Goal: Answer question/provide support: Share knowledge or assist other users

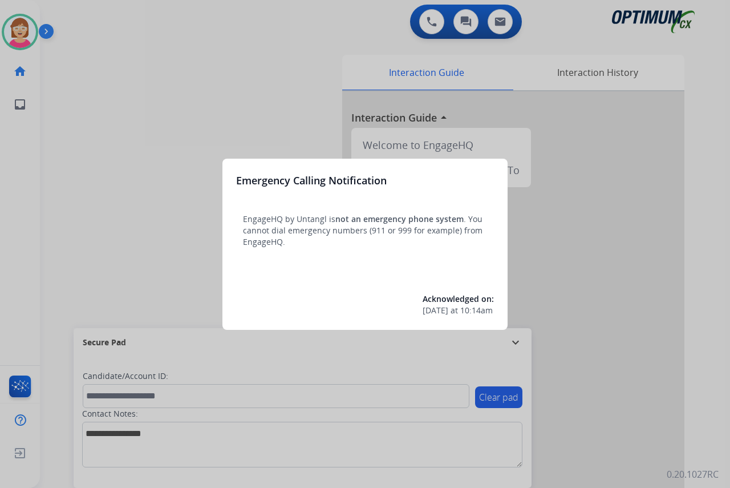
click at [114, 219] on div at bounding box center [365, 244] width 730 height 488
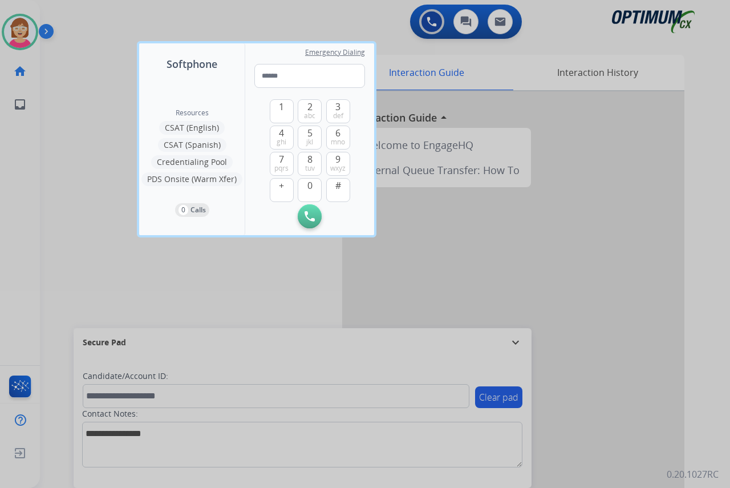
click at [112, 219] on div at bounding box center [365, 244] width 730 height 488
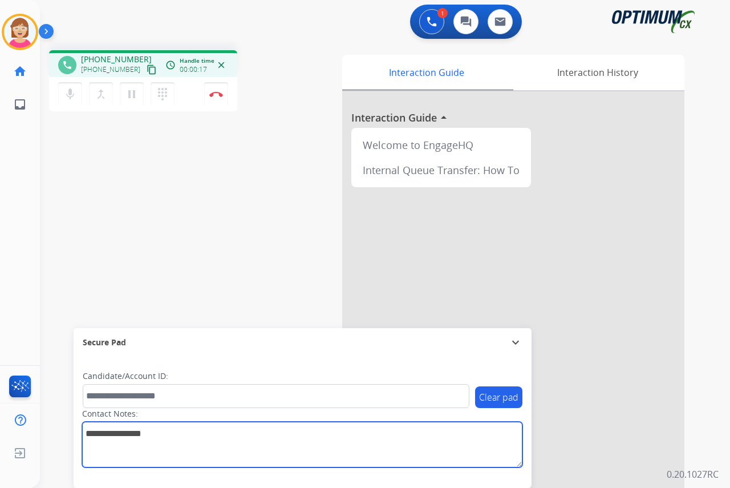
click at [96, 438] on textarea at bounding box center [302, 445] width 440 height 46
type textarea "*****"
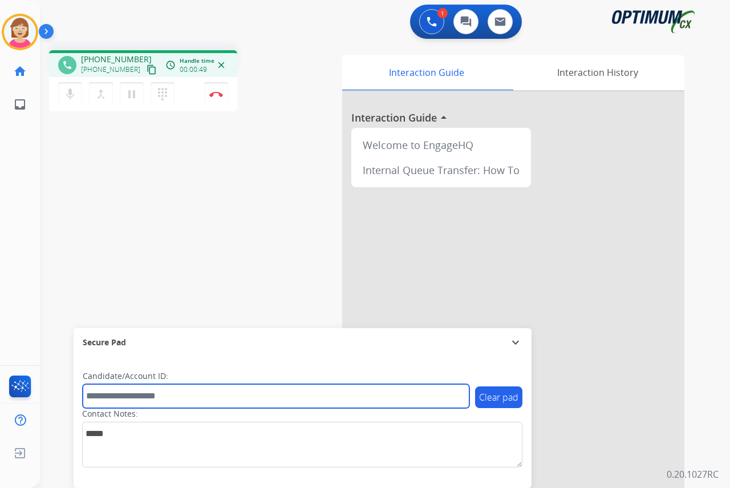
click at [95, 395] on input "text" at bounding box center [276, 396] width 387 height 24
click at [92, 394] on input "text" at bounding box center [276, 396] width 387 height 24
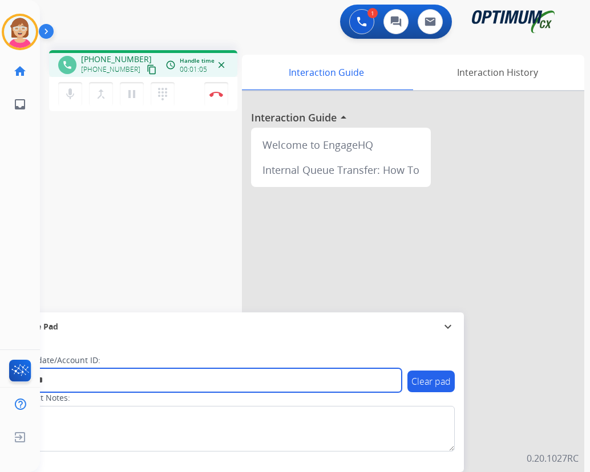
type input "*******"
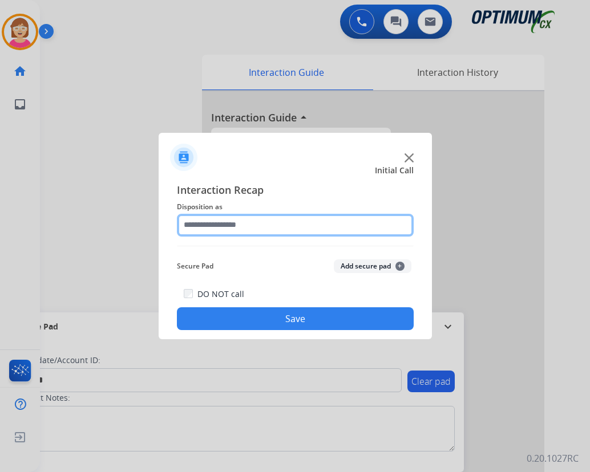
click at [212, 225] on input "text" at bounding box center [295, 225] width 237 height 23
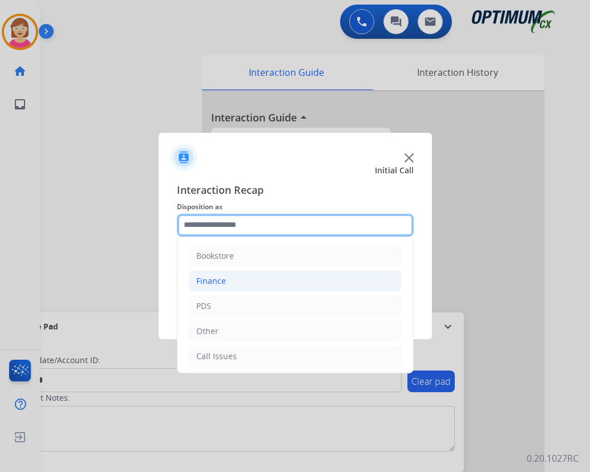
scroll to position [78, 0]
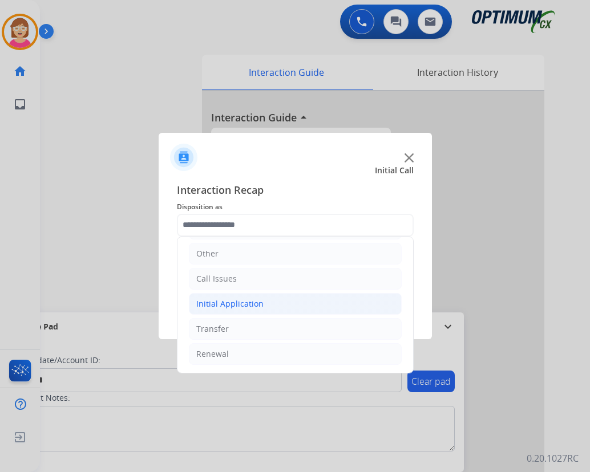
click at [246, 302] on div "Initial Application" at bounding box center [229, 303] width 67 height 11
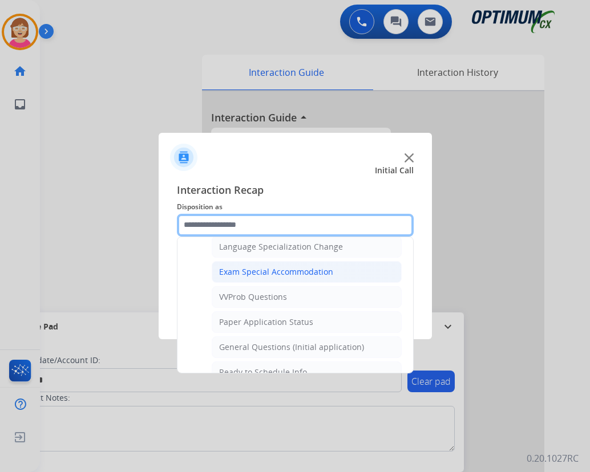
scroll to position [591, 0]
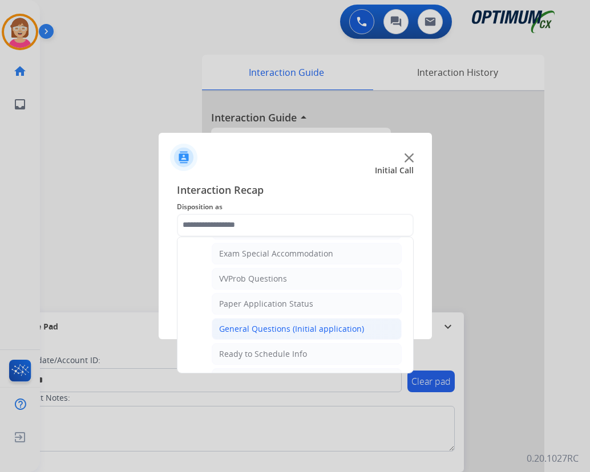
click at [284, 332] on ul "Credential Resend (Initial application) Appeals Stuck in Staff Review Paper Exa…" at bounding box center [295, 110] width 213 height 610
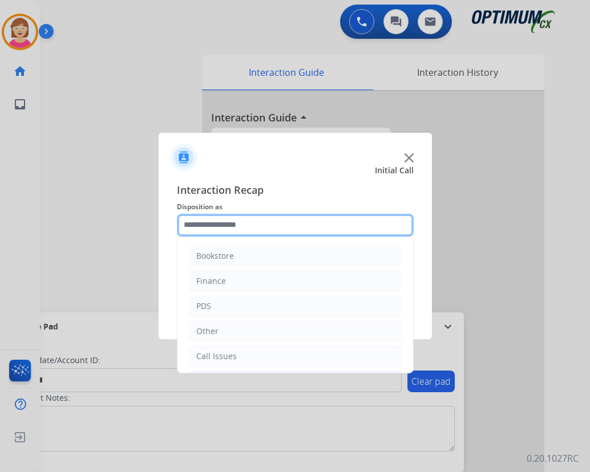
drag, startPoint x: 238, startPoint y: 218, endPoint x: 257, endPoint y: 246, distance: 34.2
click at [238, 219] on input "text" at bounding box center [295, 225] width 237 height 23
click at [242, 222] on input "text" at bounding box center [295, 225] width 237 height 23
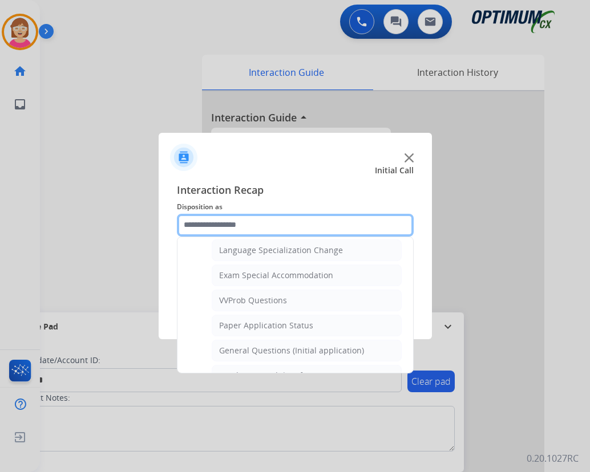
scroll to position [571, 0]
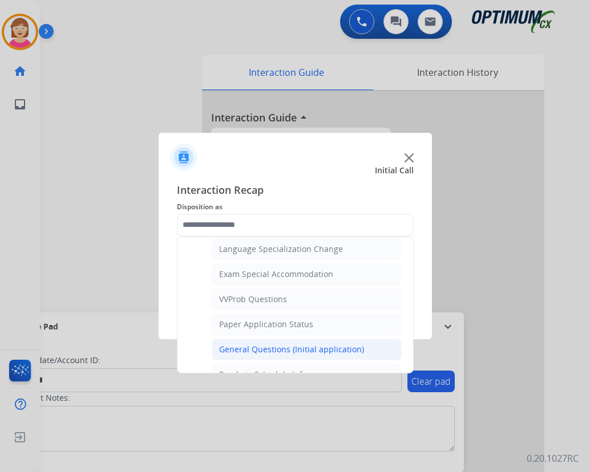
click at [278, 347] on div "General Questions (Initial application)" at bounding box center [291, 349] width 145 height 11
type input "**********"
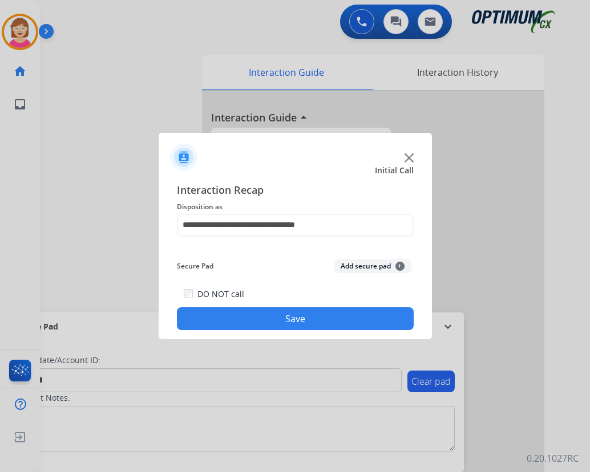
drag, startPoint x: 278, startPoint y: 347, endPoint x: 244, endPoint y: 156, distance: 194.6
click at [244, 156] on div at bounding box center [295, 153] width 273 height 40
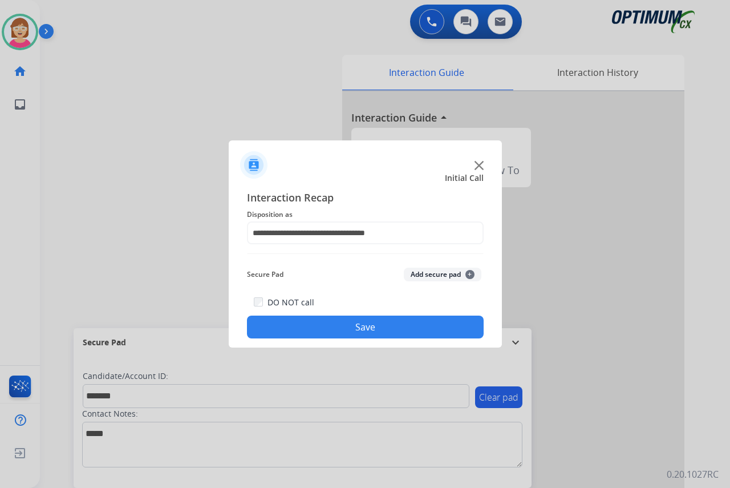
click at [472, 274] on span "+" at bounding box center [470, 274] width 9 height 9
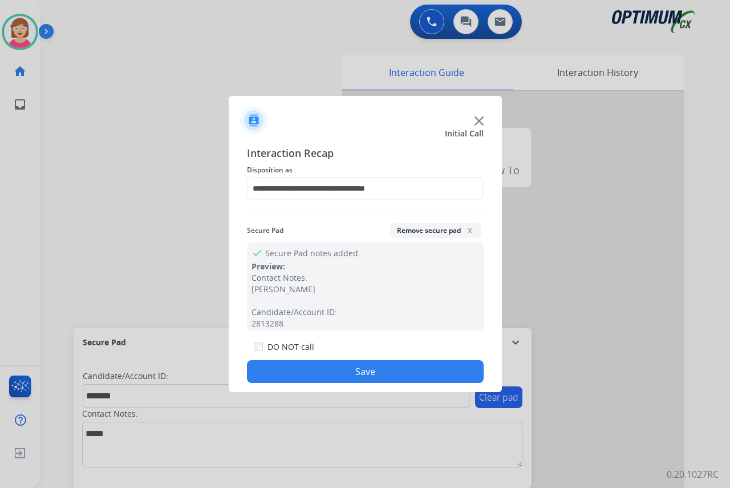
click at [297, 372] on button "Save" at bounding box center [365, 371] width 237 height 23
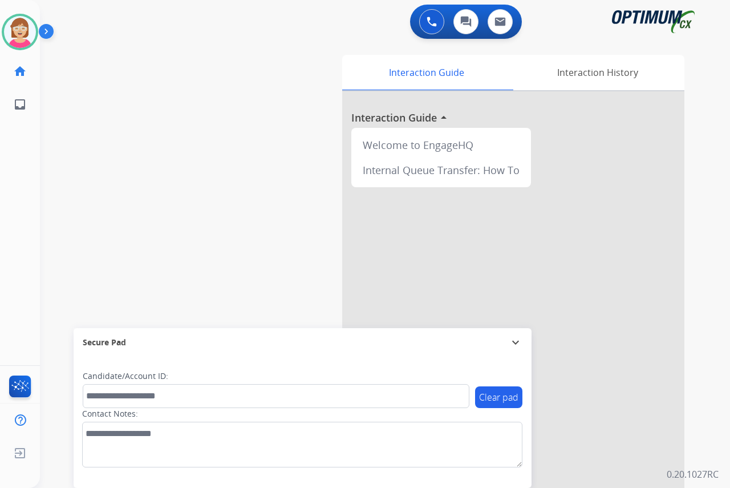
click at [23, 180] on div "Leanne Available Edit Avatar Agent: Leanne Routing Profile: OCX Training home H…" at bounding box center [20, 244] width 40 height 488
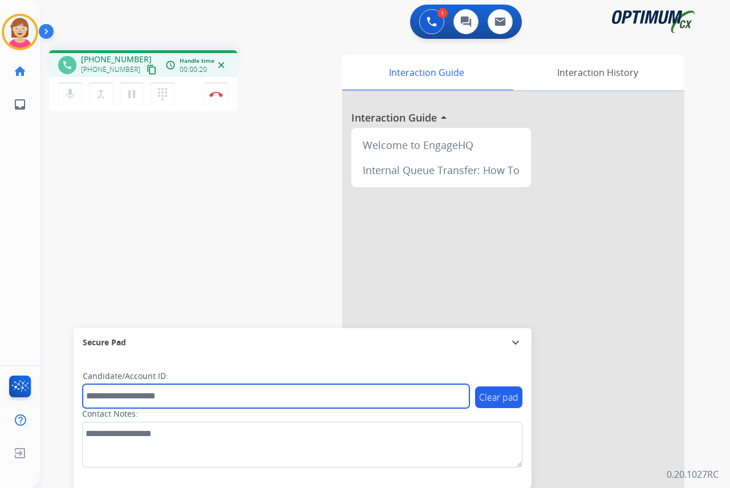
click at [102, 396] on input "text" at bounding box center [276, 396] width 387 height 24
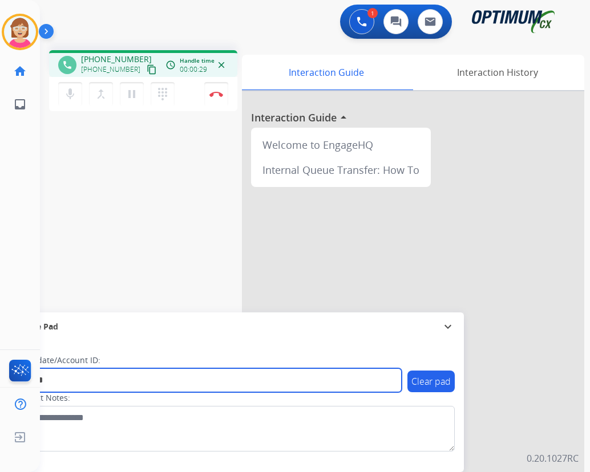
type input "*******"
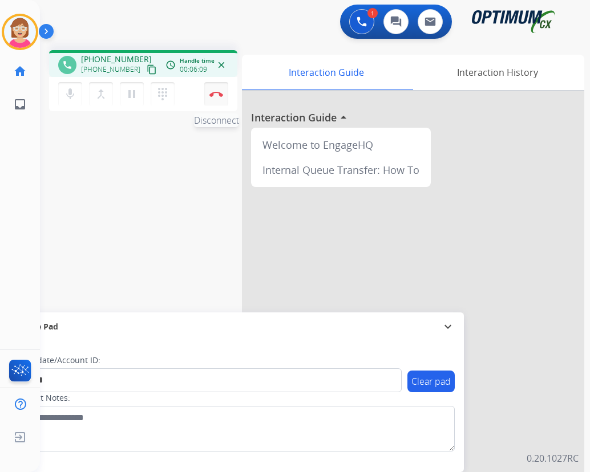
click at [215, 93] on img at bounding box center [216, 94] width 14 height 6
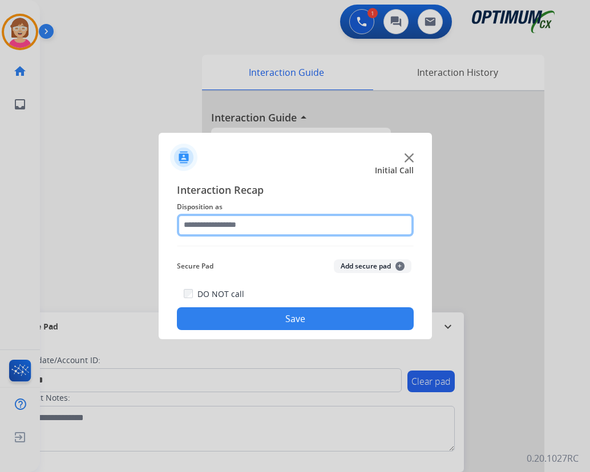
click at [199, 227] on input "text" at bounding box center [295, 225] width 237 height 23
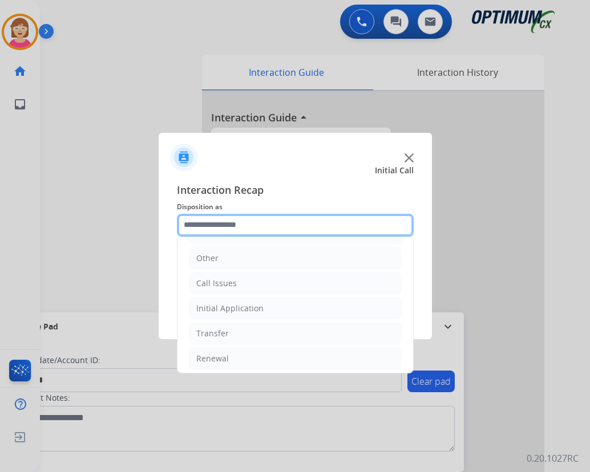
scroll to position [78, 0]
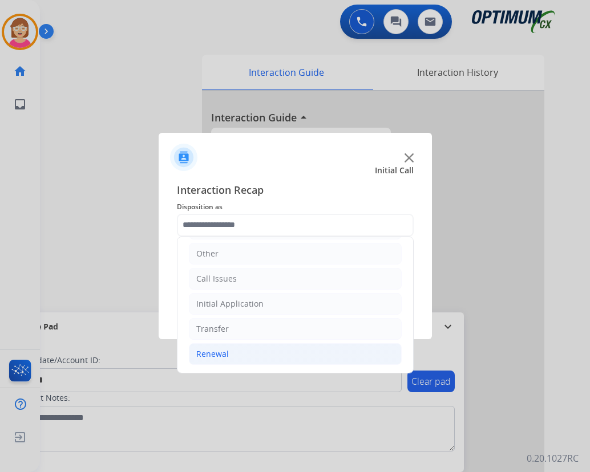
click at [209, 354] on div "Renewal" at bounding box center [212, 354] width 33 height 11
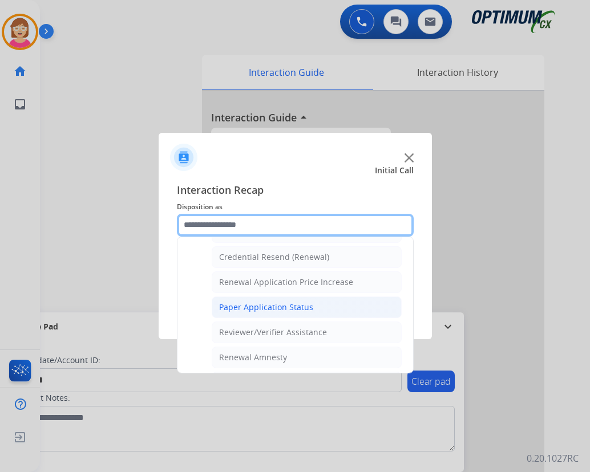
scroll to position [363, 0]
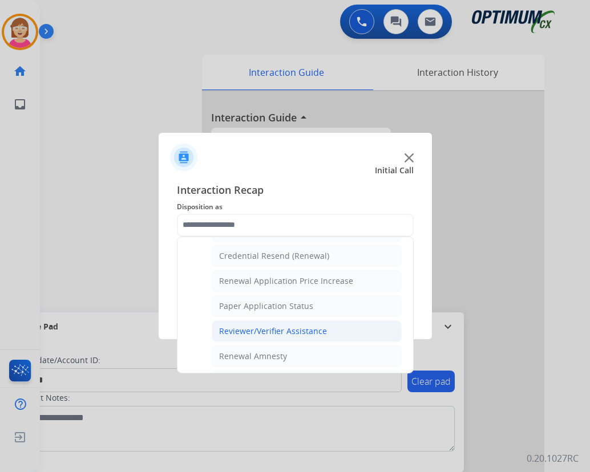
click at [260, 333] on div "Reviewer/Verifier Assistance" at bounding box center [273, 331] width 108 height 11
type input "**********"
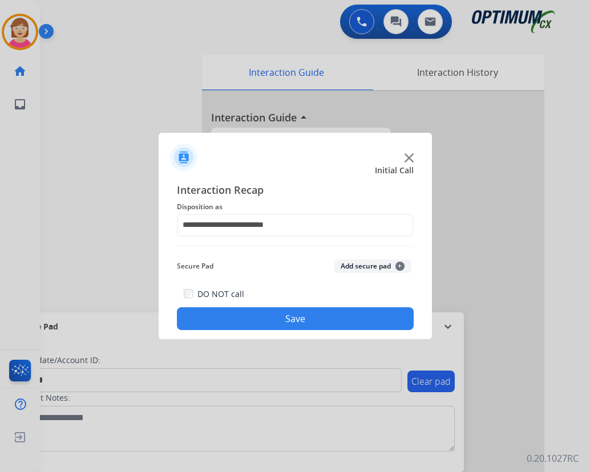
click at [402, 265] on button "Add secure pad +" at bounding box center [373, 267] width 78 height 14
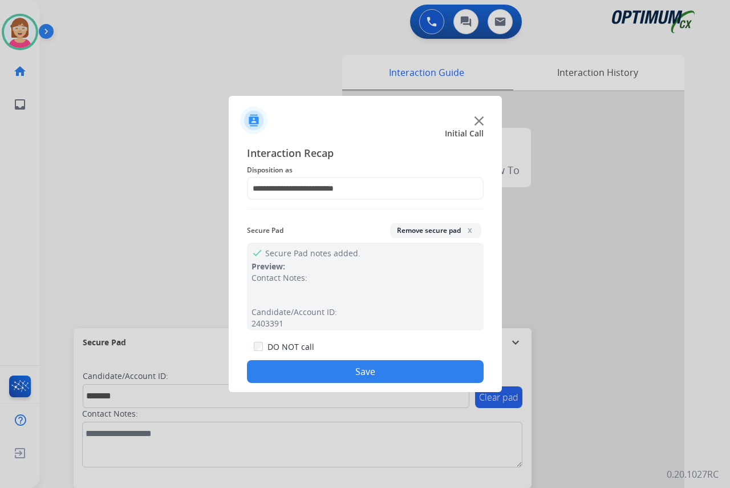
click at [293, 374] on button "Save" at bounding box center [365, 371] width 237 height 23
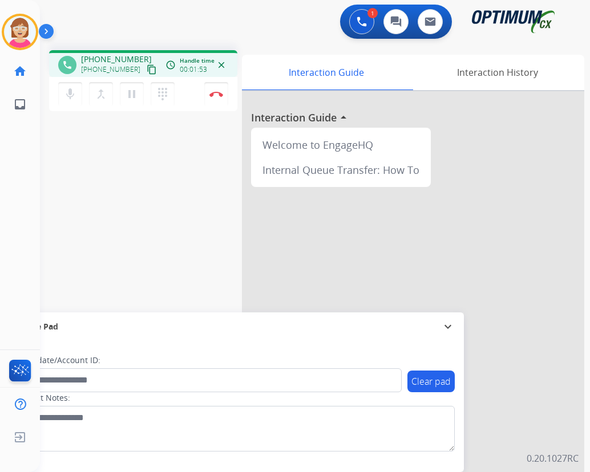
click at [54, 170] on div "phone +17089169287 +17089169287 content_copy access_time Call metrics Queue 00:…" at bounding box center [301, 279] width 523 height 476
click at [215, 94] on img at bounding box center [216, 94] width 14 height 6
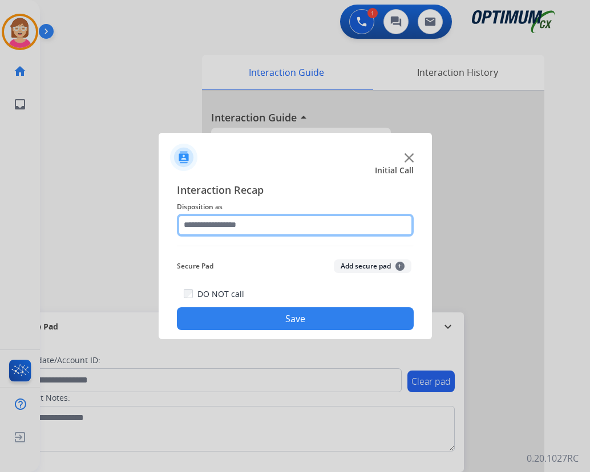
click at [203, 224] on input "text" at bounding box center [295, 225] width 237 height 23
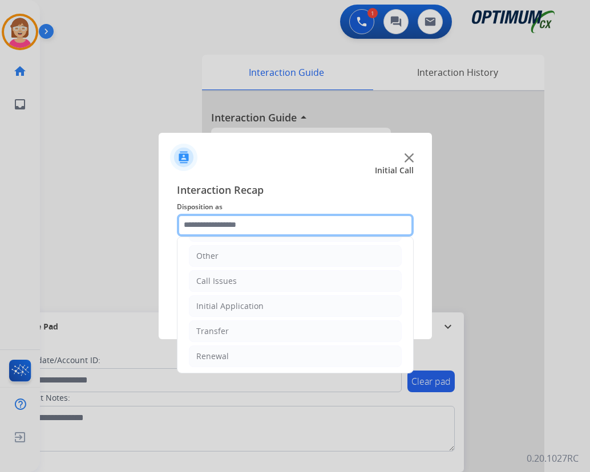
scroll to position [78, 0]
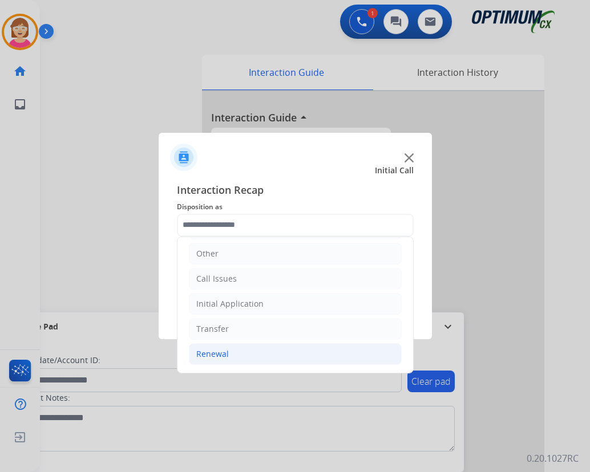
click at [216, 353] on div "Renewal" at bounding box center [212, 354] width 33 height 11
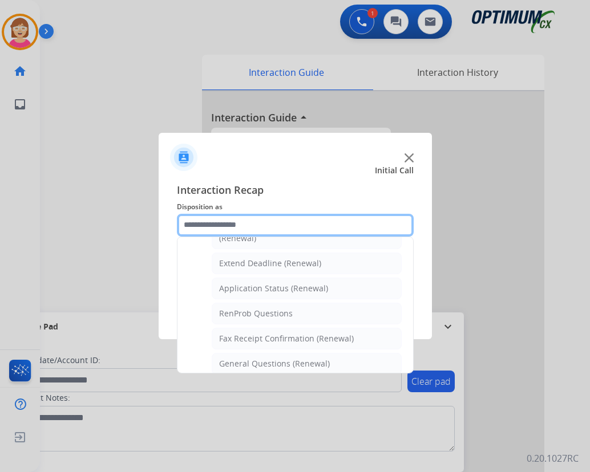
scroll to position [249, 0]
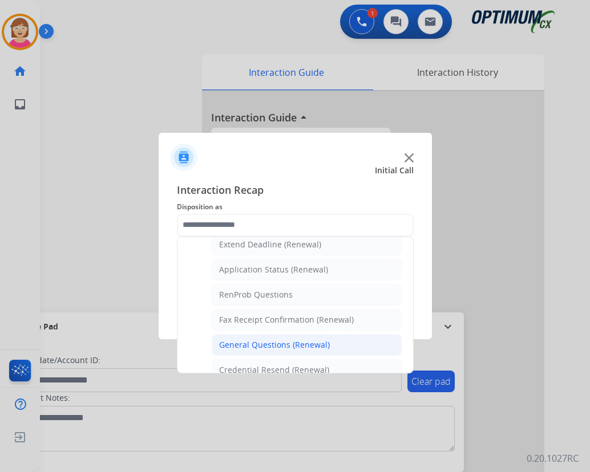
click at [253, 345] on div "General Questions (Renewal)" at bounding box center [274, 344] width 111 height 11
type input "**********"
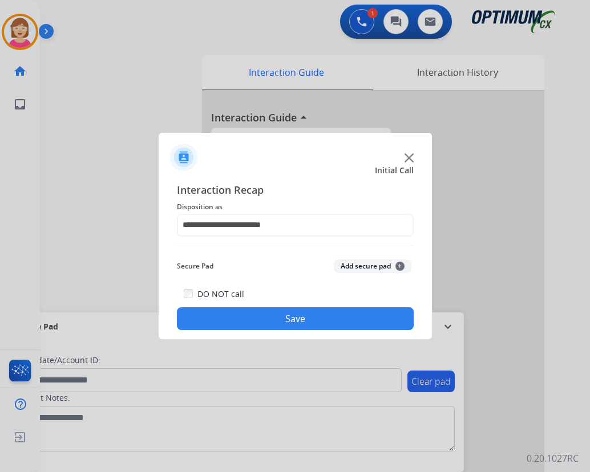
click at [398, 264] on span "+" at bounding box center [399, 266] width 9 height 9
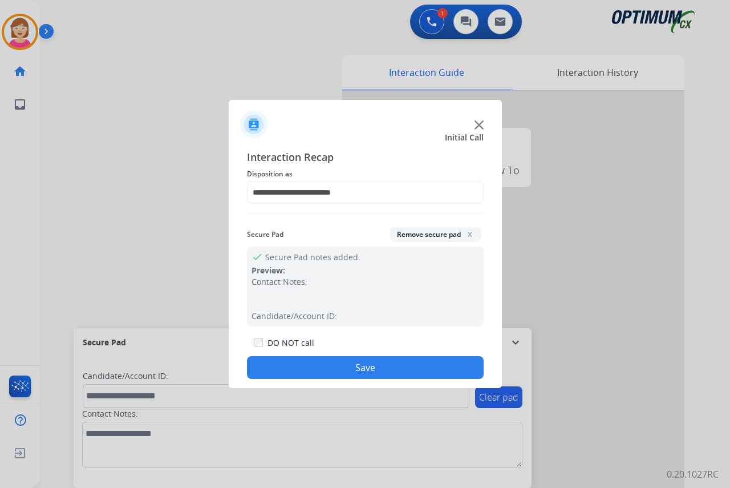
click at [327, 365] on button "Save" at bounding box center [365, 367] width 237 height 23
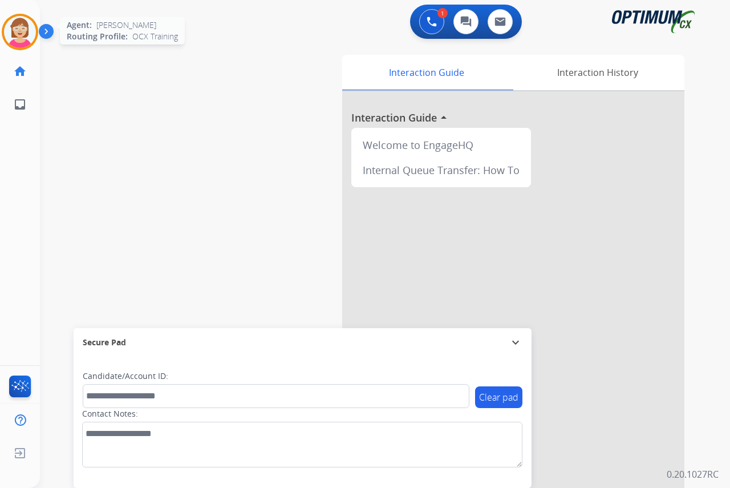
click at [22, 36] on img at bounding box center [20, 32] width 32 height 32
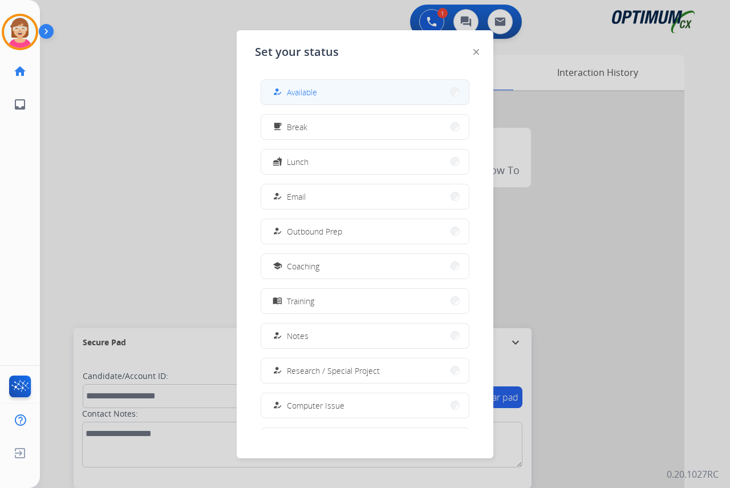
click at [317, 90] on span "Available" at bounding box center [302, 92] width 30 height 12
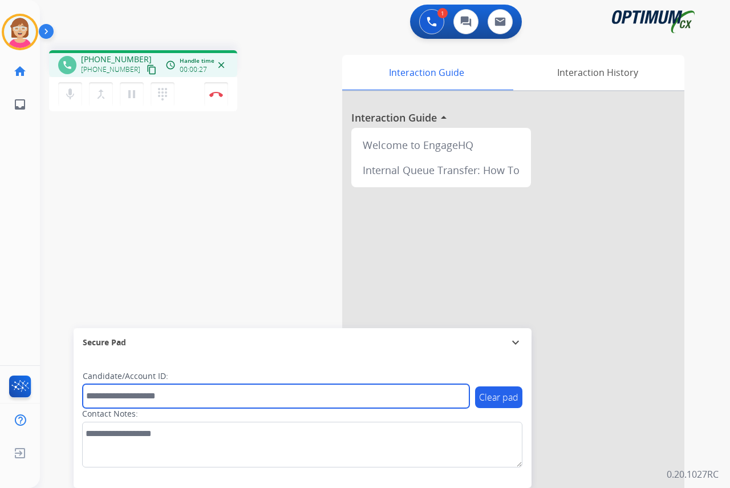
click at [90, 397] on input "text" at bounding box center [276, 396] width 387 height 24
type input "*********"
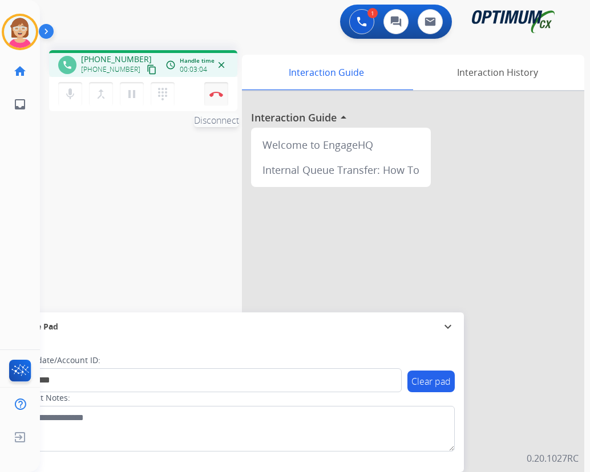
click at [219, 92] on img at bounding box center [216, 94] width 14 height 6
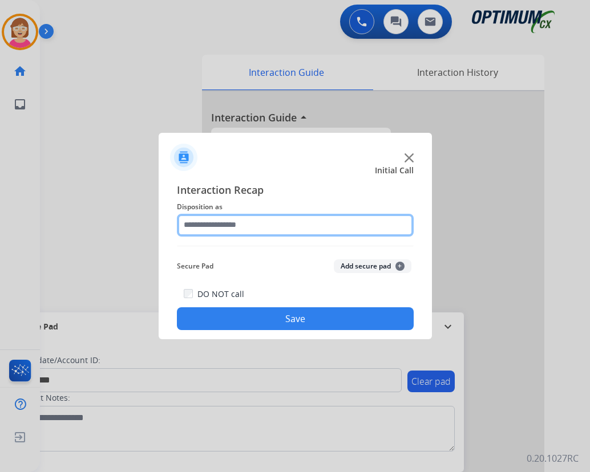
click at [199, 228] on input "text" at bounding box center [295, 225] width 237 height 23
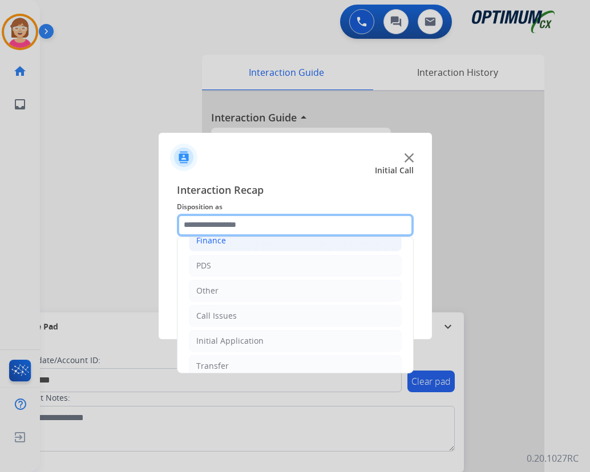
scroll to position [21, 0]
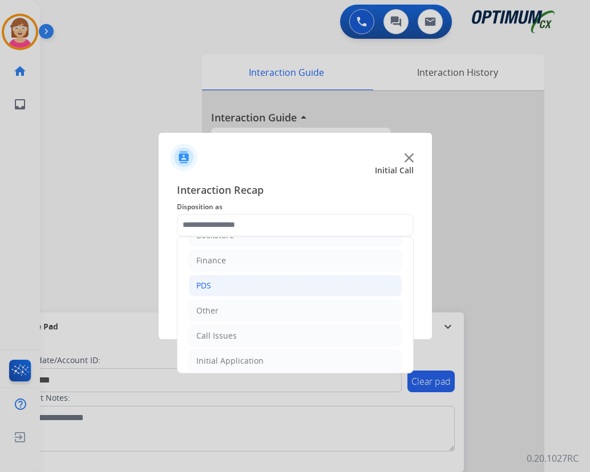
click at [217, 286] on li "PDS" at bounding box center [295, 286] width 213 height 22
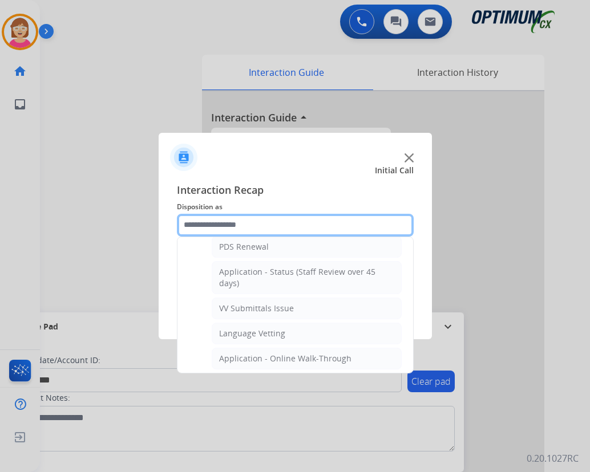
scroll to position [192, 0]
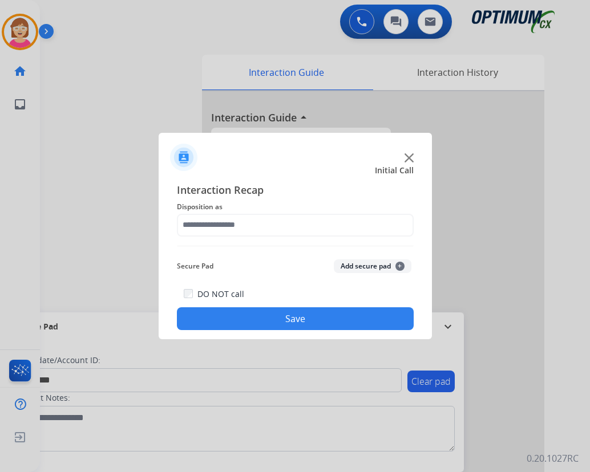
drag, startPoint x: 250, startPoint y: 362, endPoint x: 227, endPoint y: 169, distance: 194.8
click at [227, 169] on div "Initial Call" at bounding box center [285, 170] width 273 height 11
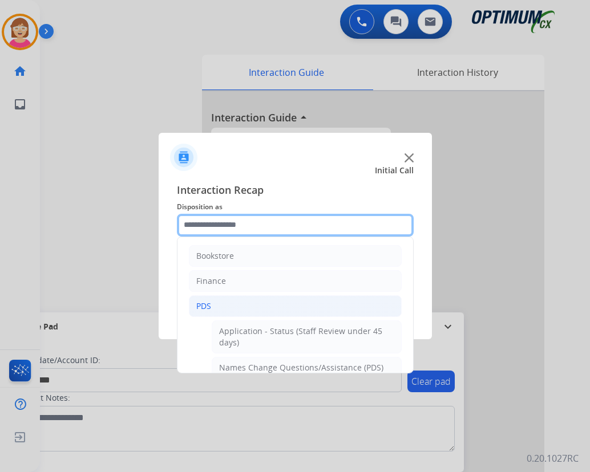
click at [215, 227] on input "text" at bounding box center [295, 225] width 237 height 23
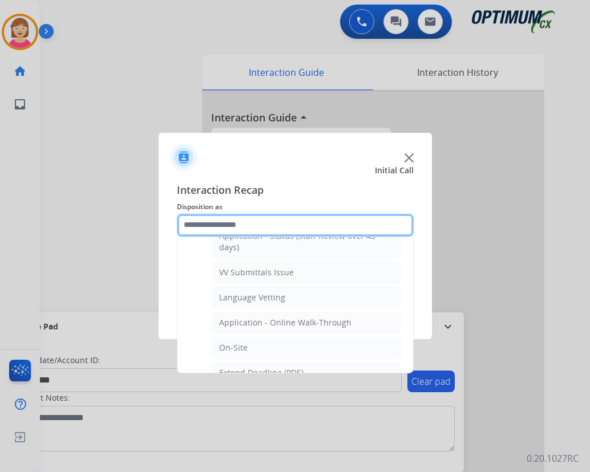
scroll to position [228, 0]
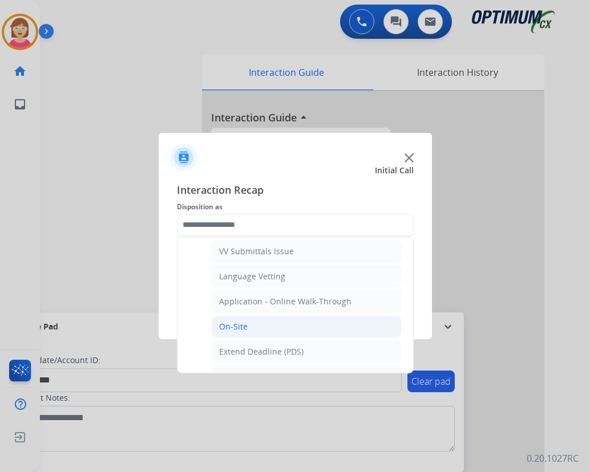
click at [234, 325] on div "On-Site" at bounding box center [233, 326] width 29 height 11
type input "*******"
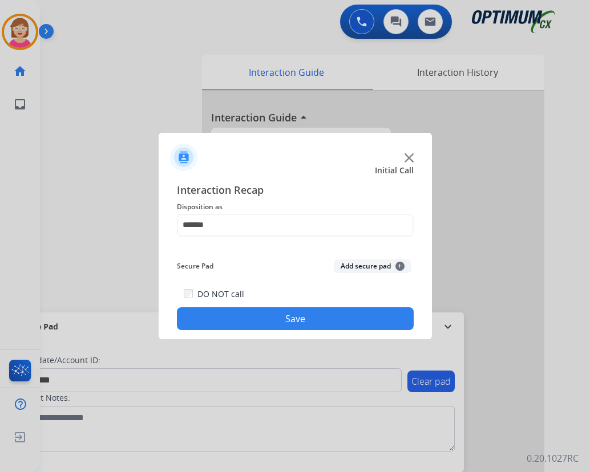
click at [401, 268] on span "+" at bounding box center [399, 266] width 9 height 9
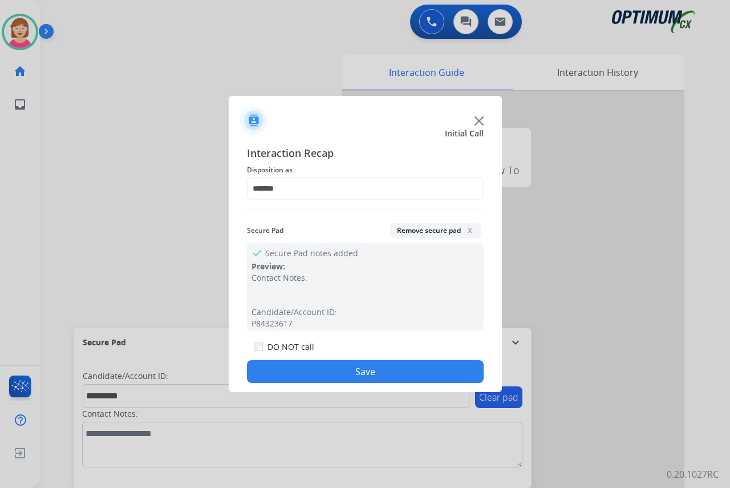
click at [285, 370] on button "Save" at bounding box center [365, 371] width 237 height 23
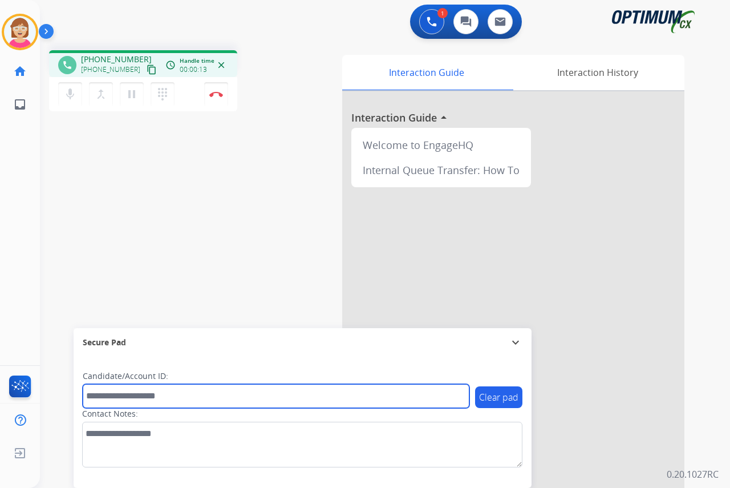
click at [103, 390] on input "text" at bounding box center [276, 396] width 387 height 24
click at [100, 392] on input "text" at bounding box center [276, 396] width 387 height 24
type input "*******"
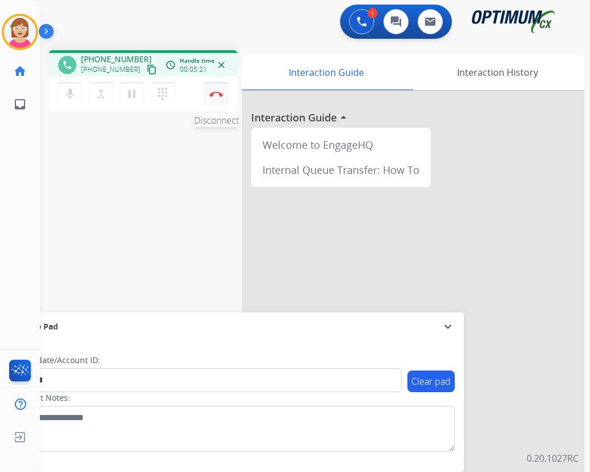
click at [217, 92] on img at bounding box center [216, 94] width 14 height 6
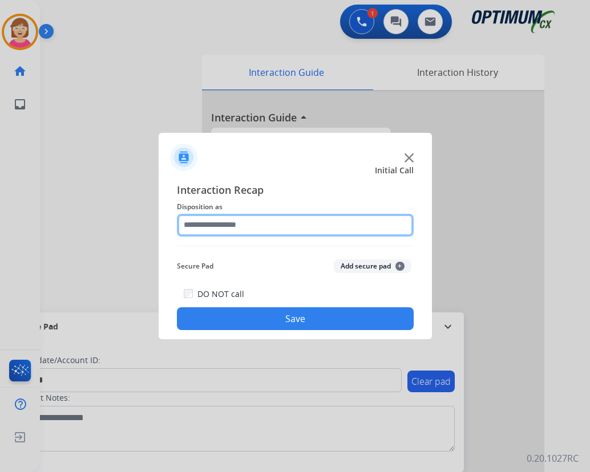
click at [219, 224] on input "text" at bounding box center [295, 225] width 237 height 23
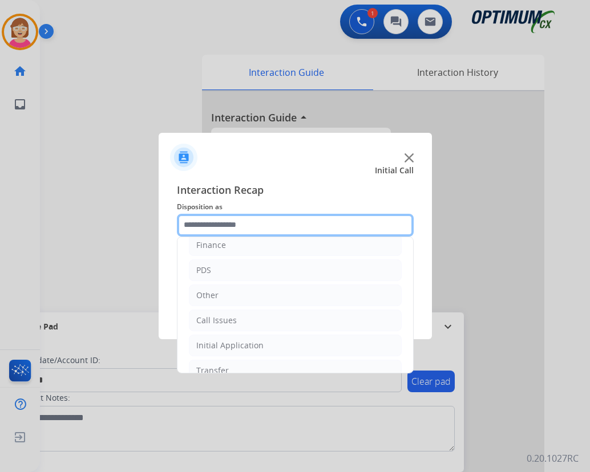
scroll to position [78, 0]
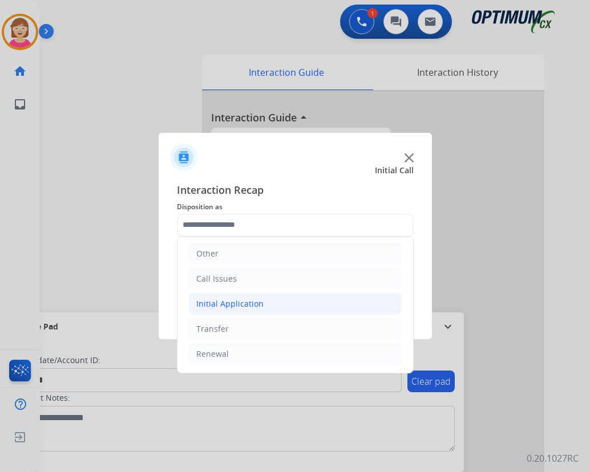
click at [222, 304] on div "Initial Application" at bounding box center [229, 303] width 67 height 11
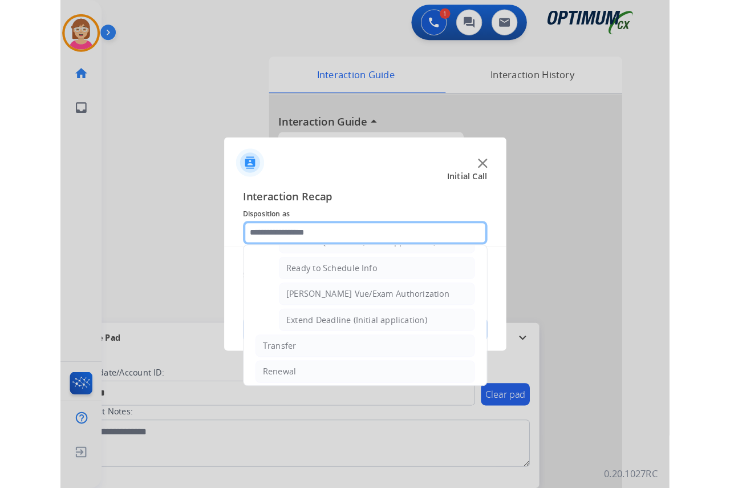
scroll to position [691, 0]
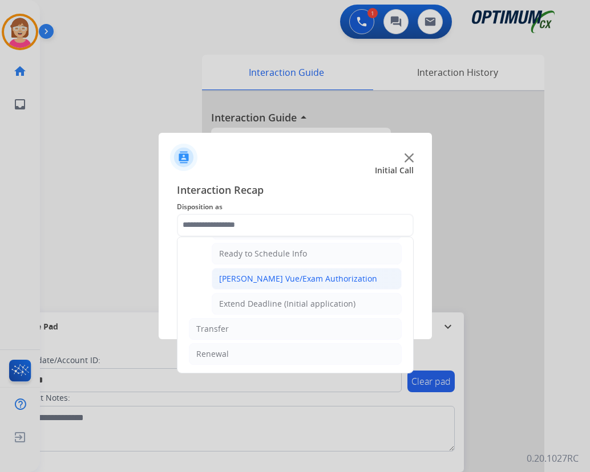
click at [264, 278] on div "Pearson Vue/Exam Authorization" at bounding box center [298, 278] width 158 height 11
type input "**********"
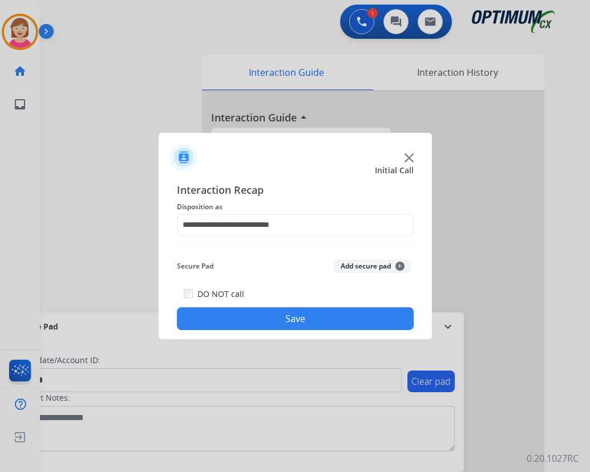
click at [398, 267] on span "+" at bounding box center [399, 266] width 9 height 9
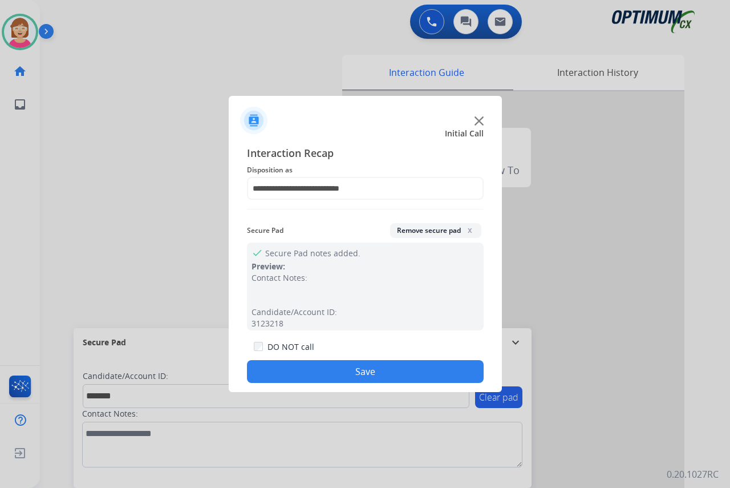
click at [287, 366] on button "Save" at bounding box center [365, 371] width 237 height 23
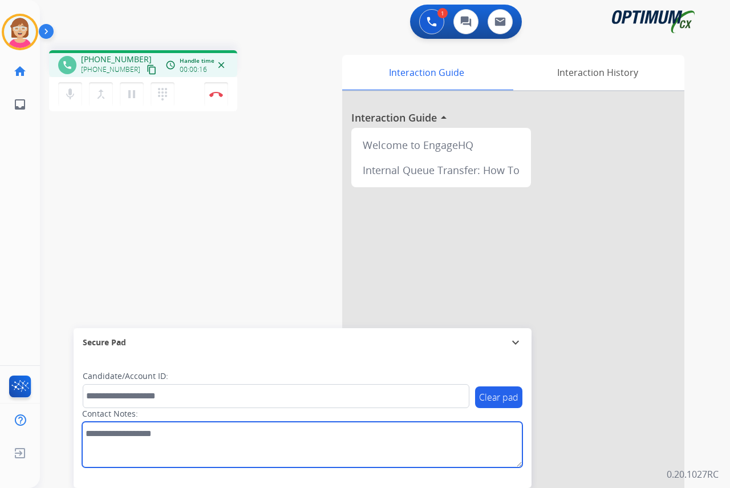
click at [91, 436] on textarea at bounding box center [302, 445] width 440 height 46
type textarea "****"
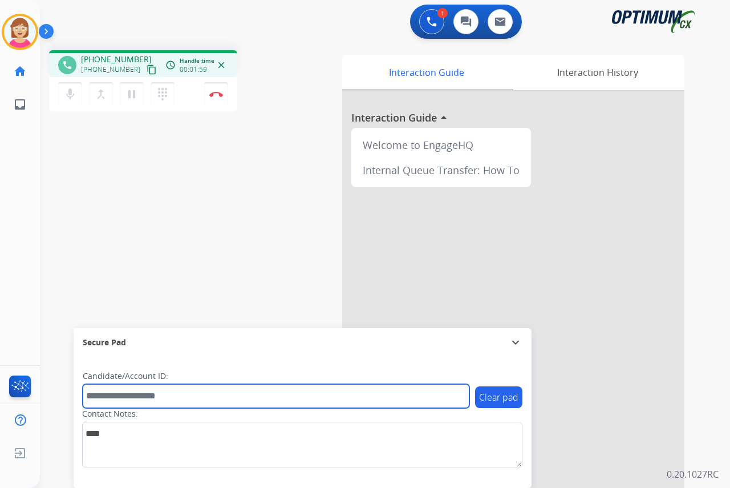
click at [103, 397] on input "text" at bounding box center [276, 396] width 387 height 24
type input "**********"
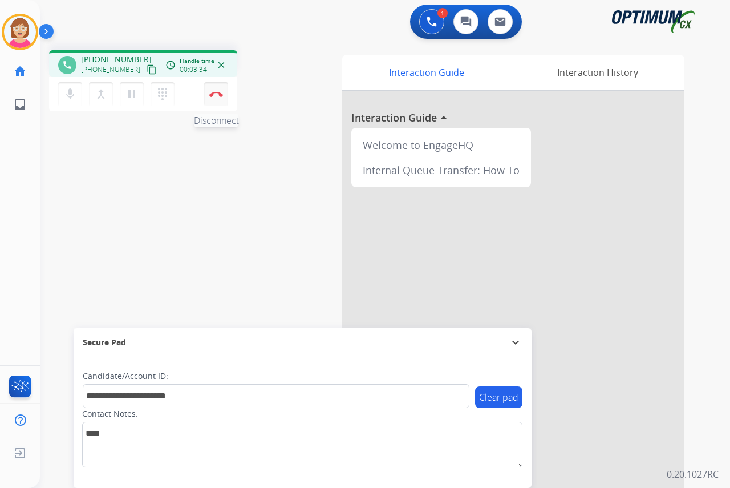
click at [217, 94] on img at bounding box center [216, 94] width 14 height 6
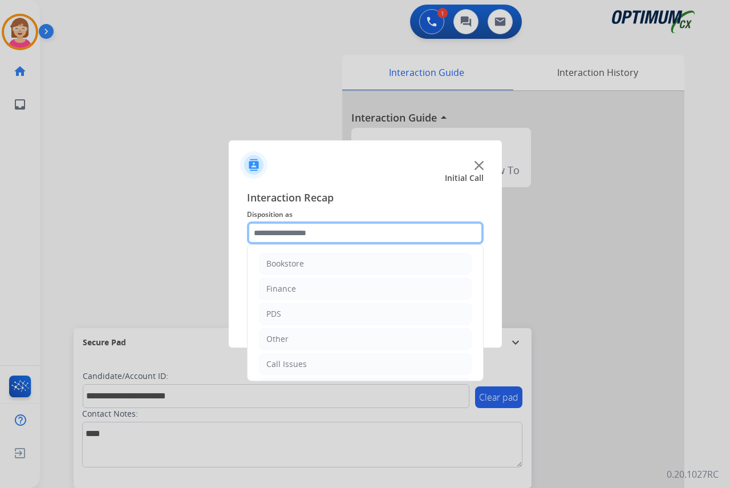
click at [266, 233] on input "text" at bounding box center [365, 232] width 237 height 23
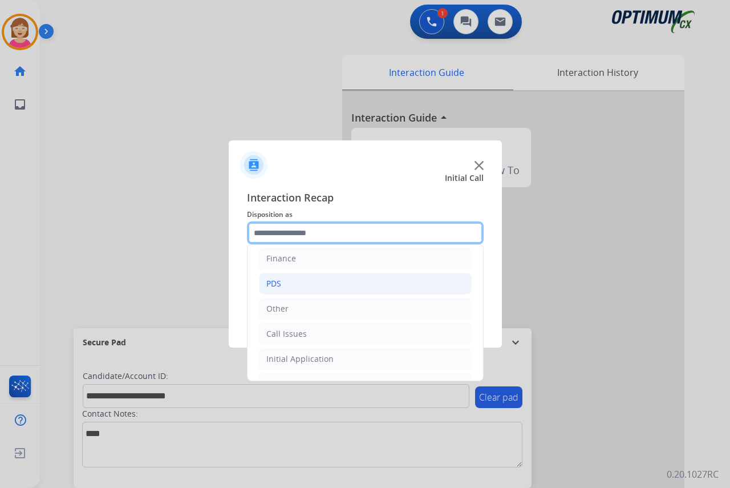
scroll to position [57, 0]
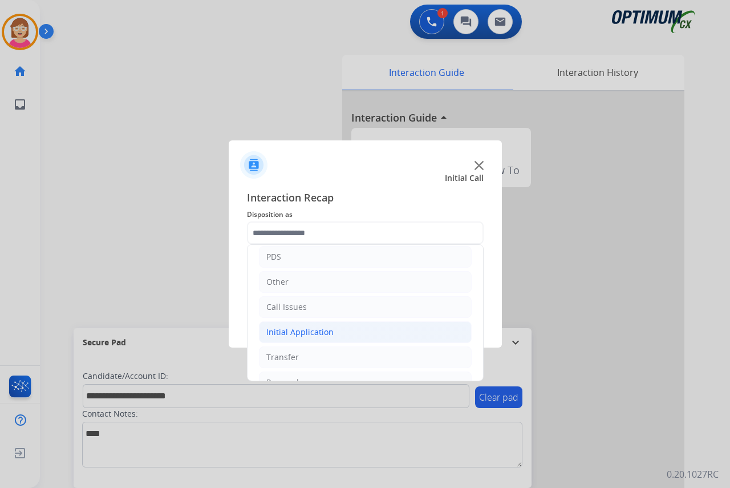
click at [303, 333] on div "Initial Application" at bounding box center [299, 331] width 67 height 11
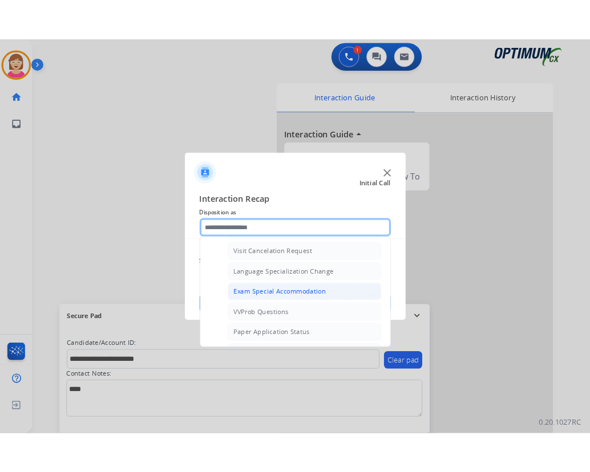
scroll to position [571, 0]
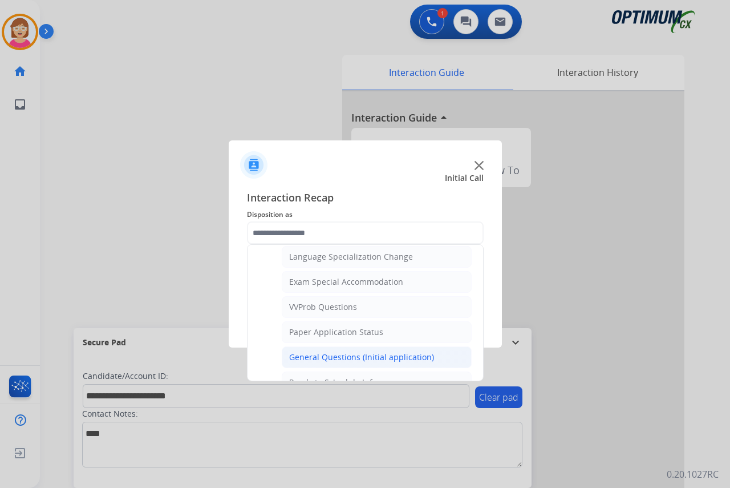
click at [331, 355] on div "General Questions (Initial application)" at bounding box center [361, 356] width 145 height 11
type input "**********"
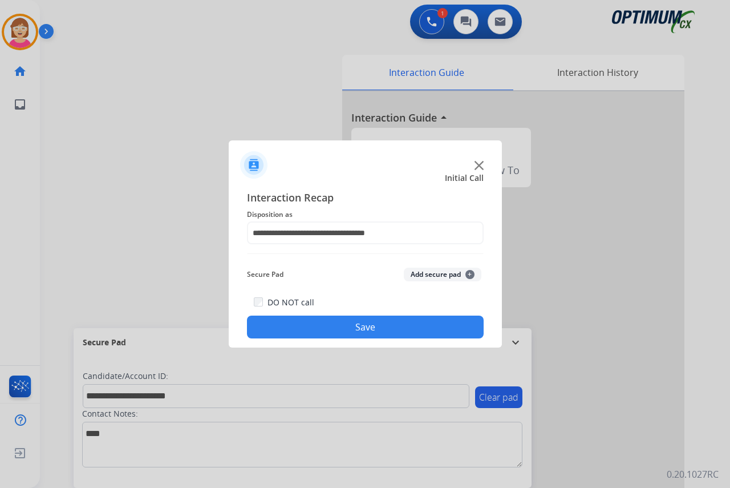
click at [471, 273] on span "+" at bounding box center [470, 274] width 9 height 9
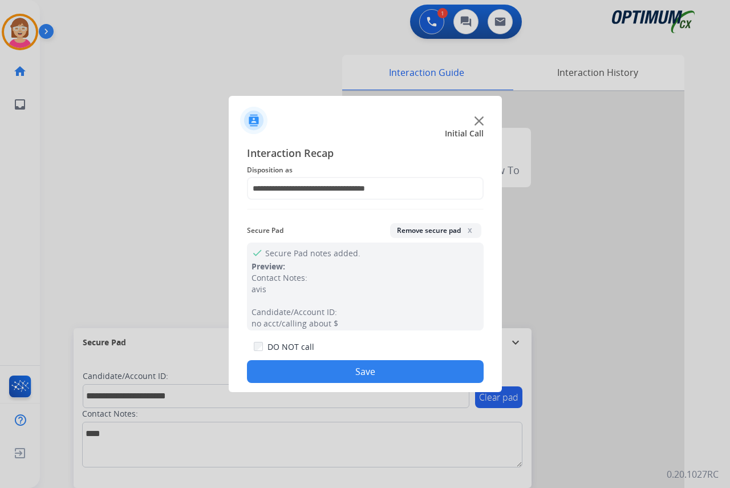
click at [343, 369] on button "Save" at bounding box center [365, 371] width 237 height 23
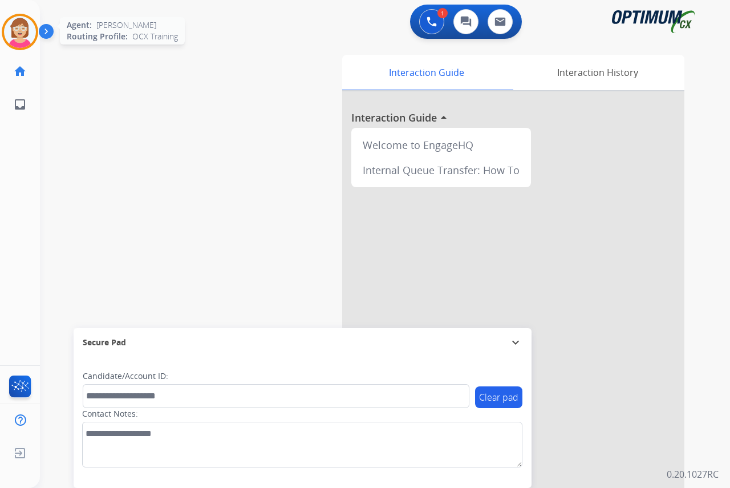
click at [11, 29] on img at bounding box center [20, 32] width 32 height 32
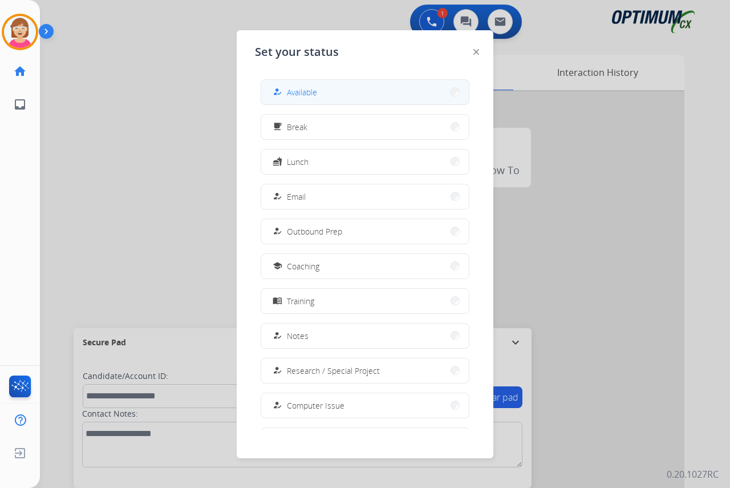
click at [298, 92] on span "Available" at bounding box center [302, 92] width 30 height 12
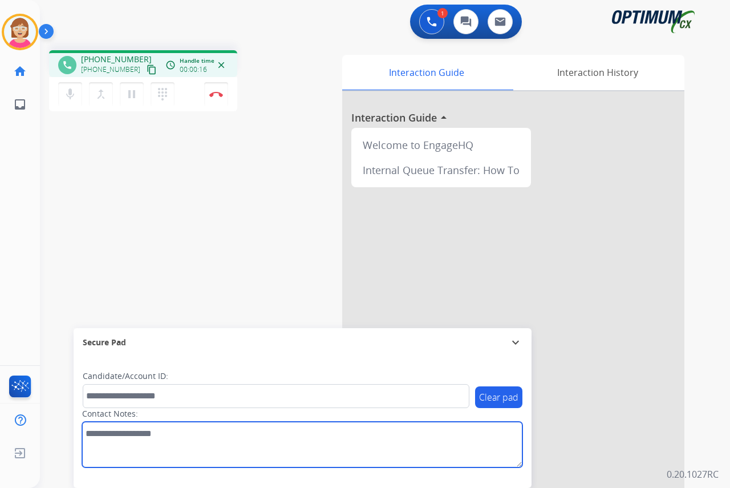
click at [92, 436] on textarea at bounding box center [302, 445] width 440 height 46
type textarea "**********"
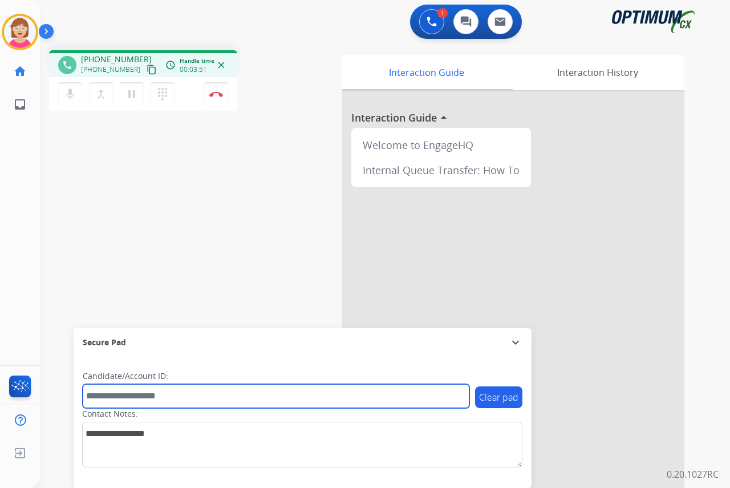
click at [106, 398] on input "text" at bounding box center [276, 396] width 387 height 24
click at [95, 399] on input "text" at bounding box center [276, 396] width 387 height 24
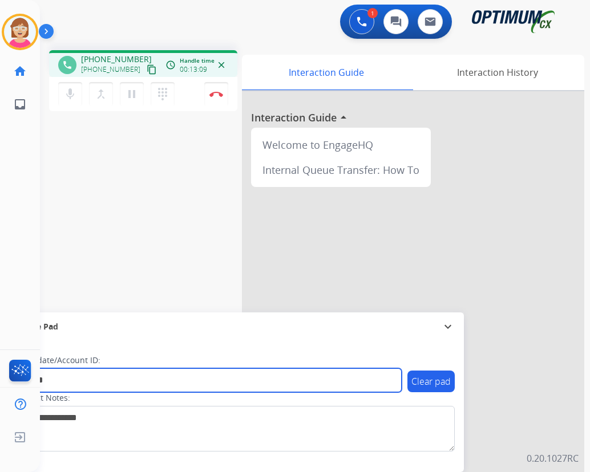
click at [91, 382] on input "*******" at bounding box center [208, 381] width 387 height 24
click at [98, 378] on input "**********" at bounding box center [208, 381] width 387 height 24
type input "**********"
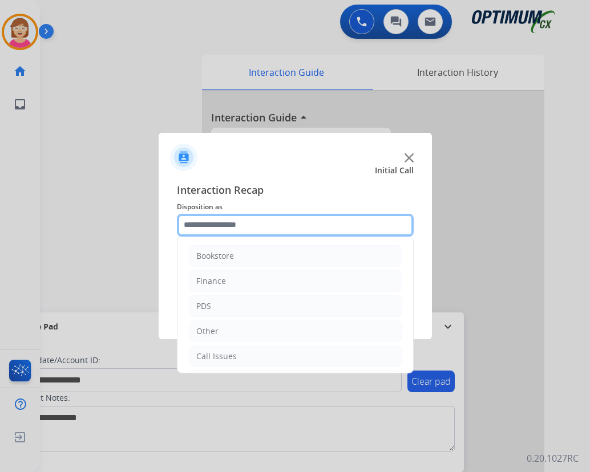
click at [215, 223] on input "text" at bounding box center [295, 225] width 237 height 23
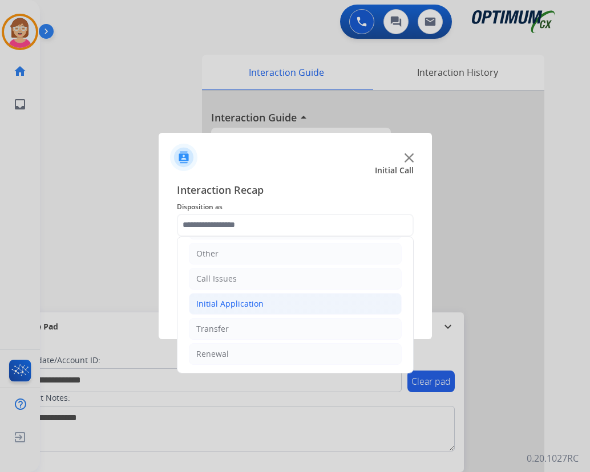
click at [233, 305] on div "Initial Application" at bounding box center [229, 303] width 67 height 11
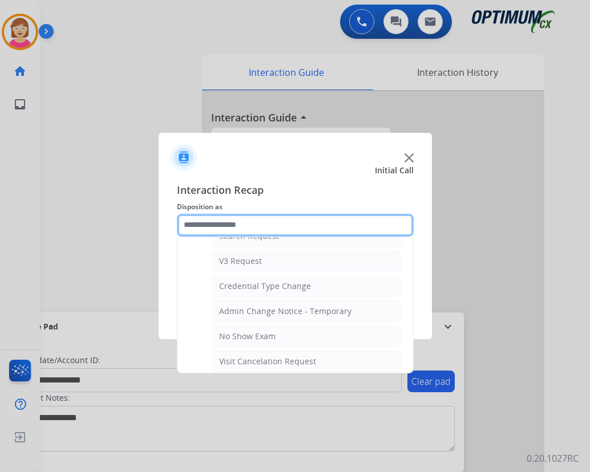
scroll to position [591, 0]
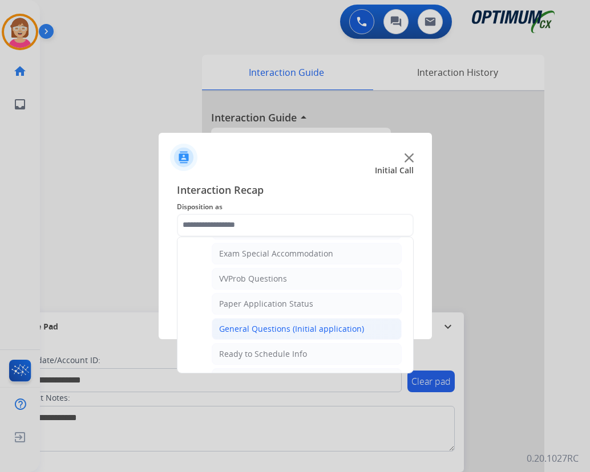
click at [288, 327] on div "General Questions (Initial application)" at bounding box center [291, 328] width 145 height 11
type input "**********"
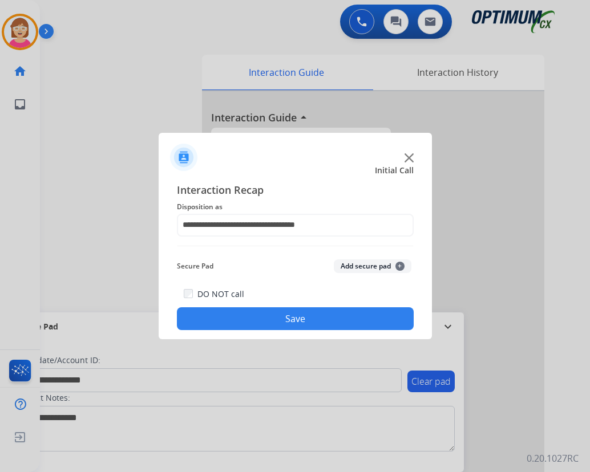
click at [401, 263] on span "+" at bounding box center [399, 266] width 9 height 9
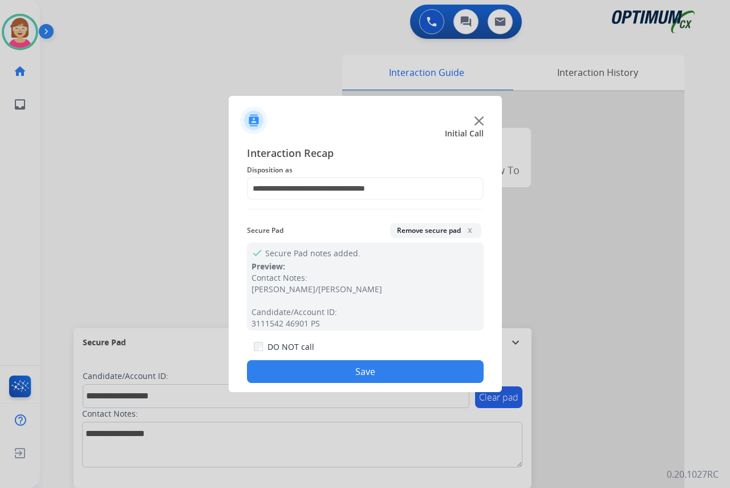
click at [318, 367] on button "Save" at bounding box center [365, 371] width 237 height 23
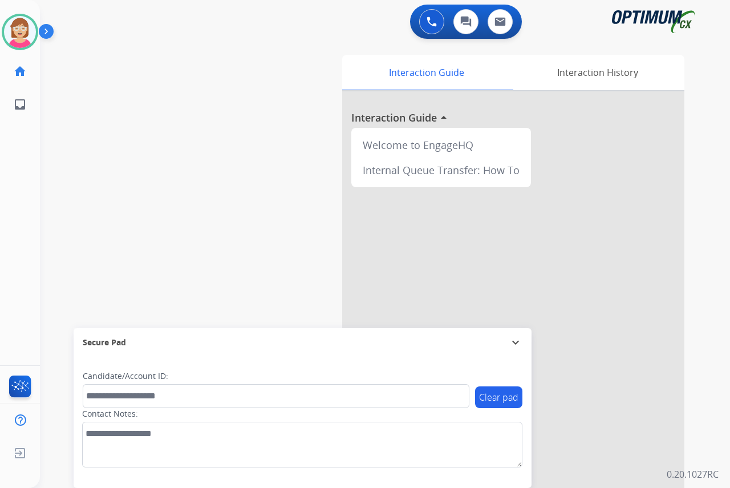
click at [17, 147] on div "Leanne Available Edit Avatar Agent: Leanne Routing Profile: OCX Training home H…" at bounding box center [20, 244] width 40 height 488
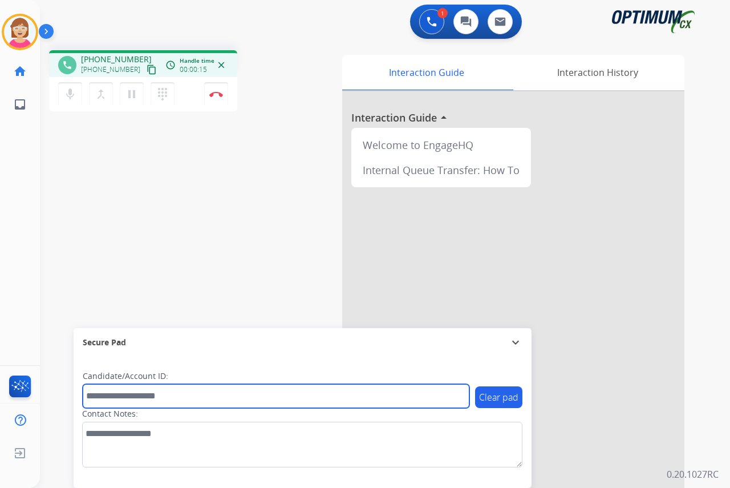
click at [110, 395] on input "text" at bounding box center [276, 396] width 387 height 24
type input "*******"
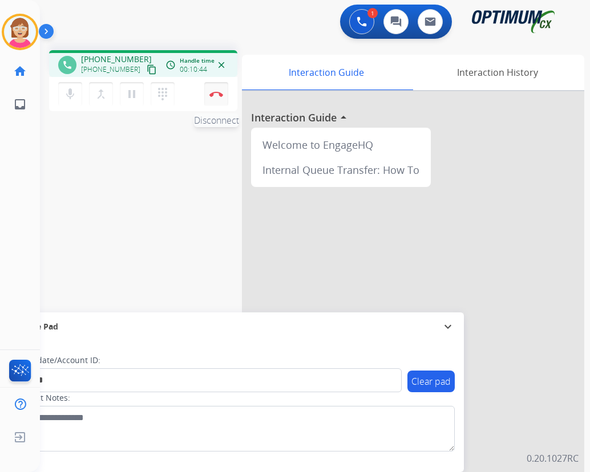
click at [216, 92] on img at bounding box center [216, 94] width 14 height 6
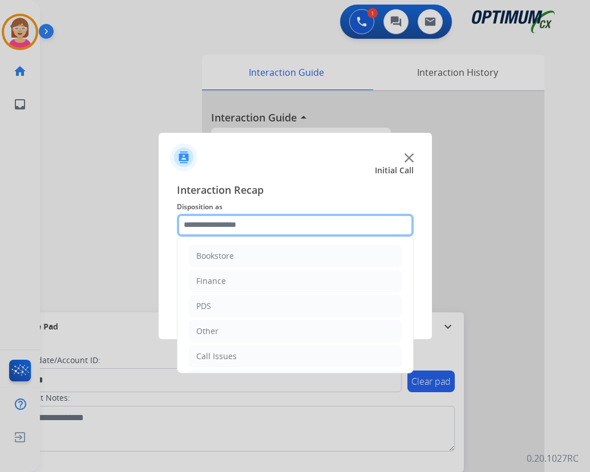
click at [199, 225] on input "text" at bounding box center [295, 225] width 237 height 23
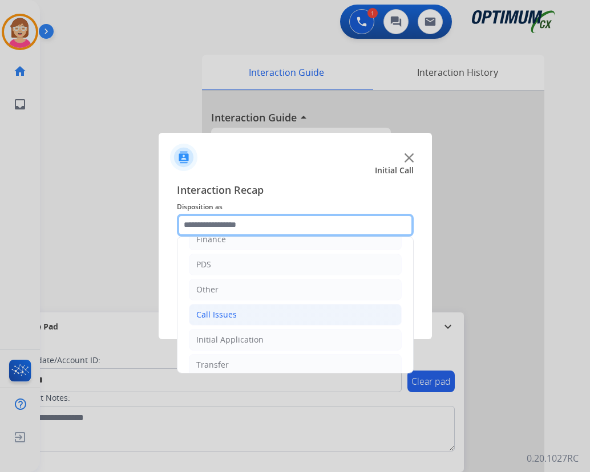
scroll to position [78, 0]
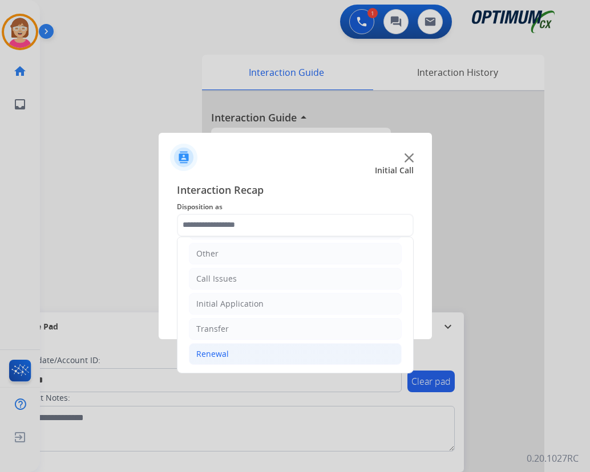
click at [216, 352] on div "Renewal" at bounding box center [212, 354] width 33 height 11
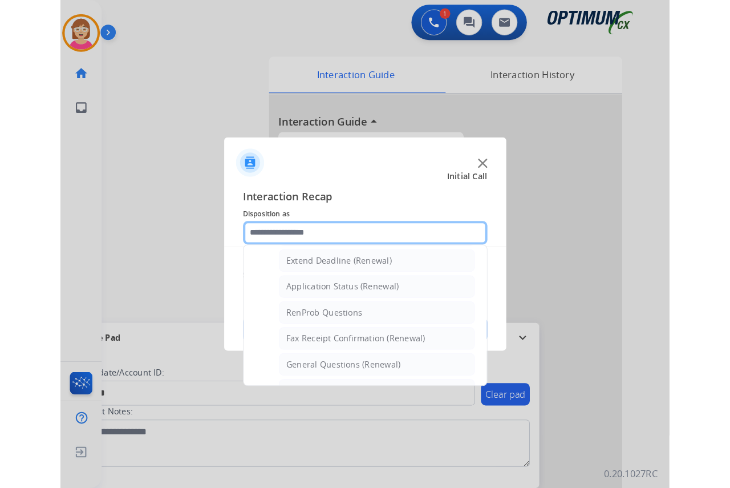
scroll to position [306, 0]
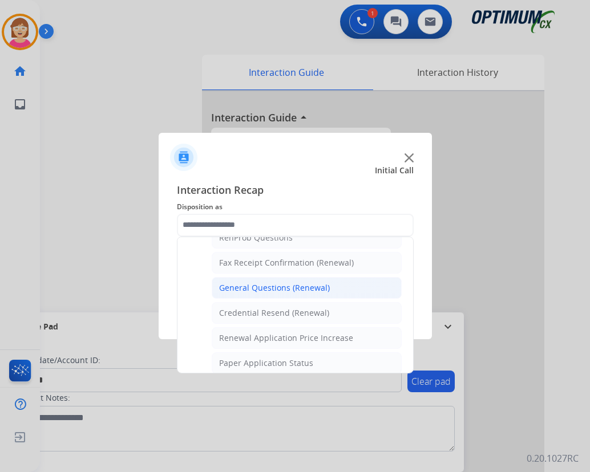
click at [255, 289] on div "General Questions (Renewal)" at bounding box center [274, 287] width 111 height 11
type input "**********"
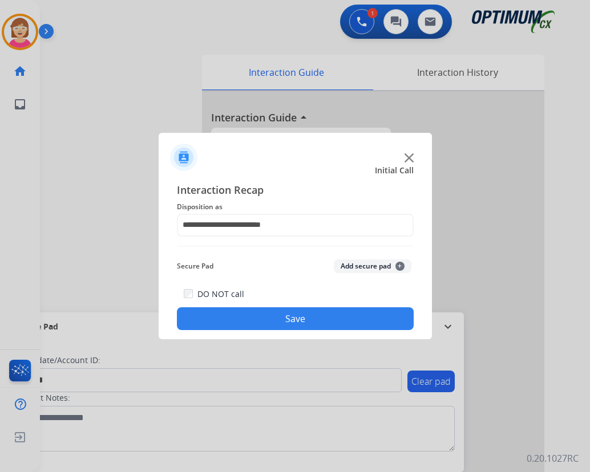
click at [398, 268] on span "+" at bounding box center [399, 266] width 9 height 9
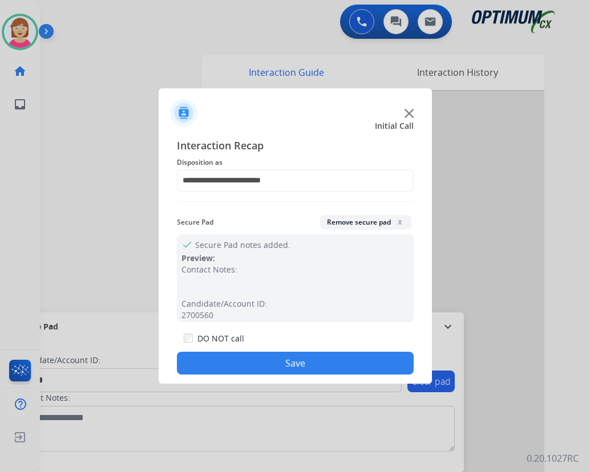
click at [265, 355] on button "Save" at bounding box center [295, 363] width 237 height 23
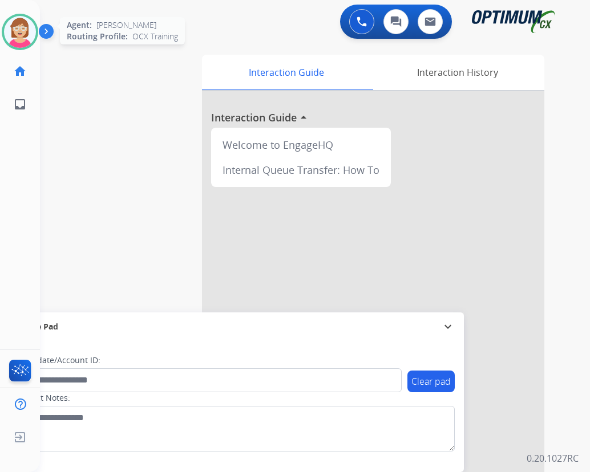
click at [23, 27] on img at bounding box center [20, 32] width 32 height 32
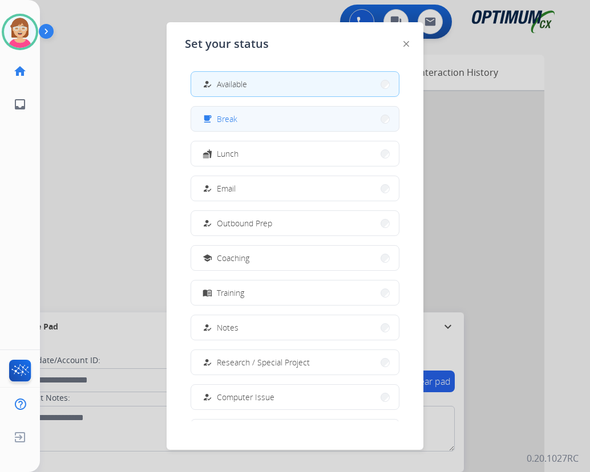
click at [245, 120] on button "free_breakfast Break" at bounding box center [295, 119] width 208 height 25
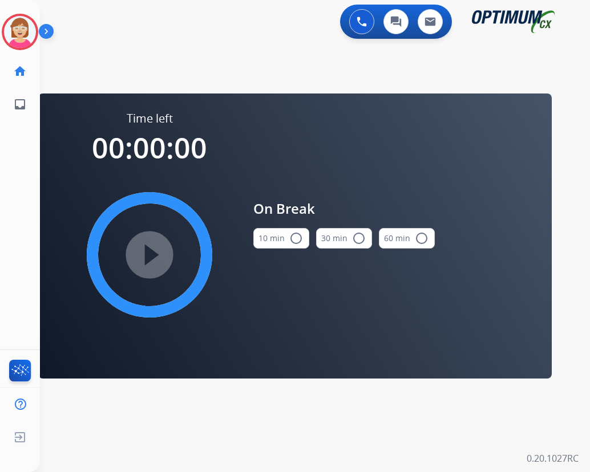
click at [296, 237] on mat-icon "radio_button_unchecked" at bounding box center [296, 239] width 14 height 14
click at [154, 251] on mat-icon "play_circle_filled" at bounding box center [150, 255] width 14 height 14
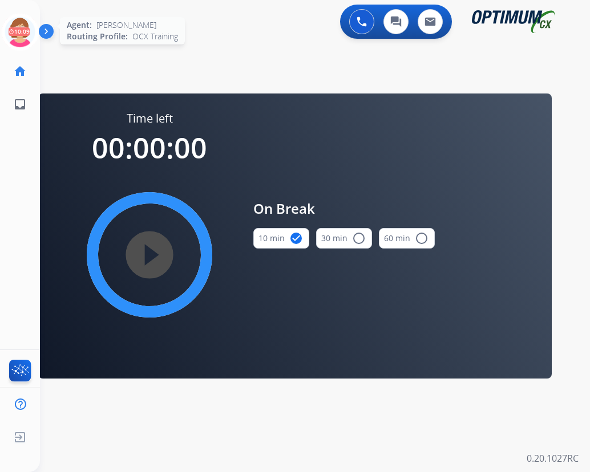
click at [17, 23] on icon at bounding box center [20, 32] width 37 height 37
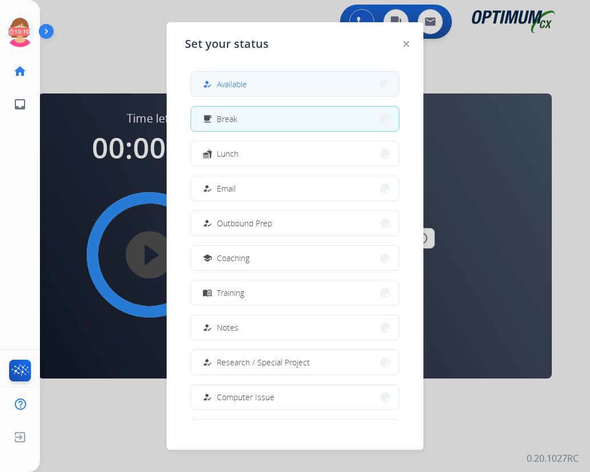
click at [241, 80] on span "Available" at bounding box center [232, 84] width 30 height 12
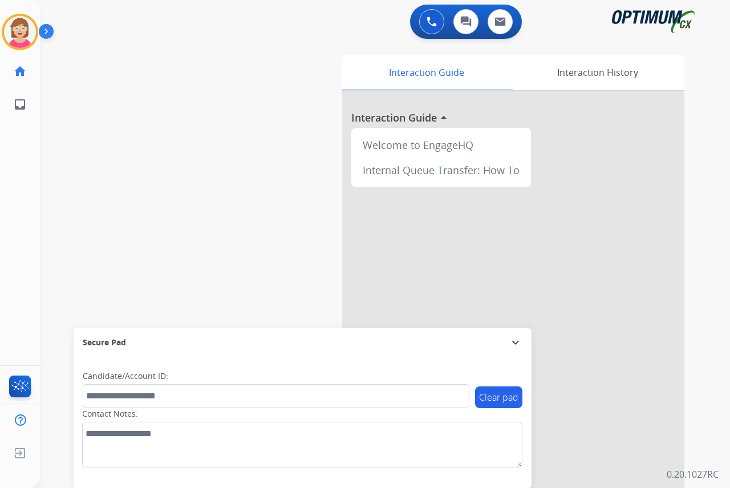
click at [33, 166] on div "Leanne Available Edit Avatar Agent: Leanne Routing Profile: OCX Training home H…" at bounding box center [20, 244] width 40 height 488
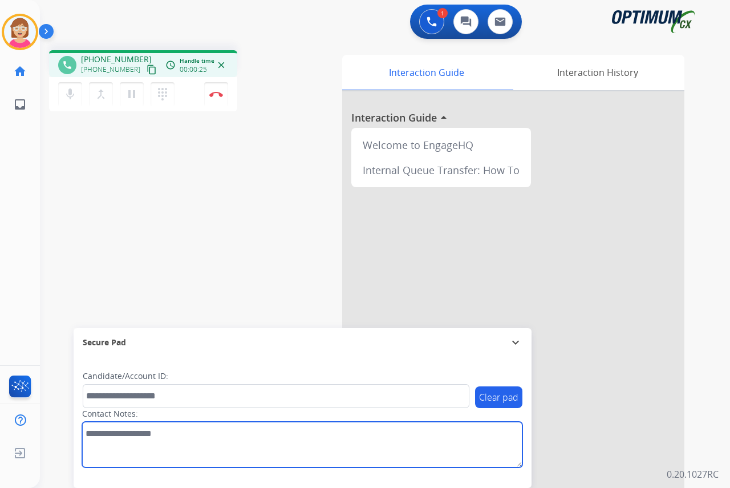
click at [94, 435] on textarea at bounding box center [302, 445] width 440 height 46
type textarea "*****"
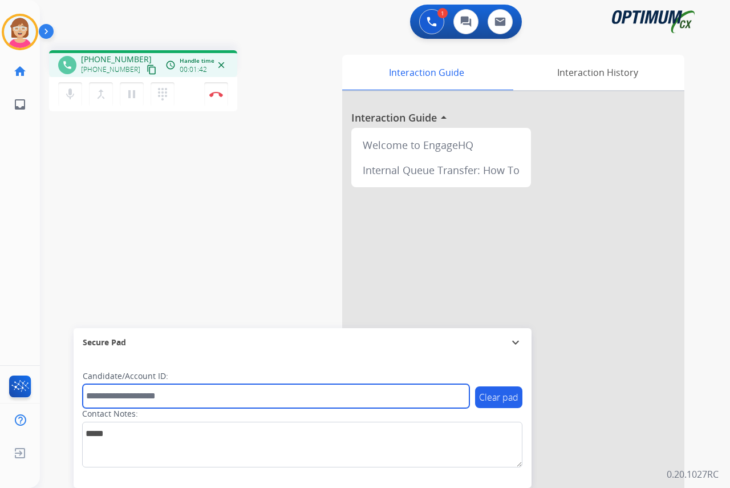
click at [90, 391] on input "text" at bounding box center [276, 396] width 387 height 24
type input "**********"
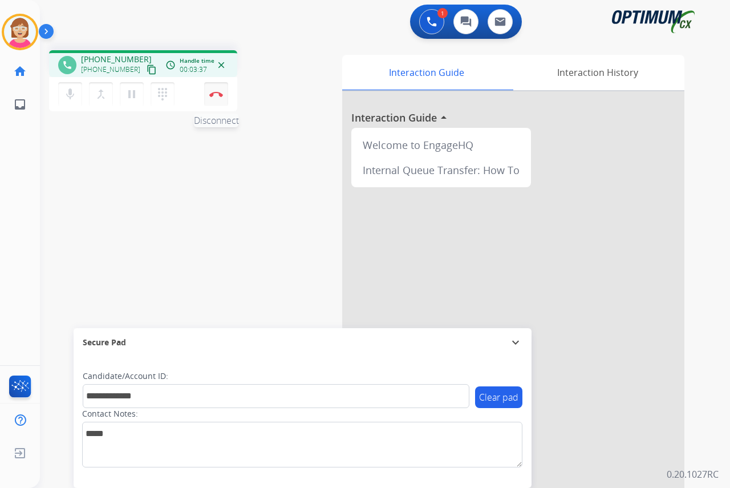
click at [218, 94] on img at bounding box center [216, 94] width 14 height 6
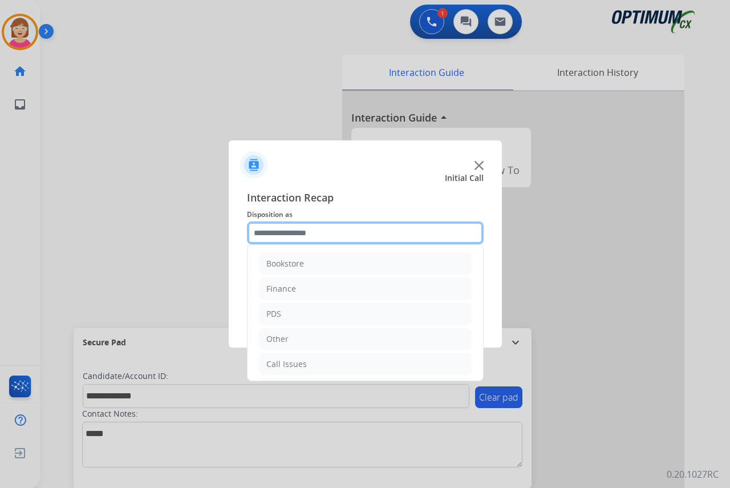
click at [268, 233] on input "text" at bounding box center [365, 232] width 237 height 23
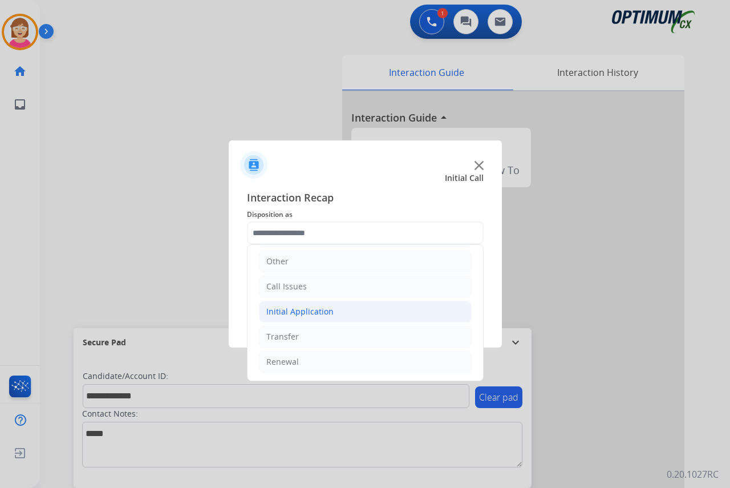
click at [306, 311] on div "Initial Application" at bounding box center [299, 311] width 67 height 11
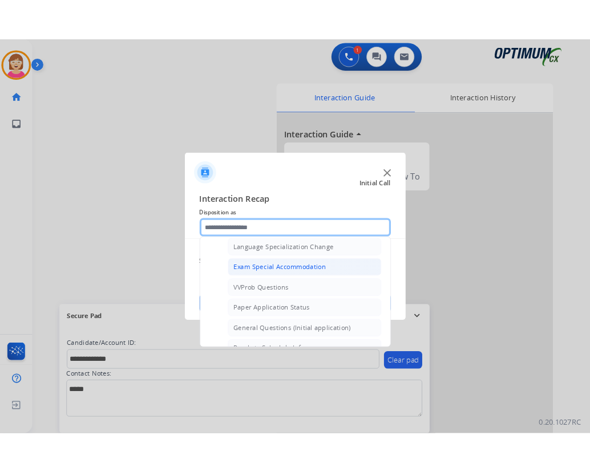
scroll to position [591, 0]
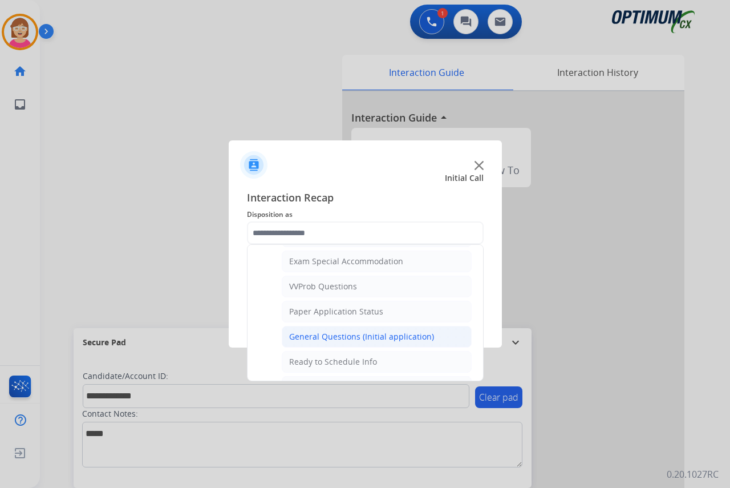
click at [331, 338] on div "General Questions (Initial application)" at bounding box center [361, 336] width 145 height 11
type input "**********"
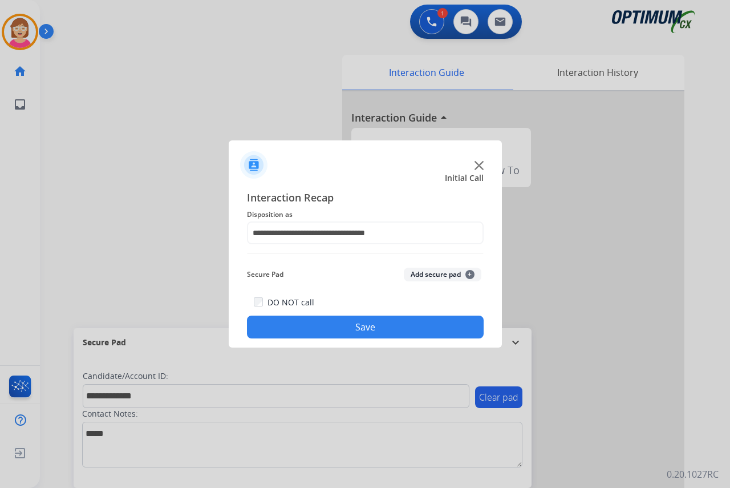
click at [470, 272] on span "+" at bounding box center [470, 274] width 9 height 9
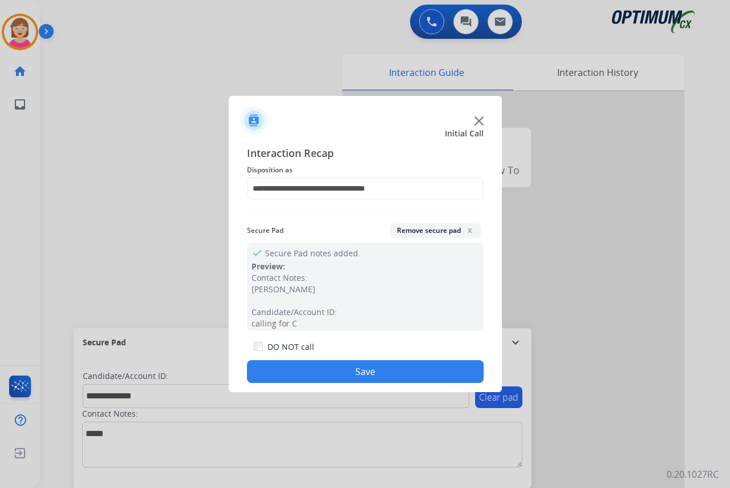
click at [293, 368] on button "Save" at bounding box center [365, 371] width 237 height 23
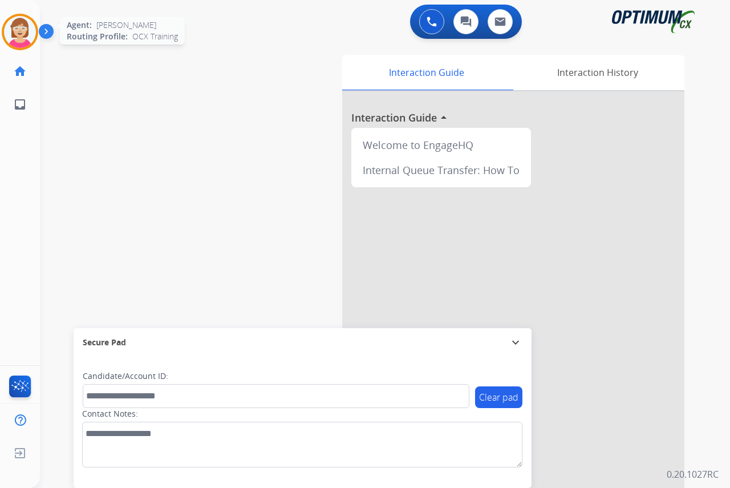
drag, startPoint x: 19, startPoint y: 29, endPoint x: 35, endPoint y: 38, distance: 18.4
click at [21, 29] on img at bounding box center [20, 32] width 32 height 32
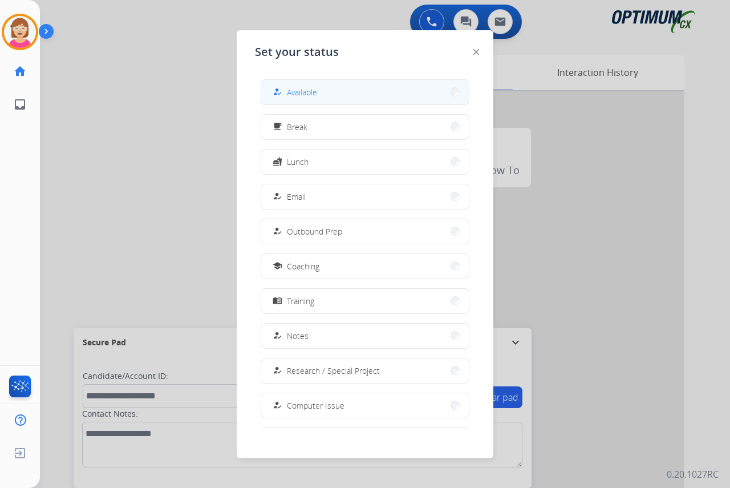
click at [301, 94] on span "Available" at bounding box center [302, 92] width 30 height 12
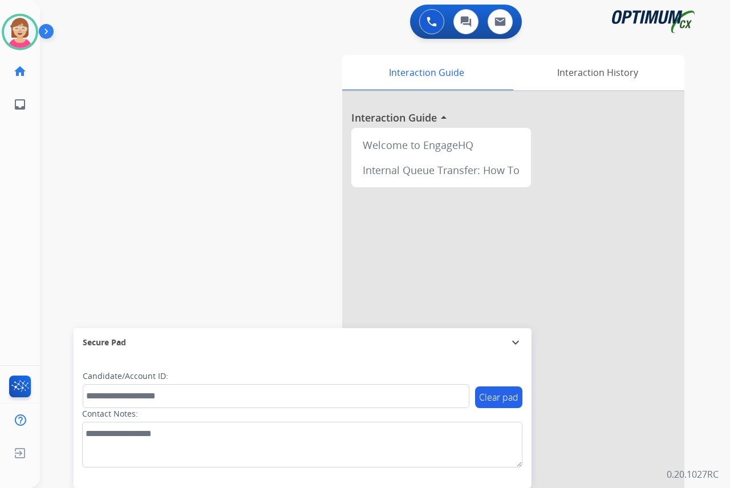
click at [27, 209] on div "Leanne Available Edit Avatar Agent: Leanne Routing Profile: OCX Training home H…" at bounding box center [20, 244] width 40 height 488
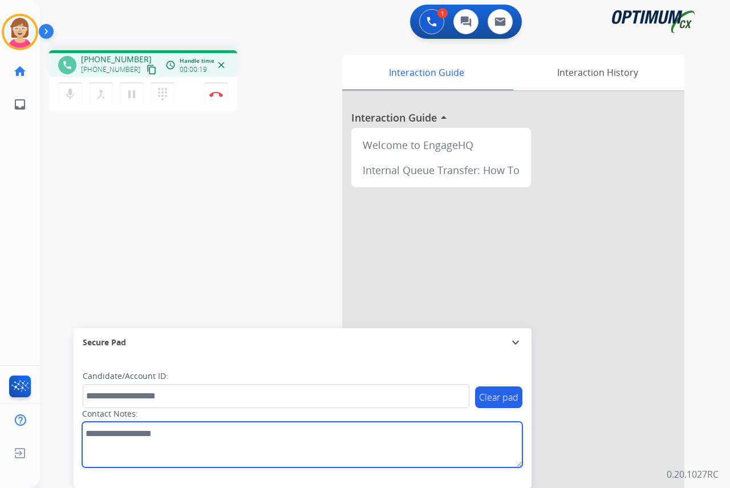
click at [97, 436] on textarea at bounding box center [302, 445] width 440 height 46
type textarea "*******"
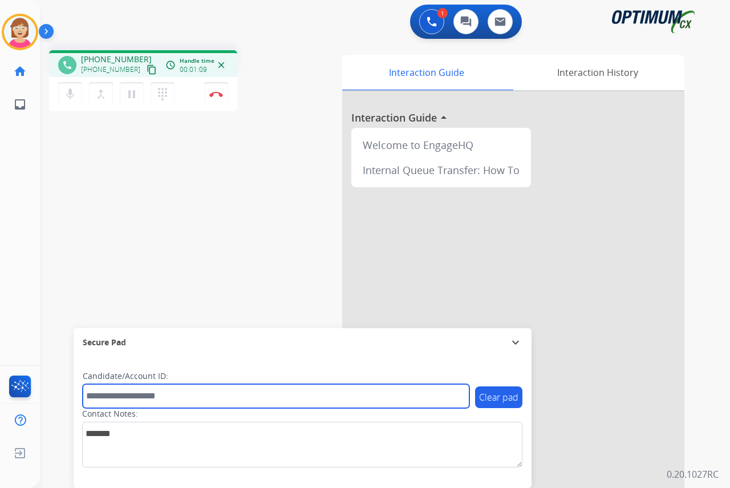
click at [100, 390] on input "text" at bounding box center [276, 396] width 387 height 24
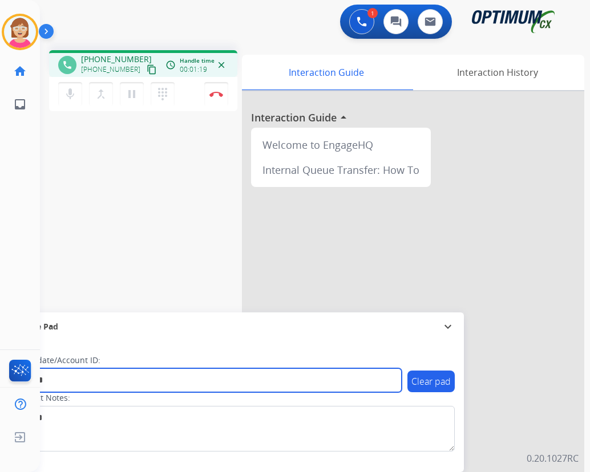
type input "*******"
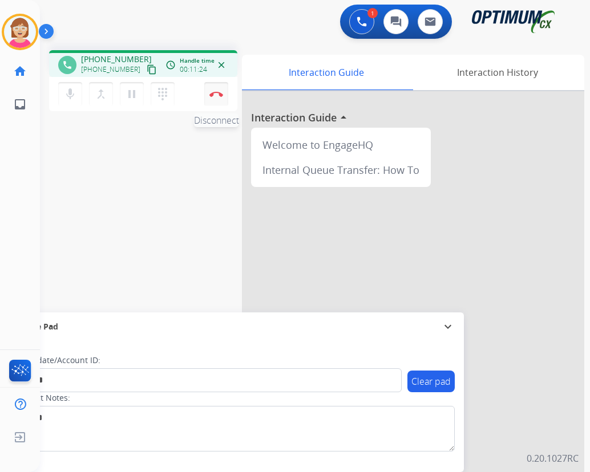
click at [214, 92] on img at bounding box center [216, 94] width 14 height 6
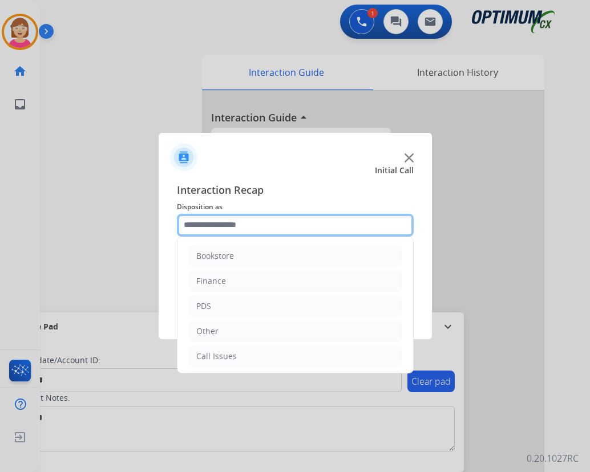
click at [206, 227] on input "text" at bounding box center [295, 225] width 237 height 23
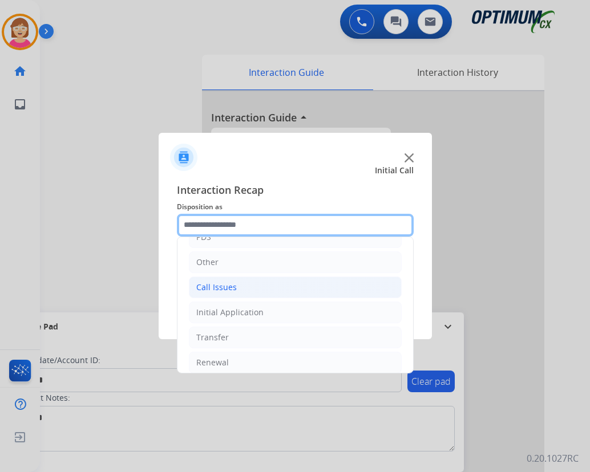
scroll to position [78, 0]
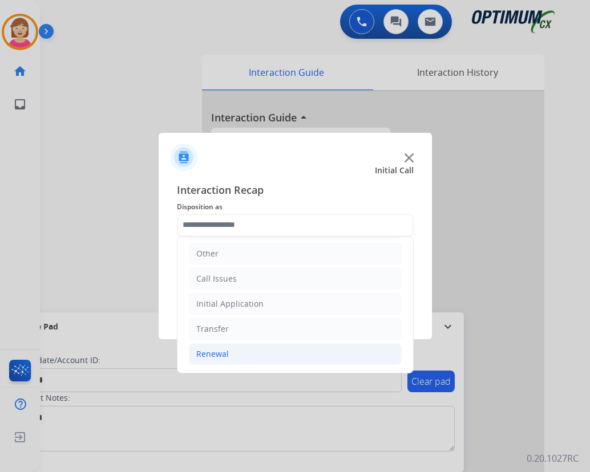
click at [244, 350] on li "Renewal" at bounding box center [295, 354] width 213 height 22
drag, startPoint x: 244, startPoint y: 350, endPoint x: 219, endPoint y: 357, distance: 26.0
click at [219, 357] on div "Renewal" at bounding box center [212, 354] width 33 height 11
click at [205, 354] on div "Renewal" at bounding box center [212, 354] width 33 height 11
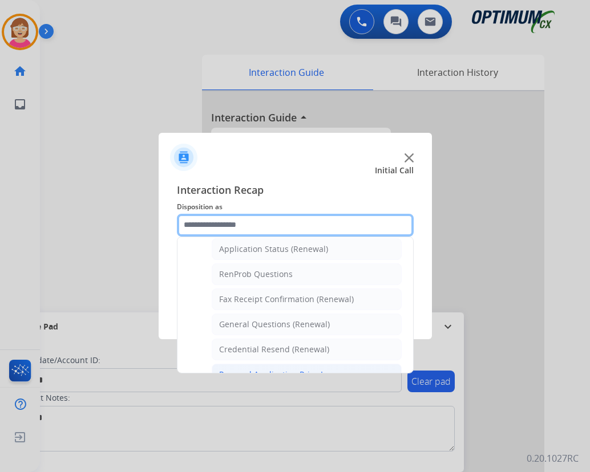
scroll to position [212, 0]
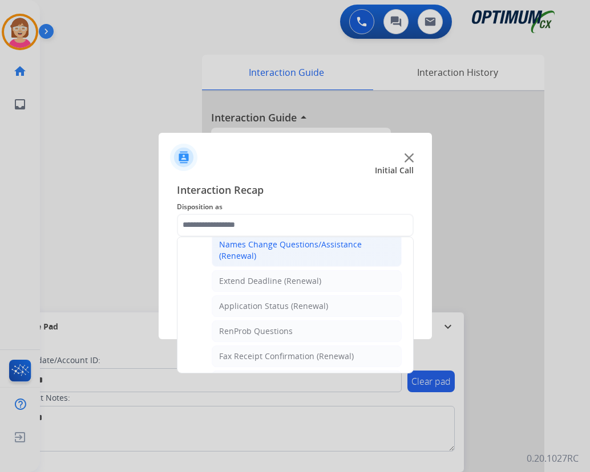
click at [246, 242] on div "Names Change Questions/Assistance (Renewal)" at bounding box center [306, 250] width 175 height 23
type input "**********"
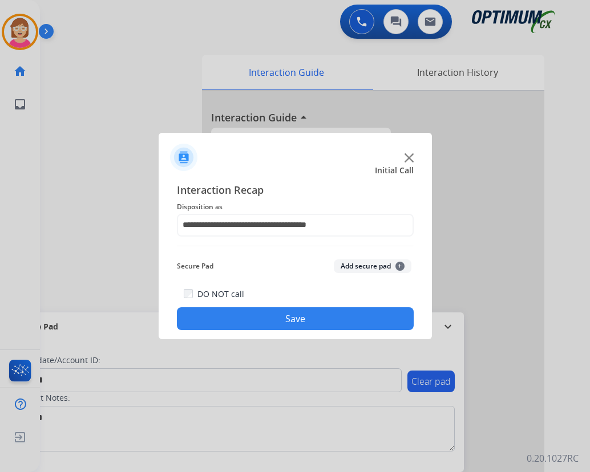
drag, startPoint x: 246, startPoint y: 242, endPoint x: 207, endPoint y: 162, distance: 89.3
click at [207, 162] on div at bounding box center [295, 153] width 273 height 40
click at [402, 266] on span "+" at bounding box center [399, 266] width 9 height 9
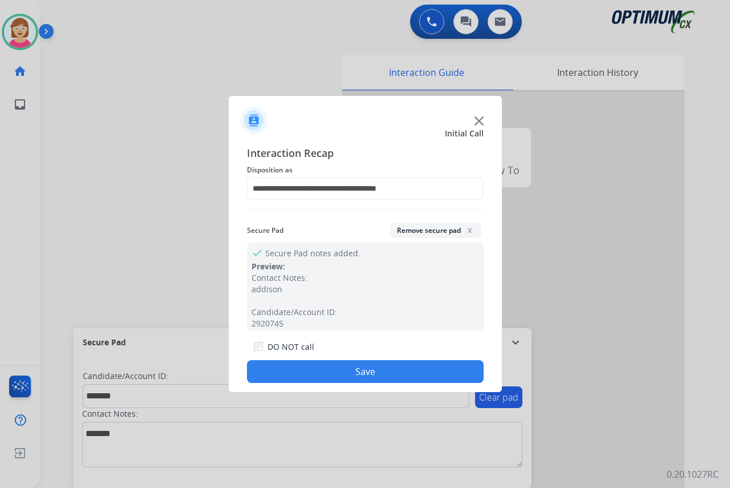
click at [300, 376] on button "Save" at bounding box center [365, 371] width 237 height 23
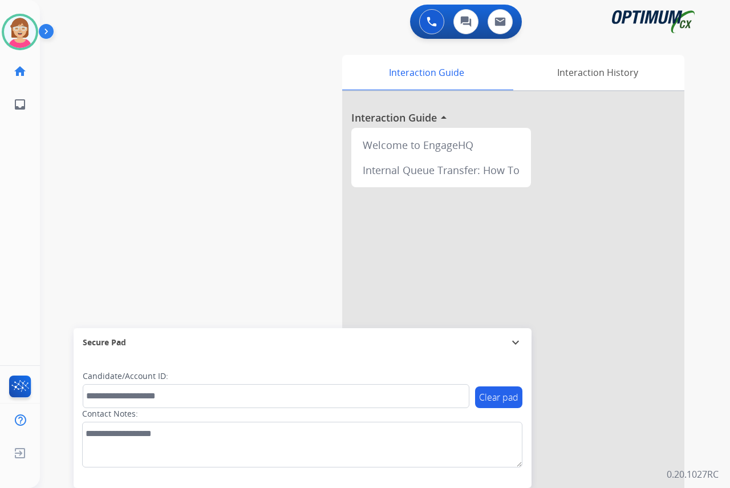
click at [19, 199] on div "Leanne Available Edit Avatar Agent: Leanne Routing Profile: OCX Training home H…" at bounding box center [20, 244] width 40 height 488
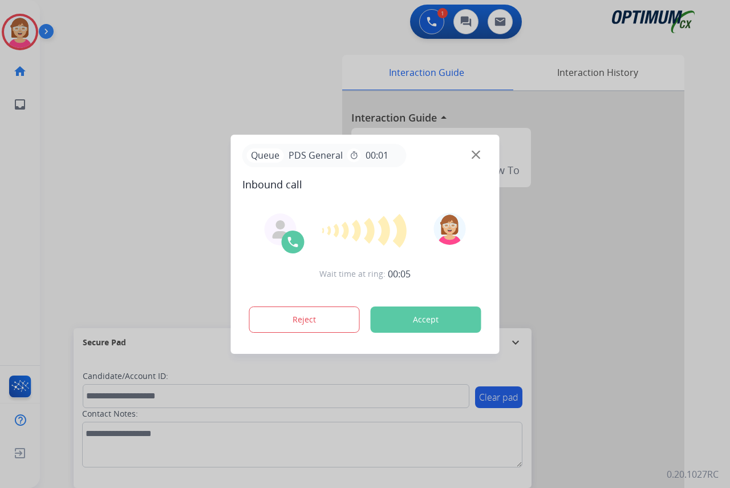
click at [14, 148] on div at bounding box center [365, 244] width 730 height 488
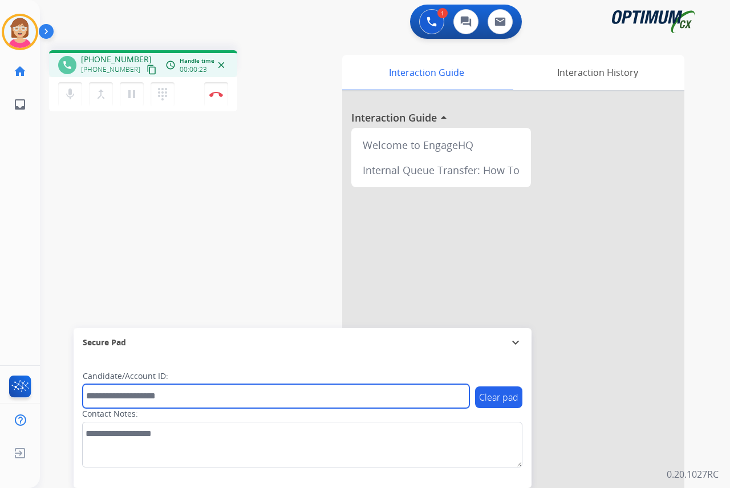
click at [108, 394] on input "text" at bounding box center [276, 396] width 387 height 24
type input "*******"
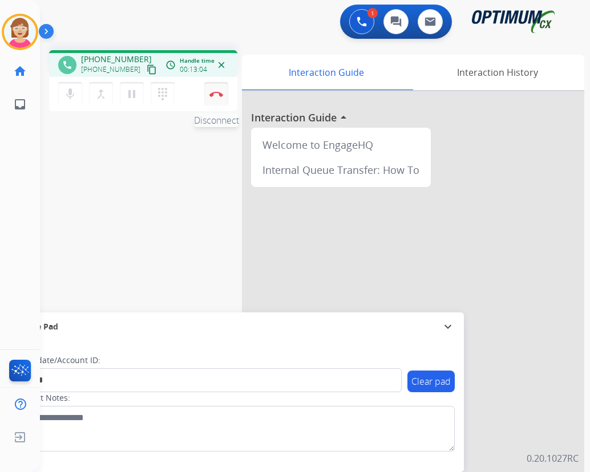
click at [217, 92] on img at bounding box center [216, 94] width 14 height 6
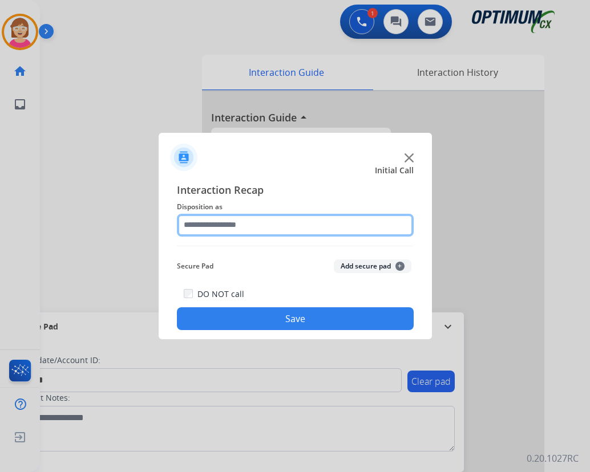
drag, startPoint x: 189, startPoint y: 229, endPoint x: 201, endPoint y: 224, distance: 12.3
click at [195, 227] on input "text" at bounding box center [295, 225] width 237 height 23
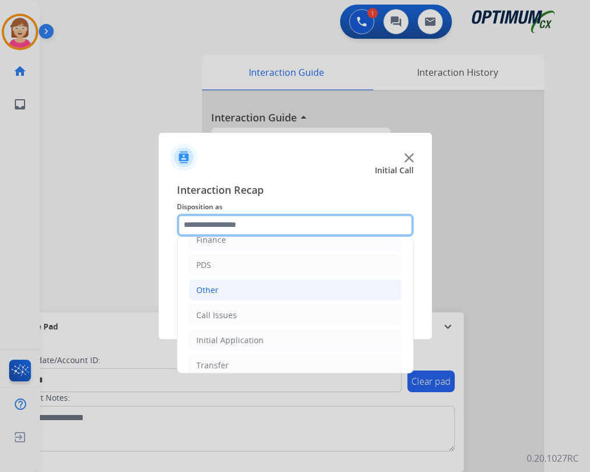
scroll to position [78, 0]
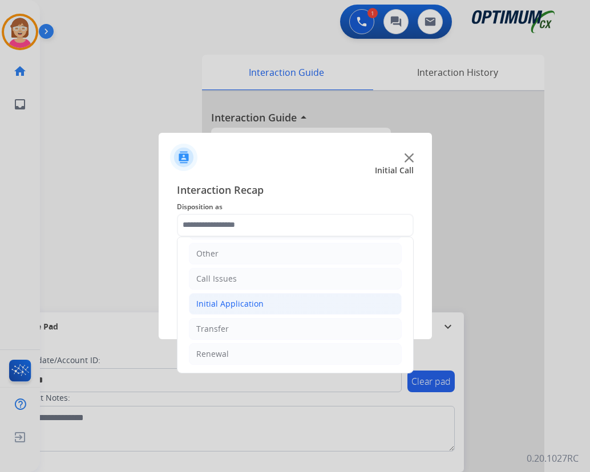
click at [234, 301] on div "Initial Application" at bounding box center [229, 303] width 67 height 11
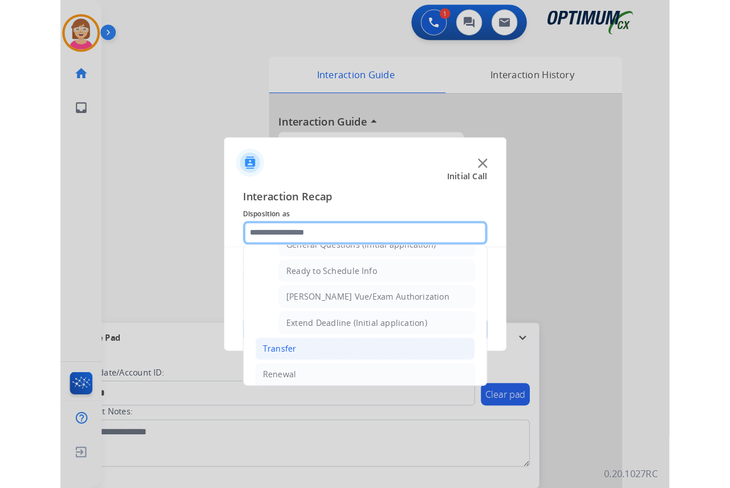
scroll to position [691, 0]
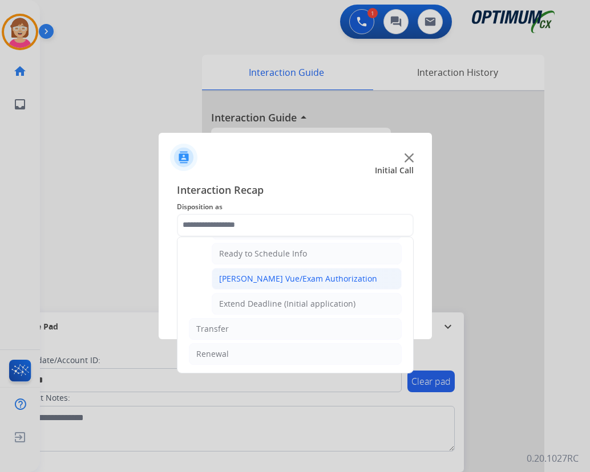
click at [268, 278] on div "Pearson Vue/Exam Authorization" at bounding box center [298, 278] width 158 height 11
type input "**********"
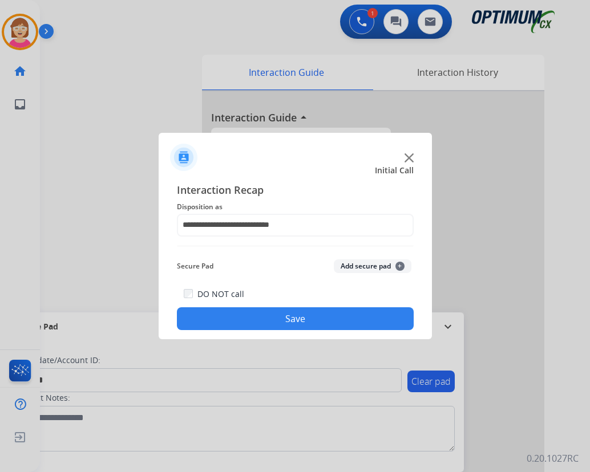
click at [401, 265] on span "+" at bounding box center [399, 266] width 9 height 9
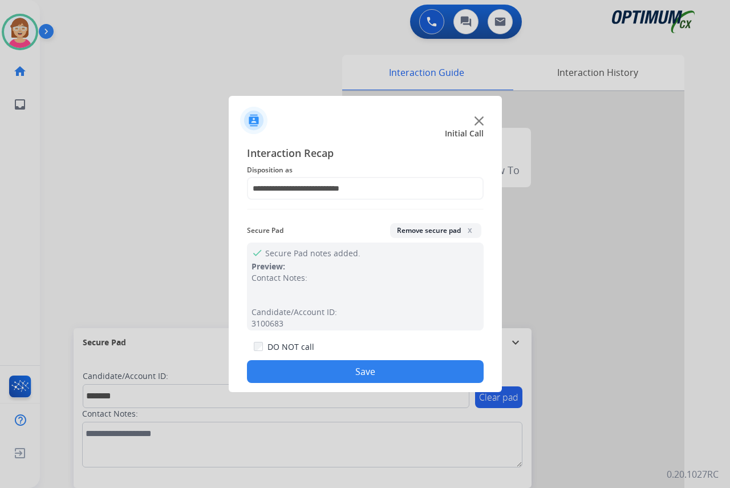
click at [318, 370] on button "Save" at bounding box center [365, 371] width 237 height 23
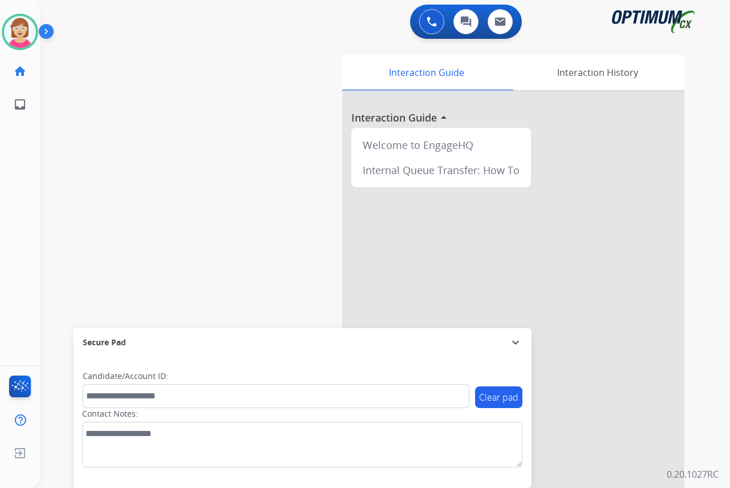
click at [18, 144] on div "Leanne Available Edit Avatar Agent: Leanne Routing Profile: OCX Training home H…" at bounding box center [20, 244] width 40 height 488
click at [15, 27] on img at bounding box center [20, 32] width 32 height 32
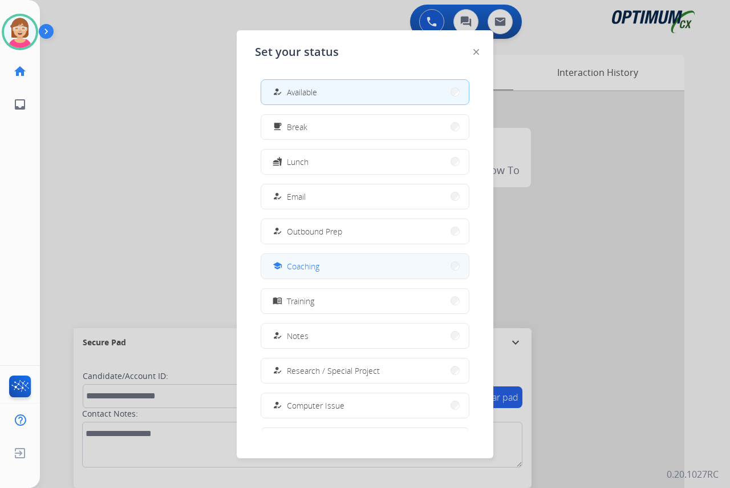
click at [302, 268] on span "Coaching" at bounding box center [303, 266] width 33 height 12
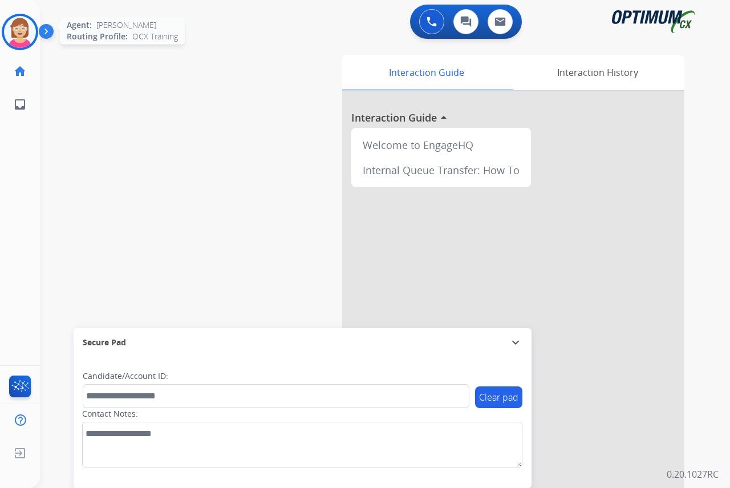
drag, startPoint x: 17, startPoint y: 30, endPoint x: 31, endPoint y: 35, distance: 15.2
click at [17, 30] on img at bounding box center [20, 32] width 32 height 32
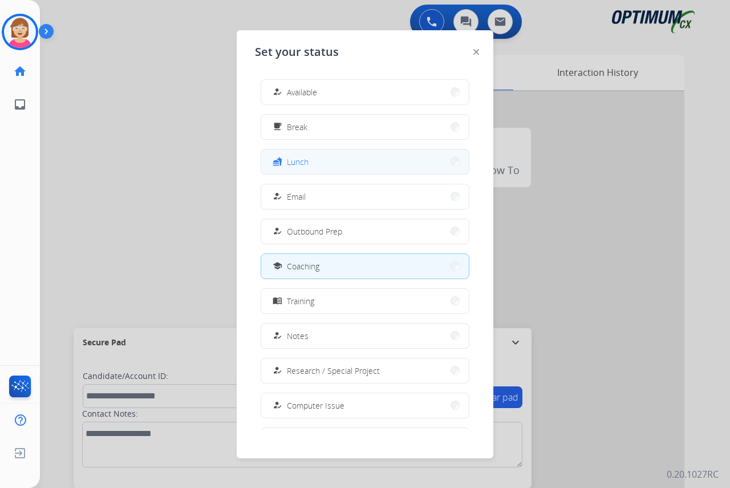
click at [339, 166] on button "fastfood Lunch" at bounding box center [365, 161] width 208 height 25
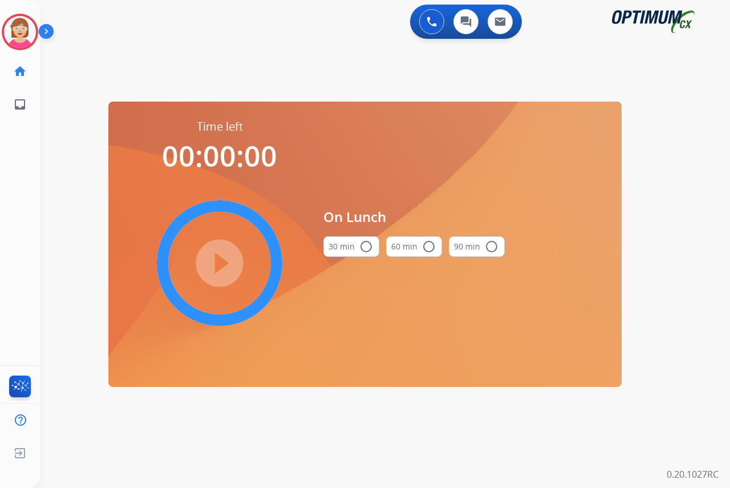
click at [366, 247] on mat-icon "radio_button_unchecked" at bounding box center [366, 247] width 14 height 14
click at [215, 261] on mat-icon "play_circle_filled" at bounding box center [220, 263] width 14 height 14
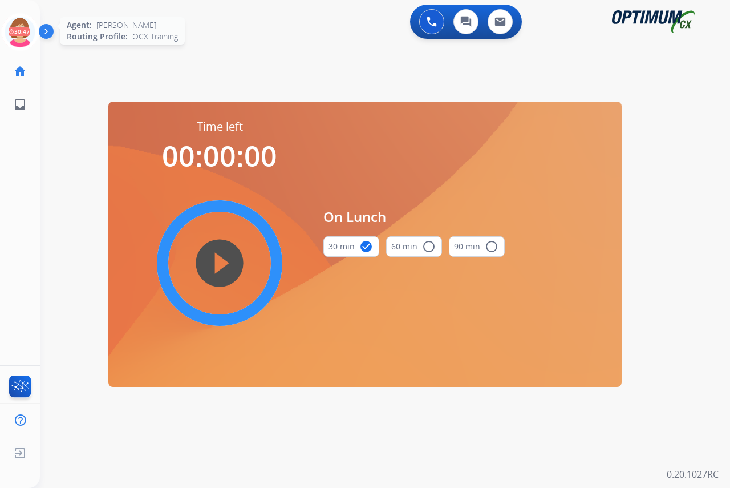
click at [21, 25] on icon at bounding box center [20, 32] width 37 height 37
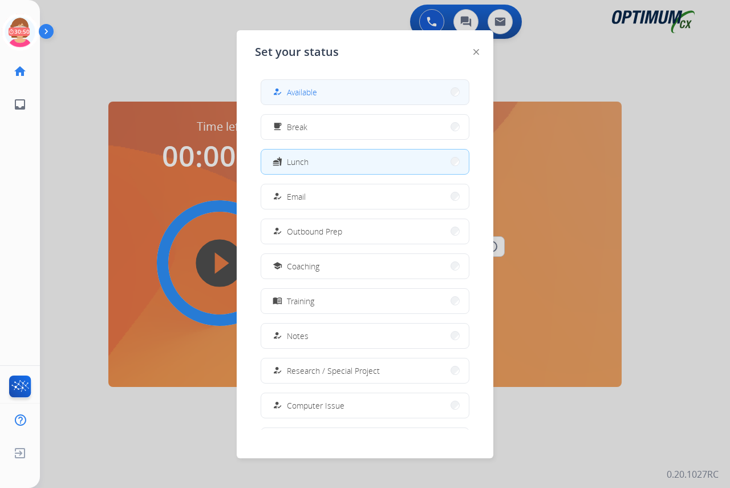
click at [302, 87] on span "Available" at bounding box center [302, 92] width 30 height 12
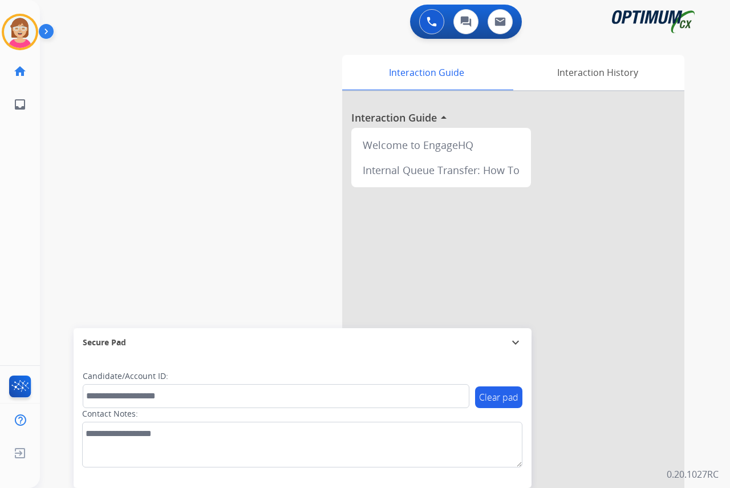
click at [26, 248] on div "Leanne Available Edit Avatar Agent: Leanne Routing Profile: OCX Training home H…" at bounding box center [20, 244] width 40 height 488
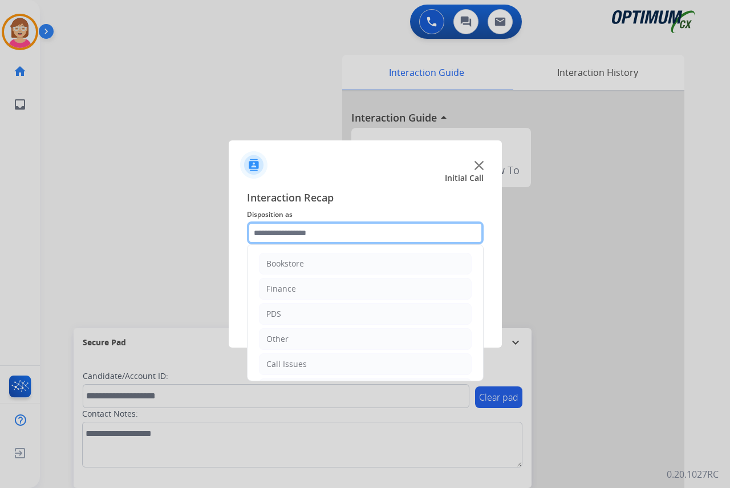
click at [272, 233] on input "text" at bounding box center [365, 232] width 237 height 23
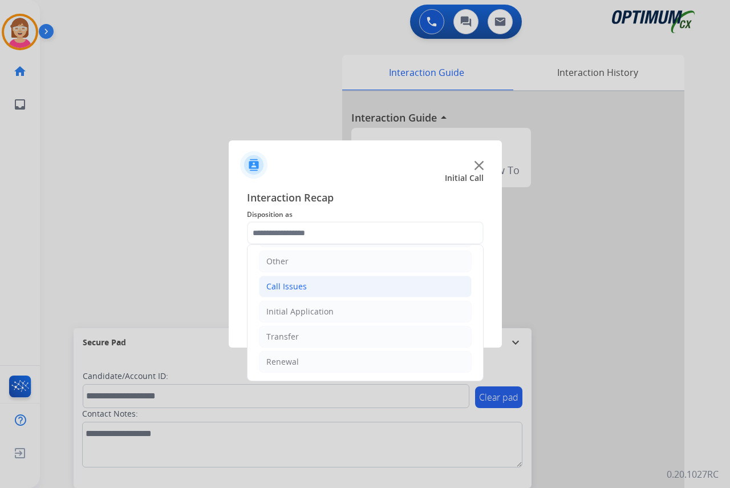
click at [296, 282] on div "Call Issues" at bounding box center [286, 286] width 41 height 11
click at [322, 361] on div "Dropped Call" at bounding box center [314, 361] width 50 height 11
type input "**********"
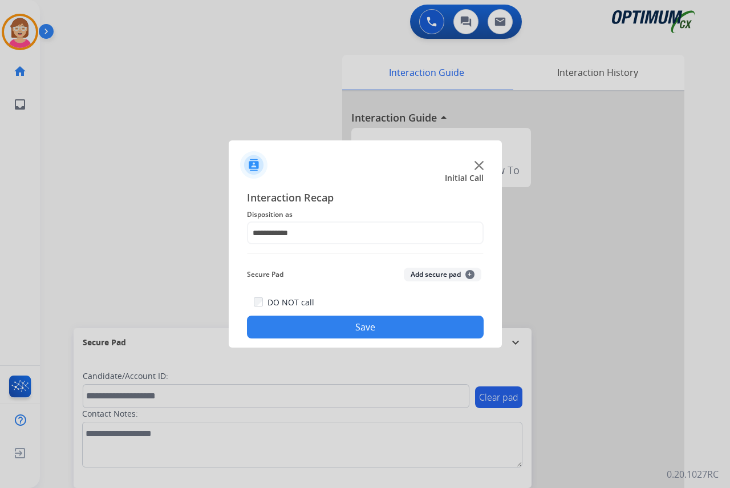
click at [314, 326] on button "Save" at bounding box center [365, 327] width 237 height 23
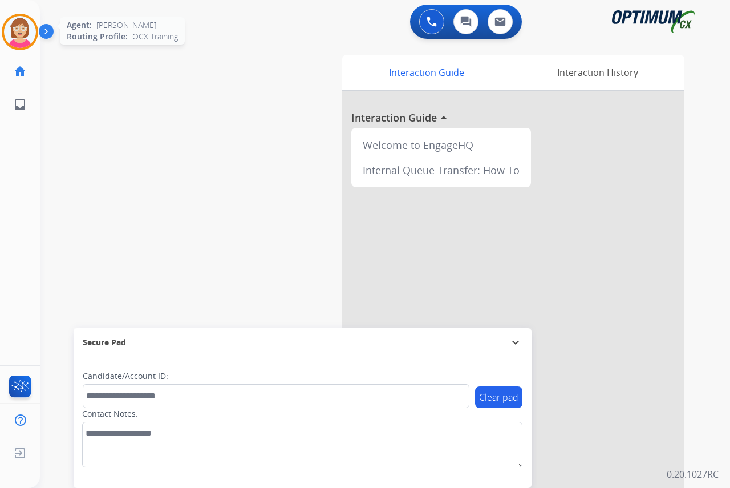
click at [17, 30] on img at bounding box center [20, 32] width 32 height 32
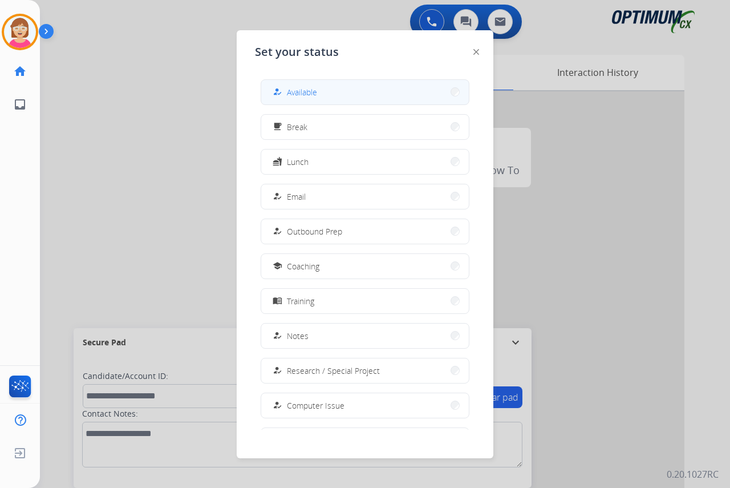
click at [287, 88] on div "how_to_reg Available" at bounding box center [293, 92] width 47 height 14
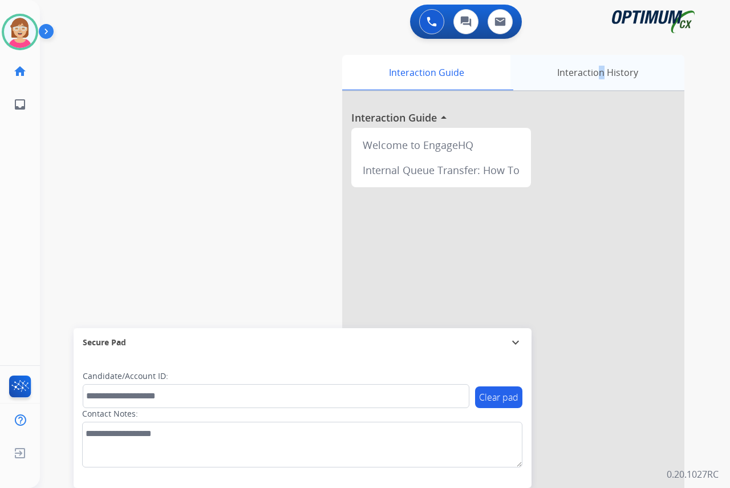
click at [595, 72] on div "Interaction History" at bounding box center [598, 72] width 174 height 35
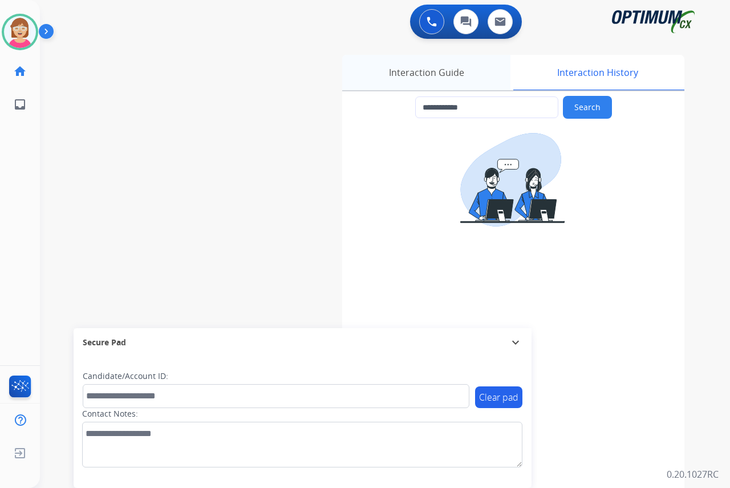
click at [426, 74] on div "Interaction Guide" at bounding box center [426, 72] width 168 height 35
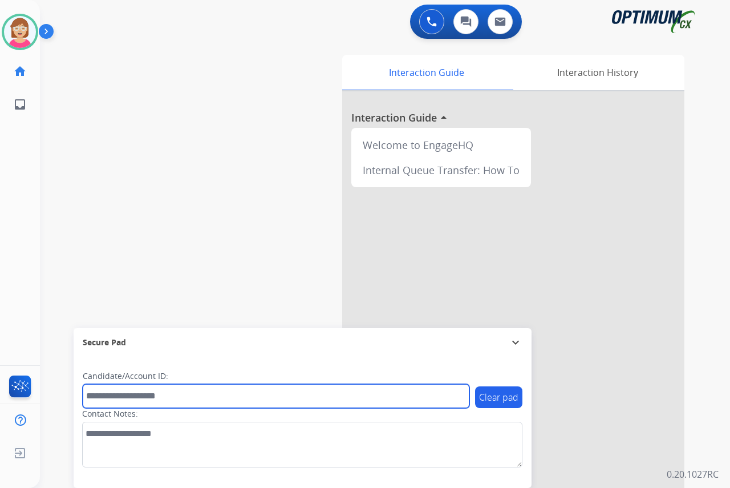
click at [112, 399] on input "text" at bounding box center [276, 396] width 387 height 24
type input "*******"
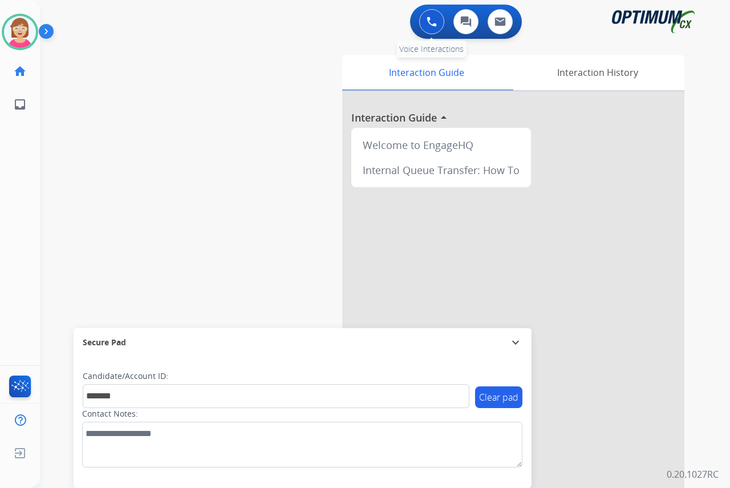
click at [434, 20] on img at bounding box center [432, 22] width 10 height 10
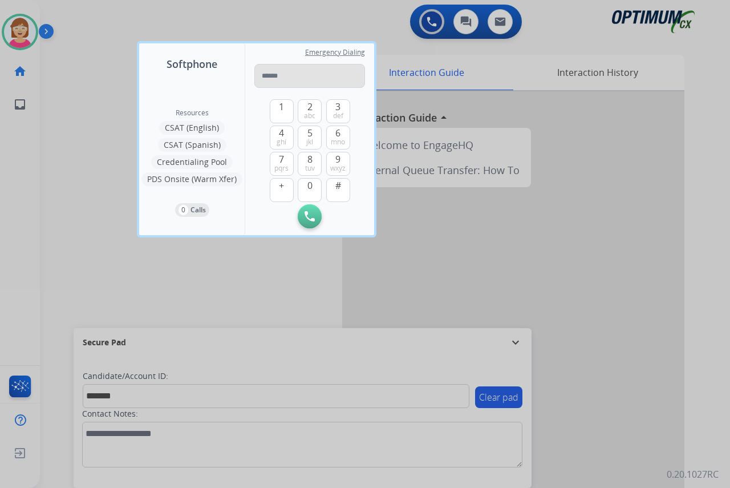
click at [266, 75] on input "tel" at bounding box center [309, 76] width 111 height 24
type input "**********"
click at [310, 216] on img at bounding box center [310, 216] width 10 height 10
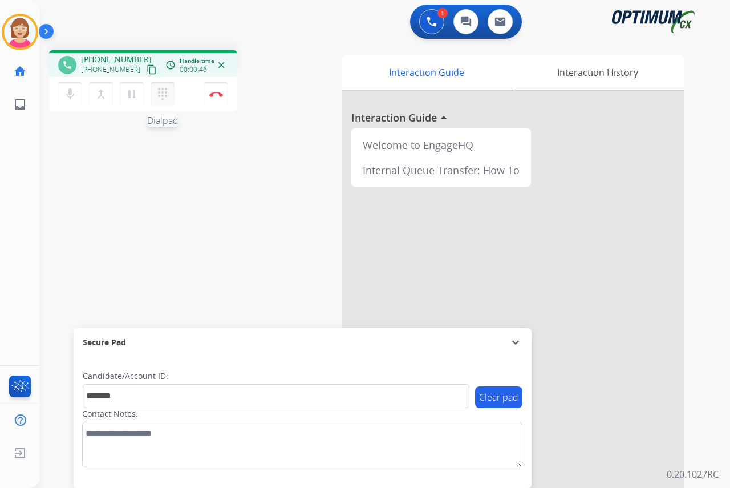
click at [163, 92] on mat-icon "dialpad" at bounding box center [163, 94] width 14 height 14
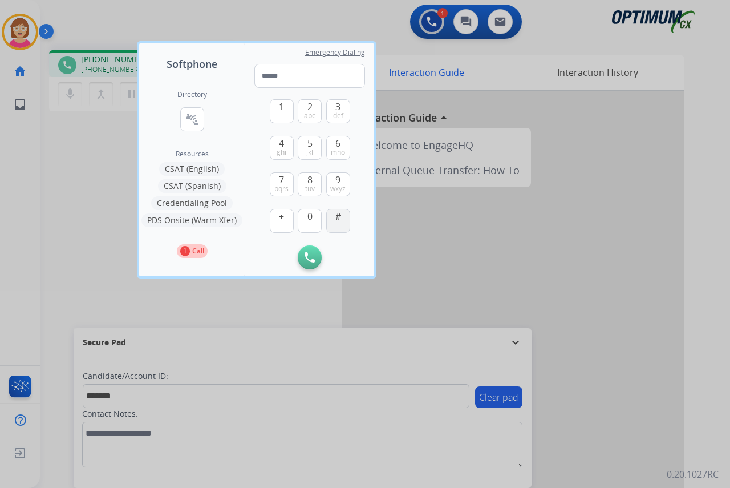
click at [342, 225] on button "#" at bounding box center [338, 221] width 24 height 24
type input "*"
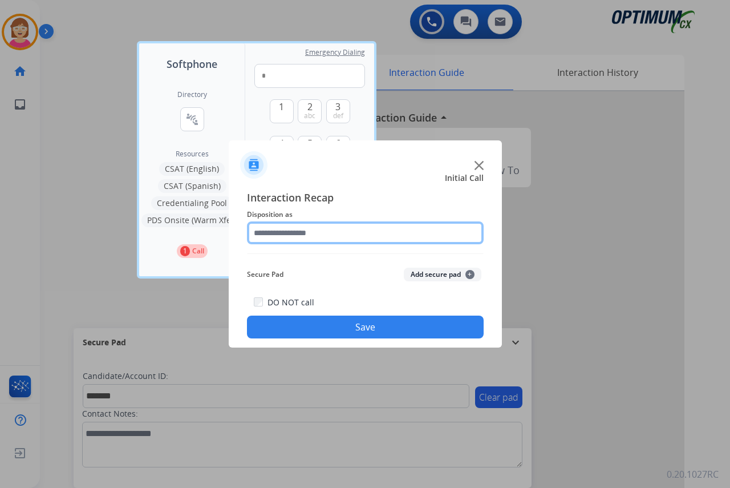
click at [264, 236] on input "text" at bounding box center [365, 232] width 237 height 23
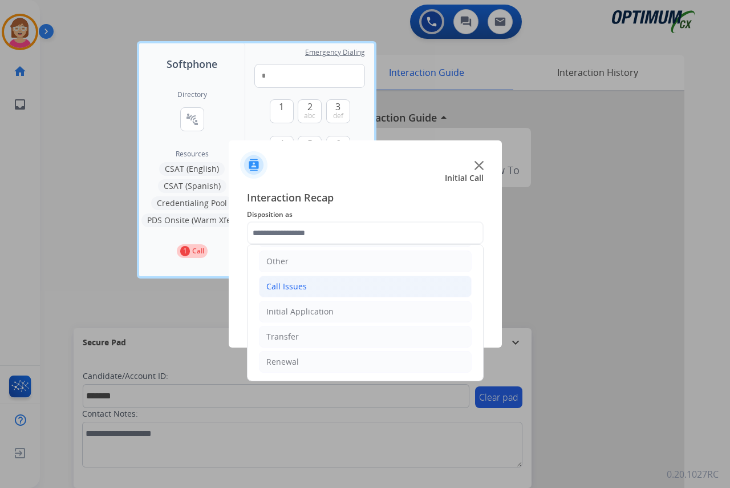
click at [299, 287] on div "Call Issues" at bounding box center [286, 286] width 41 height 11
click at [317, 312] on div "Voicemail" at bounding box center [307, 311] width 37 height 11
type input "*********"
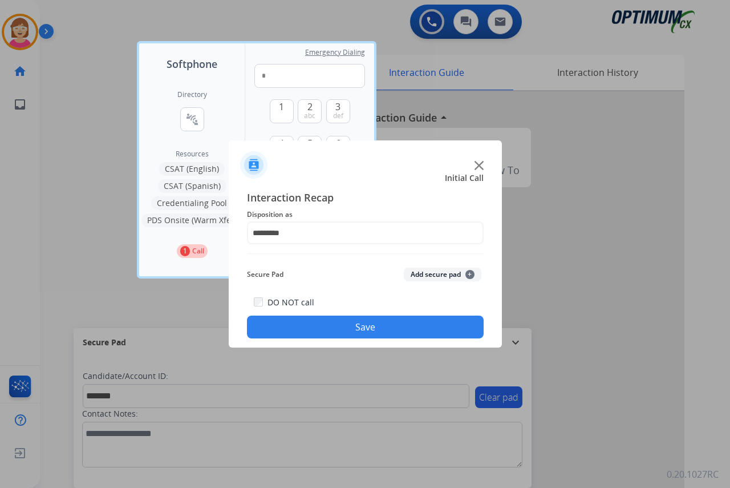
click at [471, 271] on span "+" at bounding box center [470, 274] width 9 height 9
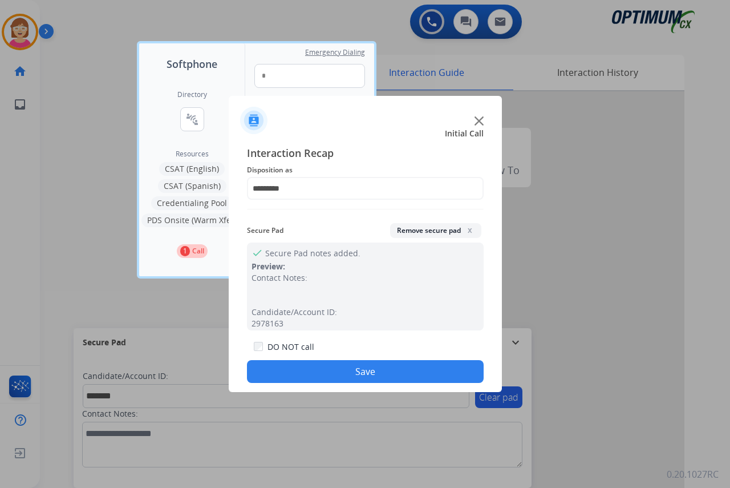
click at [305, 371] on button "Save" at bounding box center [365, 371] width 237 height 23
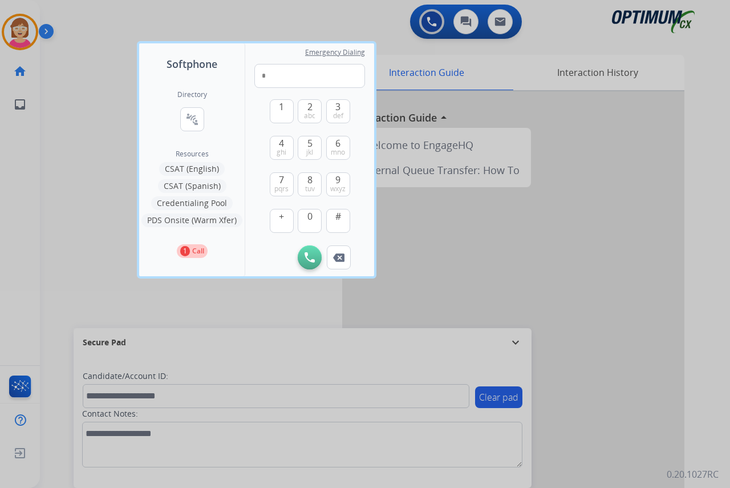
click at [17, 27] on div at bounding box center [365, 244] width 730 height 488
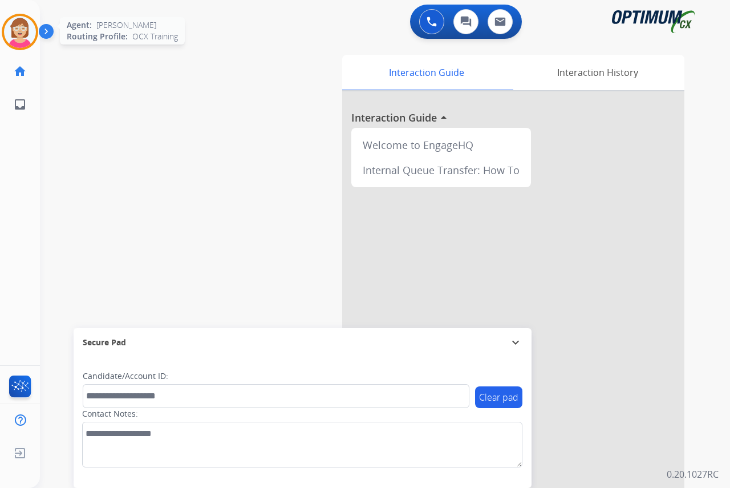
click at [27, 31] on img at bounding box center [20, 32] width 32 height 32
click at [13, 29] on img at bounding box center [20, 32] width 32 height 32
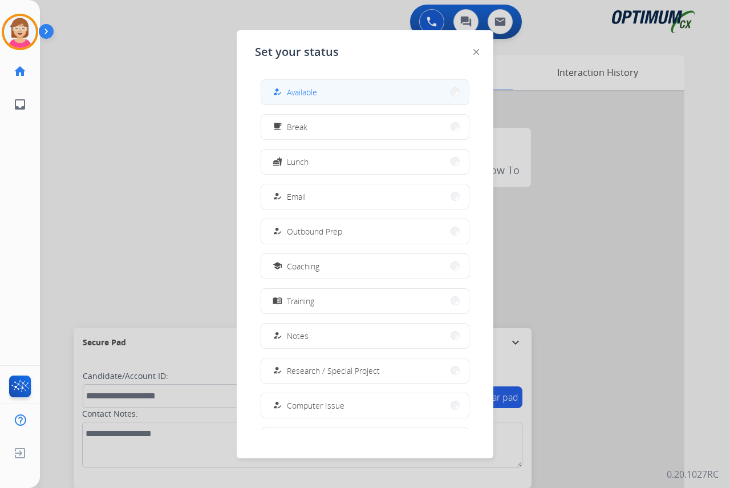
click at [312, 88] on span "Available" at bounding box center [302, 92] width 30 height 12
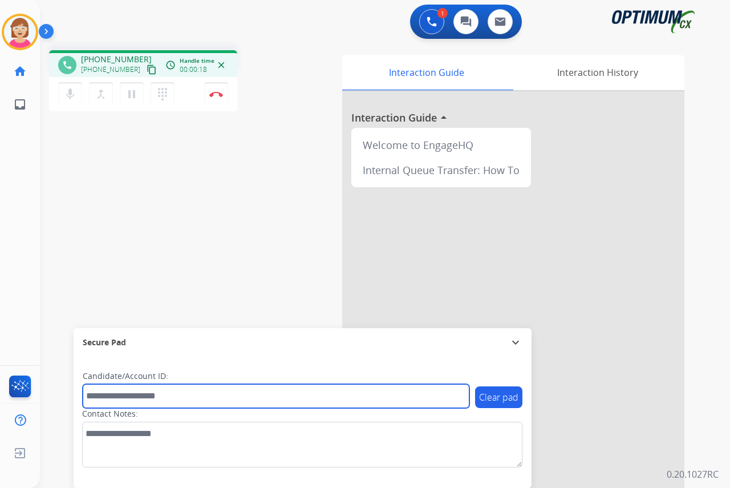
click at [104, 394] on input "text" at bounding box center [276, 396] width 387 height 24
type input "*********"
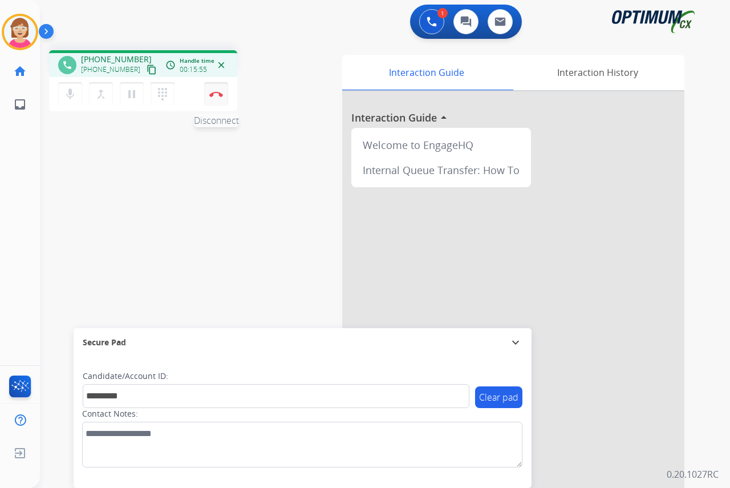
click at [211, 92] on img at bounding box center [216, 94] width 14 height 6
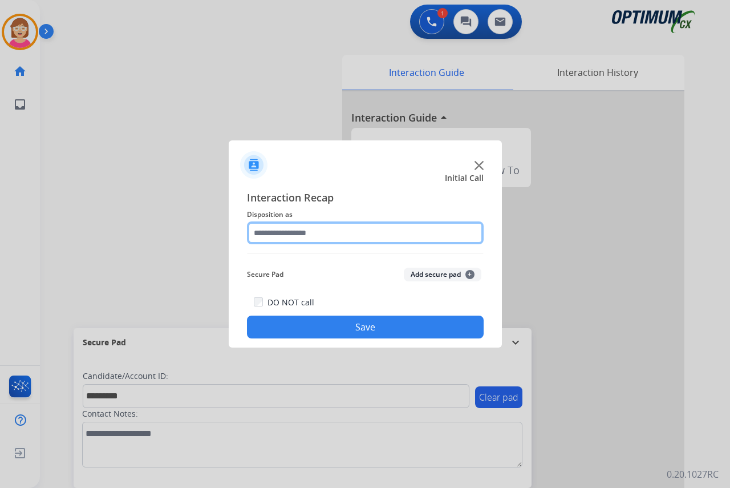
click at [280, 234] on input "text" at bounding box center [365, 232] width 237 height 23
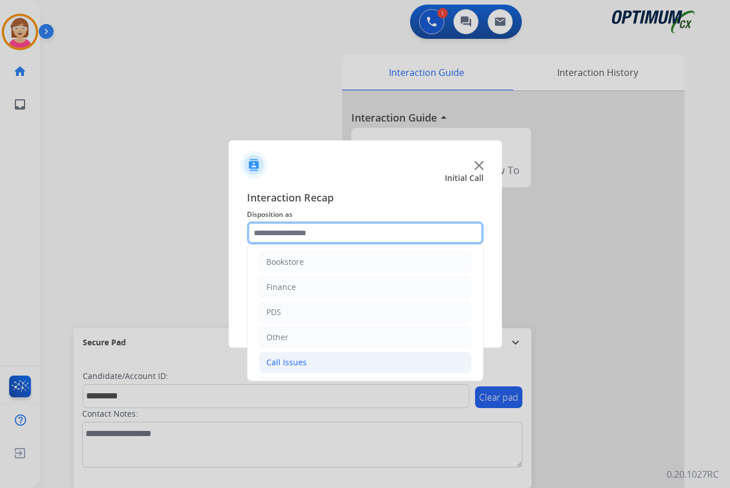
scroll to position [0, 0]
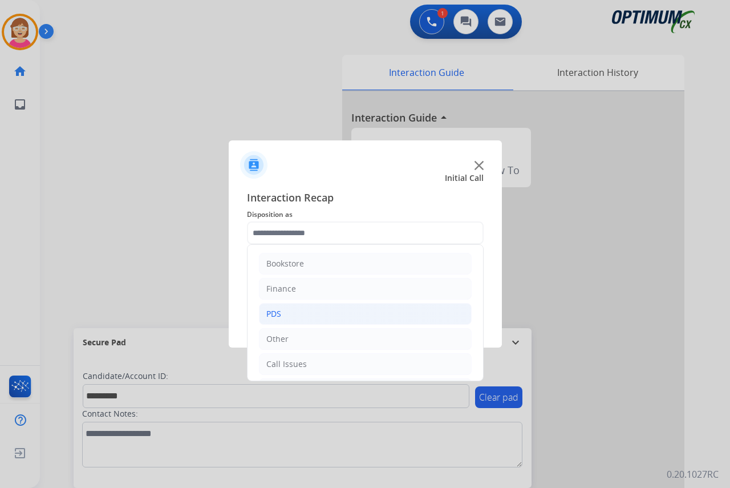
click at [276, 314] on div "PDS" at bounding box center [273, 313] width 15 height 11
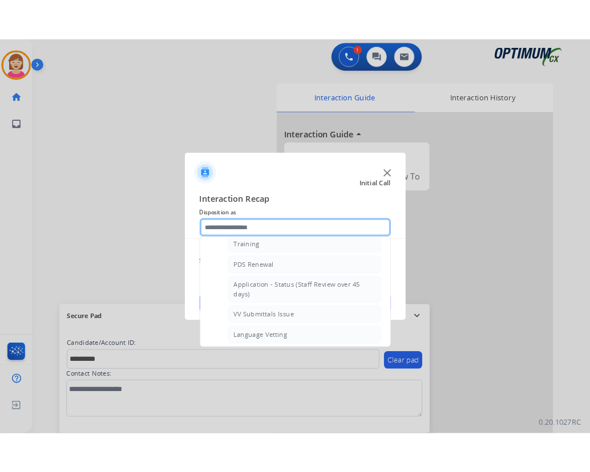
scroll to position [114, 0]
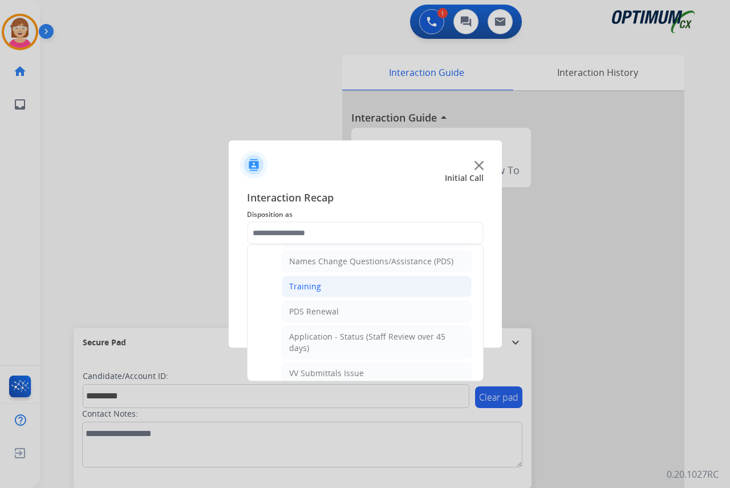
click at [309, 289] on div "Training" at bounding box center [305, 286] width 32 height 11
type input "********"
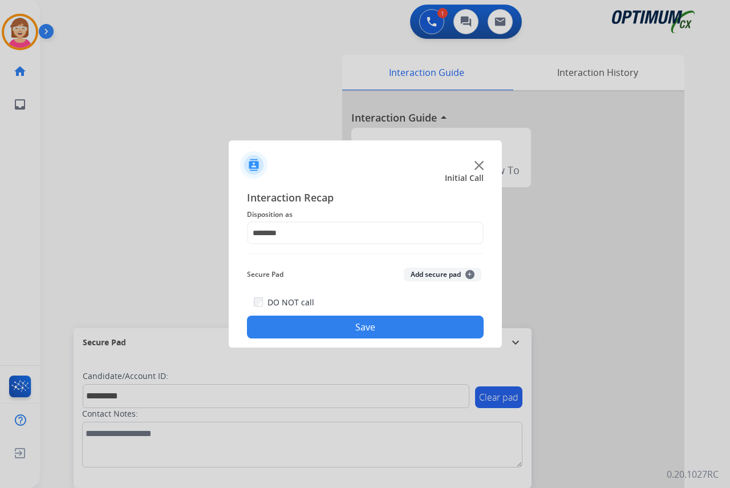
click at [471, 273] on span "+" at bounding box center [470, 274] width 9 height 9
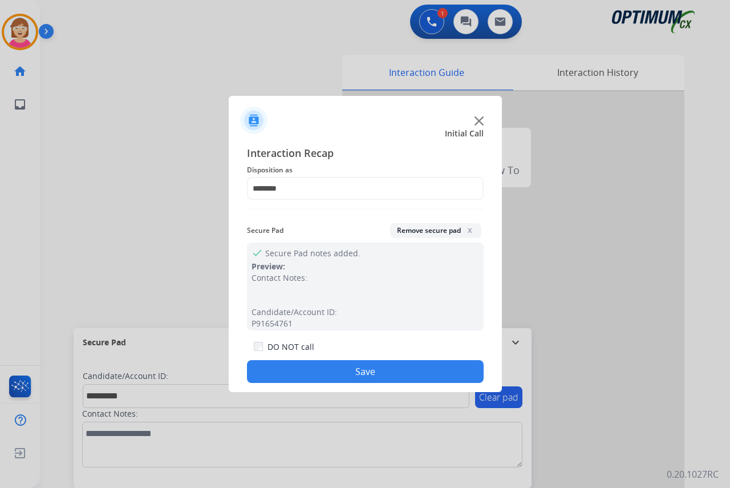
click at [300, 369] on button "Save" at bounding box center [365, 371] width 237 height 23
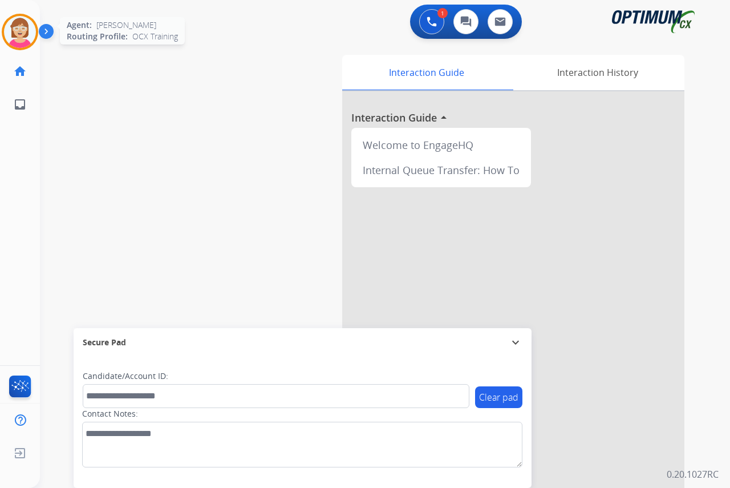
click at [25, 29] on img at bounding box center [20, 32] width 32 height 32
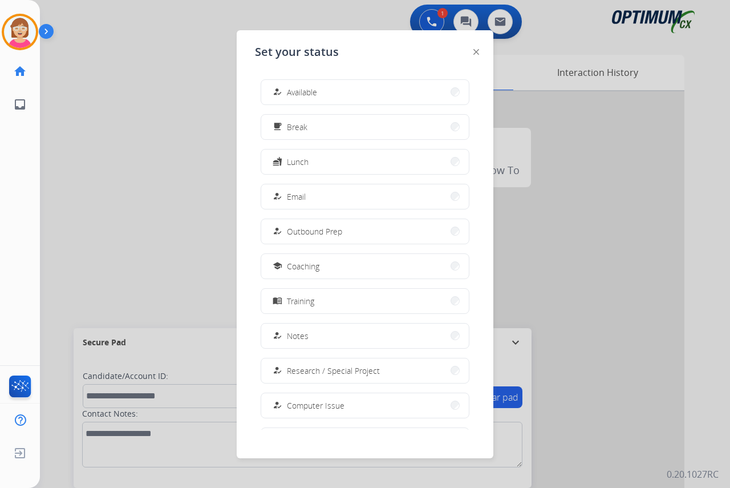
click at [306, 91] on span "Available" at bounding box center [302, 92] width 30 height 12
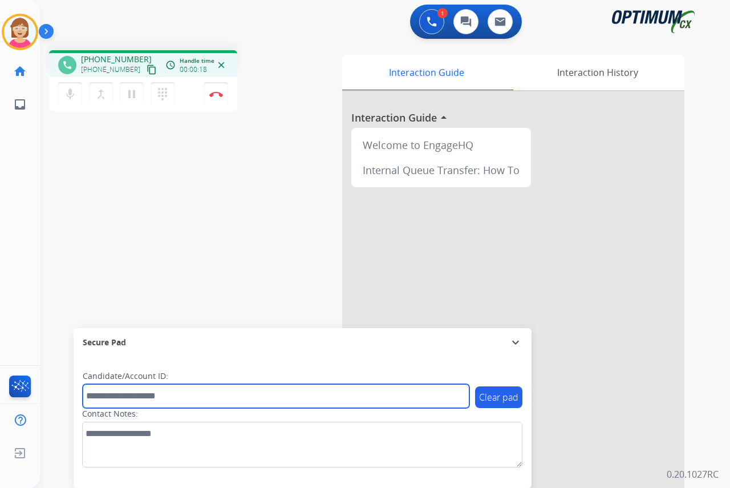
click at [108, 398] on input "text" at bounding box center [276, 396] width 387 height 24
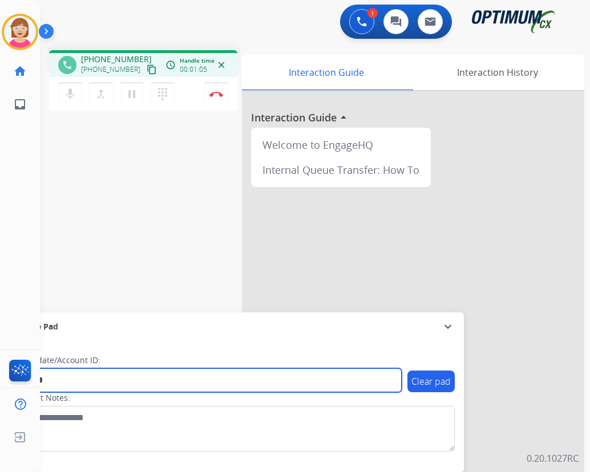
type input "*******"
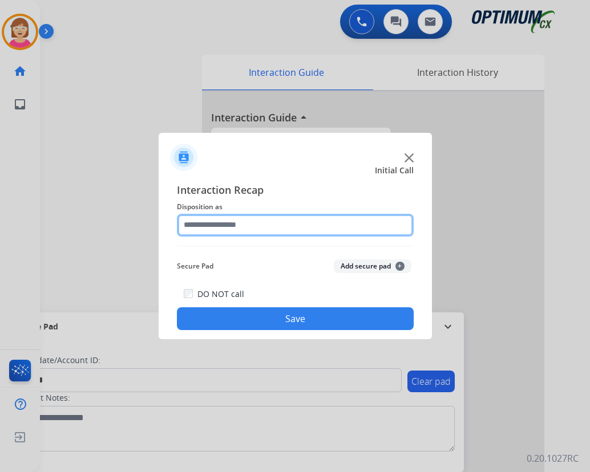
click at [207, 225] on input "text" at bounding box center [295, 225] width 237 height 23
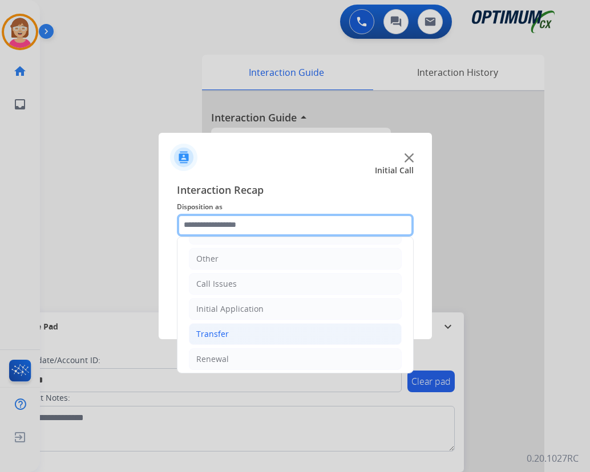
scroll to position [78, 0]
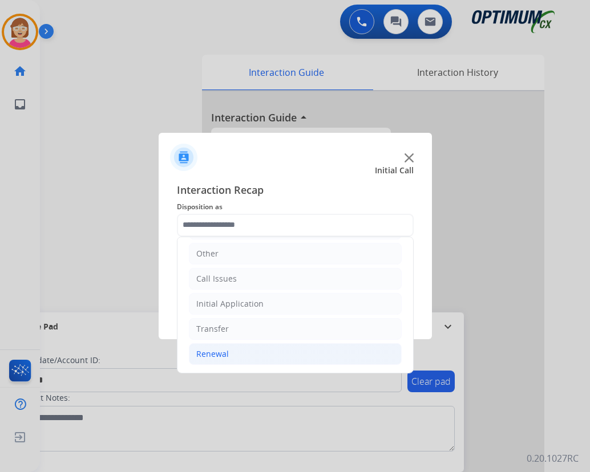
click at [212, 353] on div "Renewal" at bounding box center [212, 354] width 33 height 11
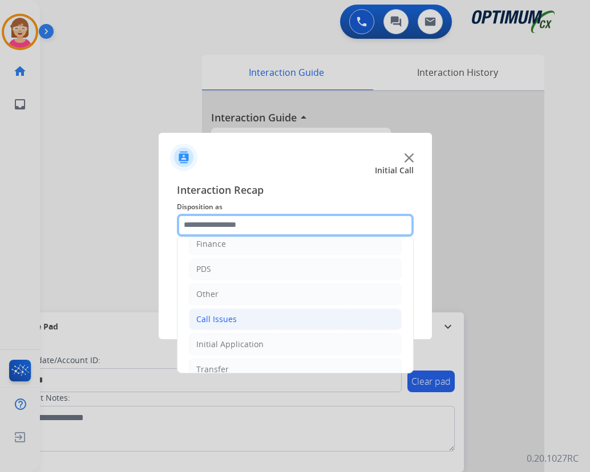
scroll to position [57, 0]
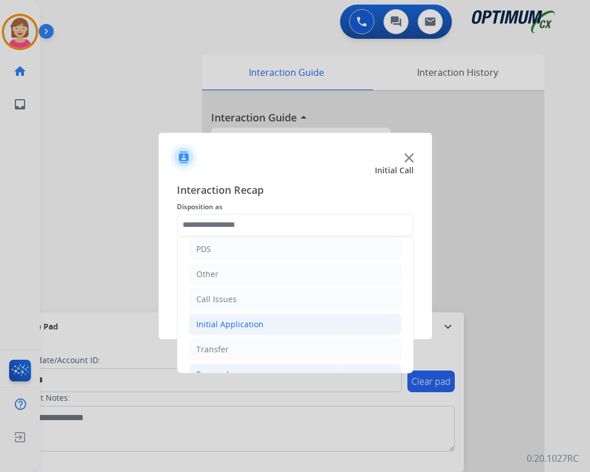
click at [236, 323] on div "Initial Application" at bounding box center [229, 324] width 67 height 11
click at [283, 346] on div "Credential Resend (Initial application)" at bounding box center [291, 349] width 144 height 11
type input "**********"
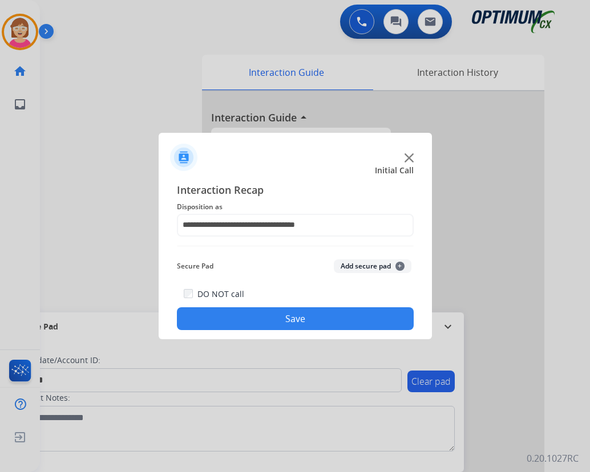
click at [402, 266] on span "+" at bounding box center [399, 266] width 9 height 9
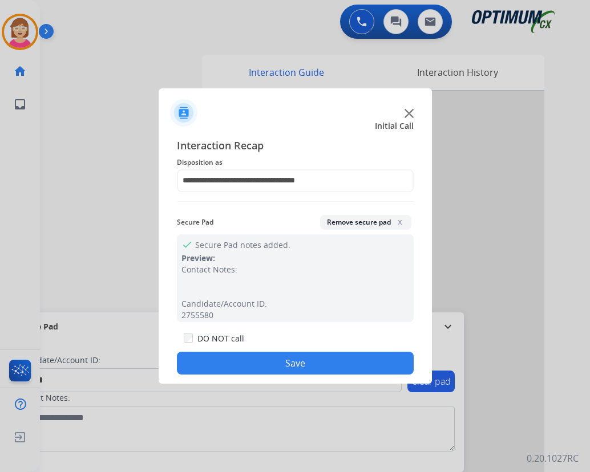
click at [254, 366] on button "Save" at bounding box center [295, 363] width 237 height 23
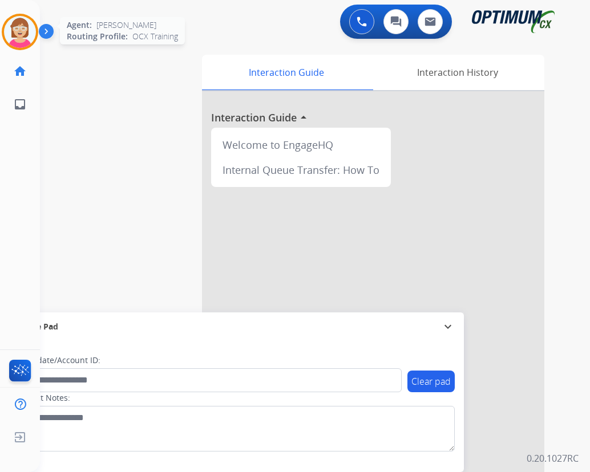
click at [14, 27] on img at bounding box center [20, 32] width 32 height 32
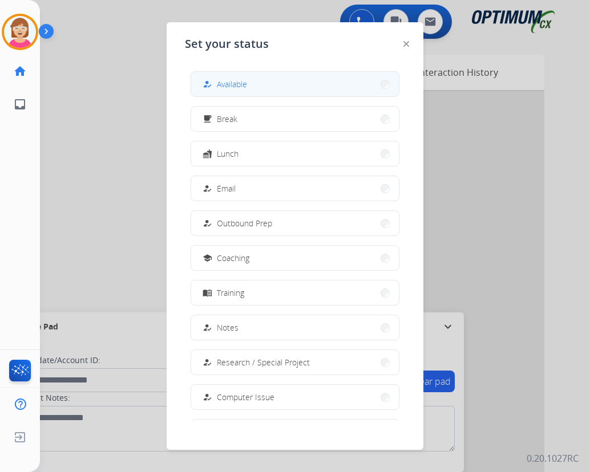
click at [227, 83] on span "Available" at bounding box center [232, 84] width 30 height 12
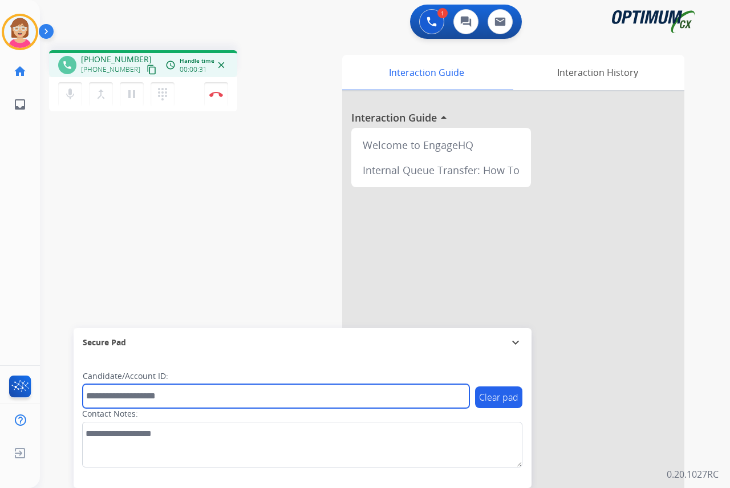
click at [95, 395] on input "text" at bounding box center [276, 396] width 387 height 24
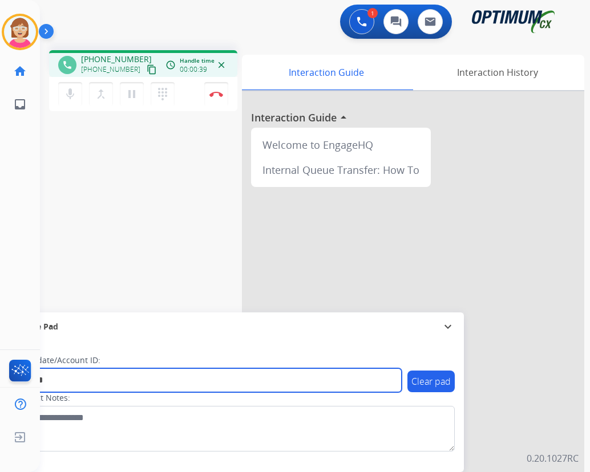
type input "*******"
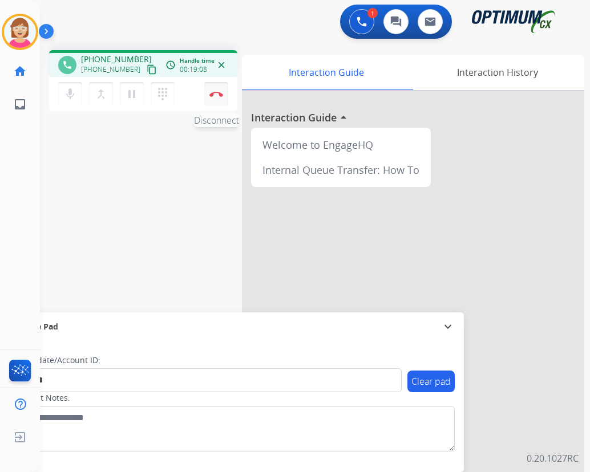
click at [215, 92] on img at bounding box center [216, 94] width 14 height 6
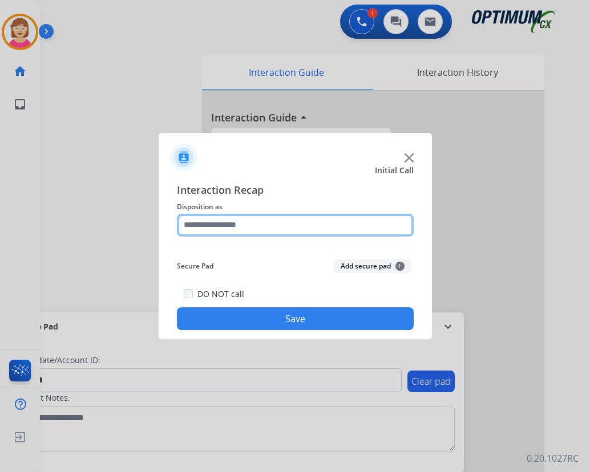
click at [191, 223] on input "text" at bounding box center [295, 225] width 237 height 23
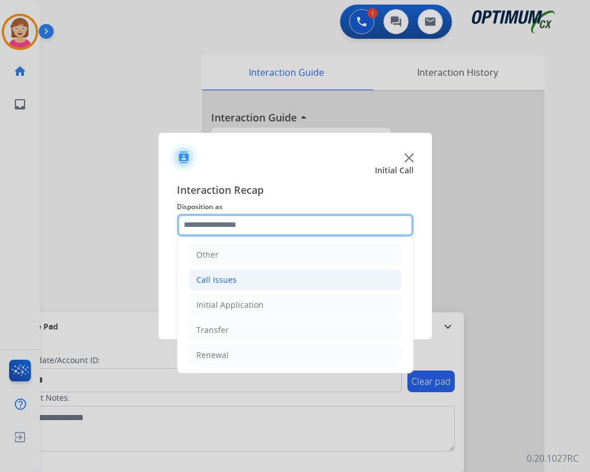
scroll to position [78, 0]
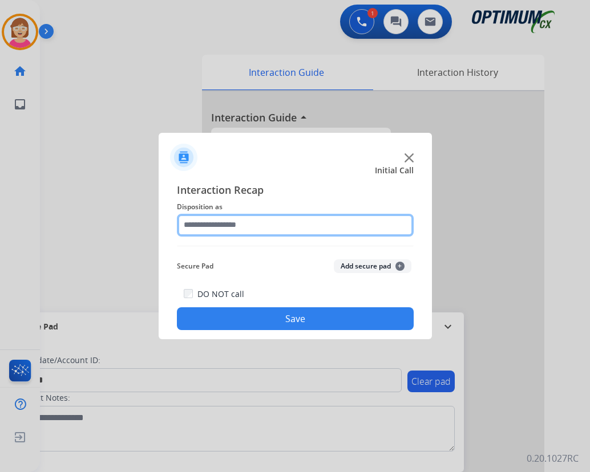
drag, startPoint x: 221, startPoint y: 300, endPoint x: 203, endPoint y: 223, distance: 78.5
click at [203, 223] on input "text" at bounding box center [295, 225] width 237 height 23
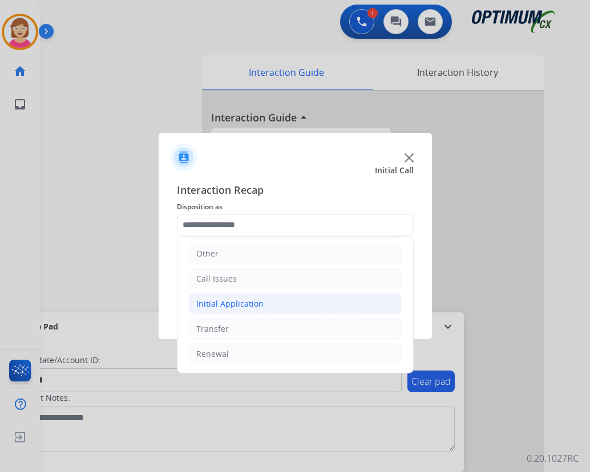
click at [240, 305] on div "Initial Application" at bounding box center [229, 303] width 67 height 11
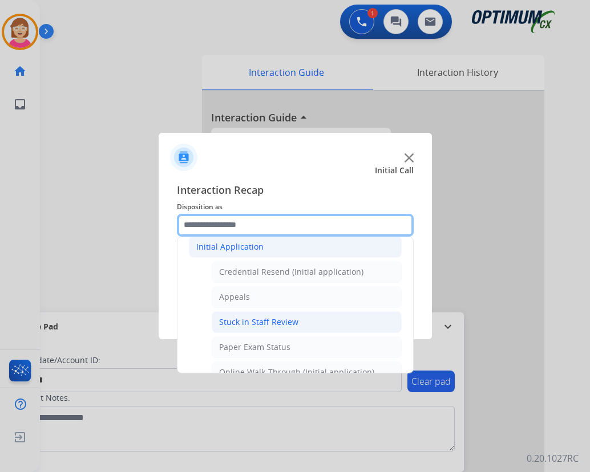
scroll to position [192, 0]
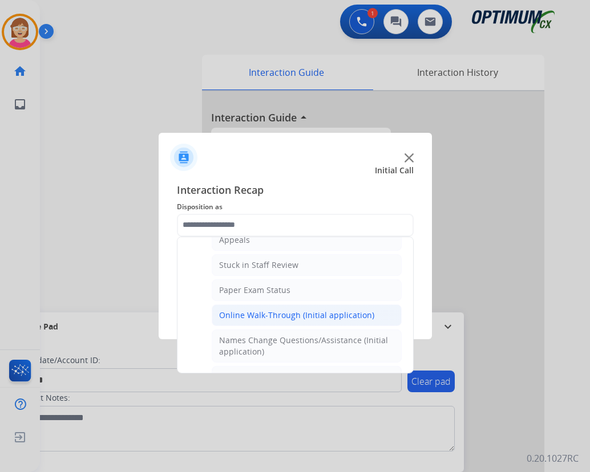
click at [262, 315] on div "Online Walk-Through (Initial application)" at bounding box center [296, 315] width 155 height 11
type input "**********"
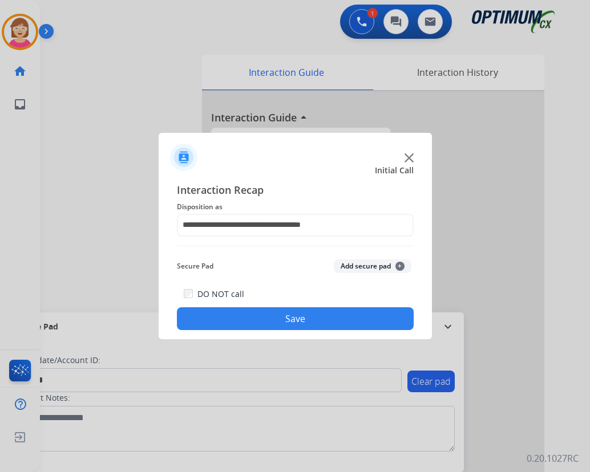
click at [401, 265] on span "+" at bounding box center [399, 266] width 9 height 9
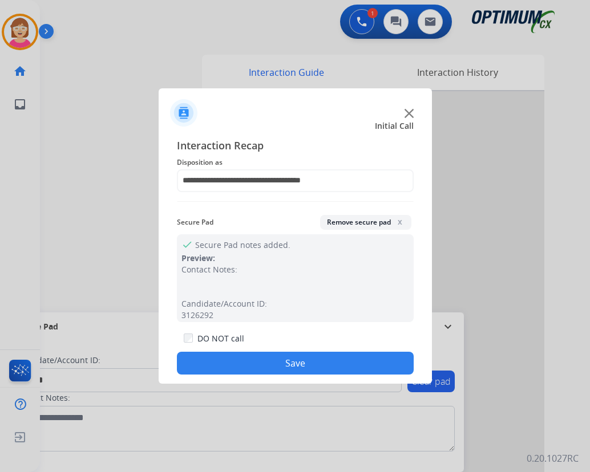
click at [240, 360] on button "Save" at bounding box center [295, 363] width 237 height 23
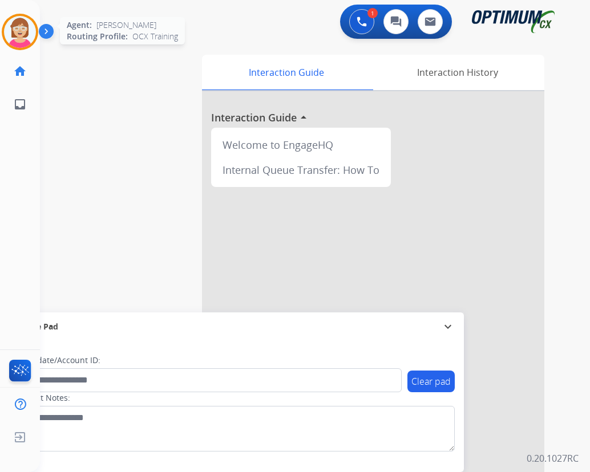
click at [17, 29] on img at bounding box center [20, 32] width 32 height 32
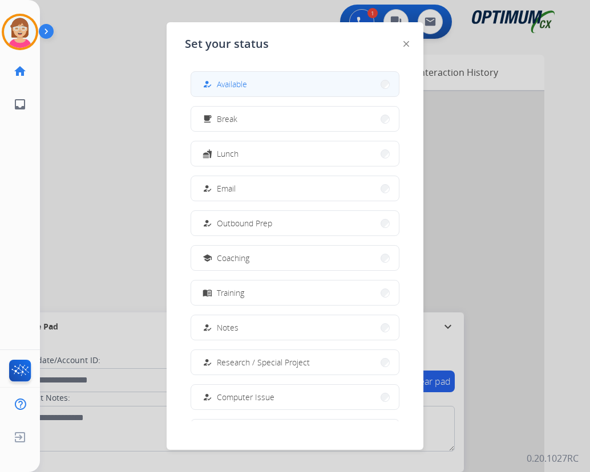
click at [233, 79] on span "Available" at bounding box center [232, 84] width 30 height 12
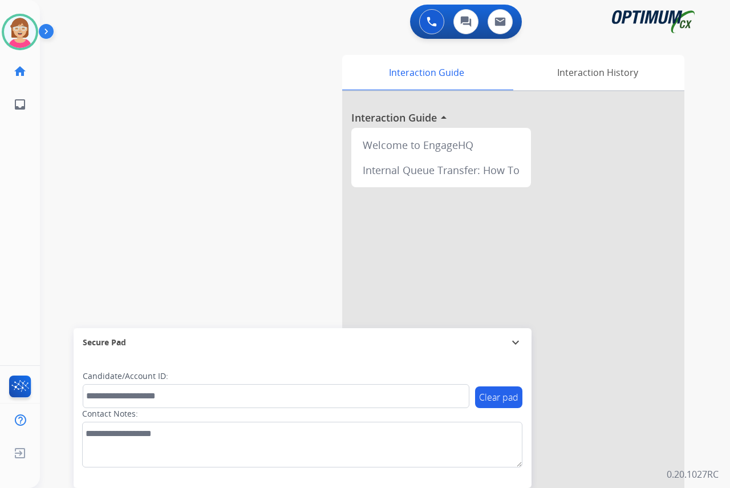
click at [26, 218] on div "Leanne Available Edit Avatar Agent: Leanne Routing Profile: OCX Training home H…" at bounding box center [20, 244] width 40 height 488
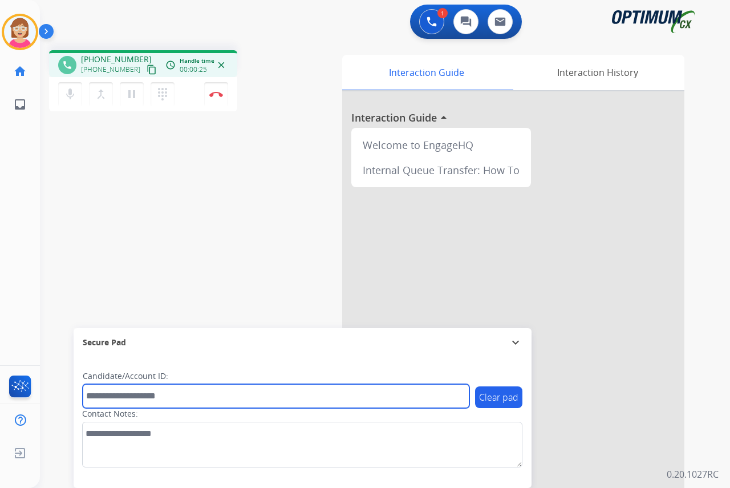
click at [108, 395] on input "text" at bounding box center [276, 396] width 387 height 24
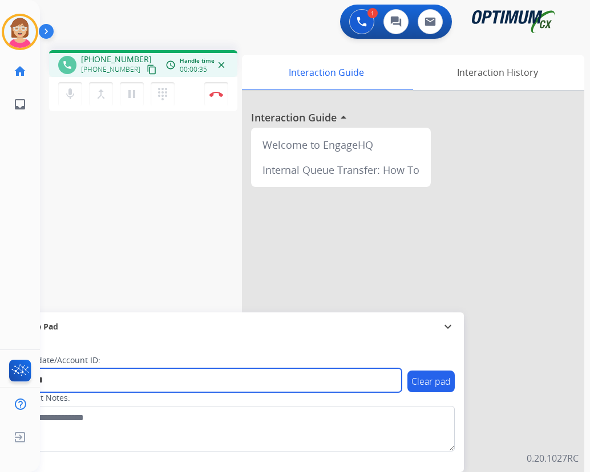
type input "*******"
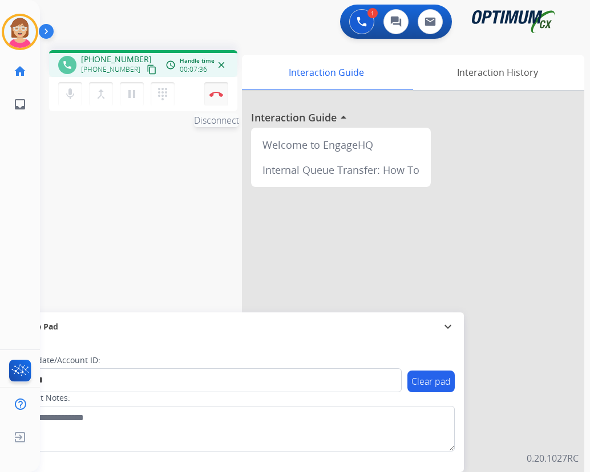
click at [216, 92] on img at bounding box center [216, 94] width 14 height 6
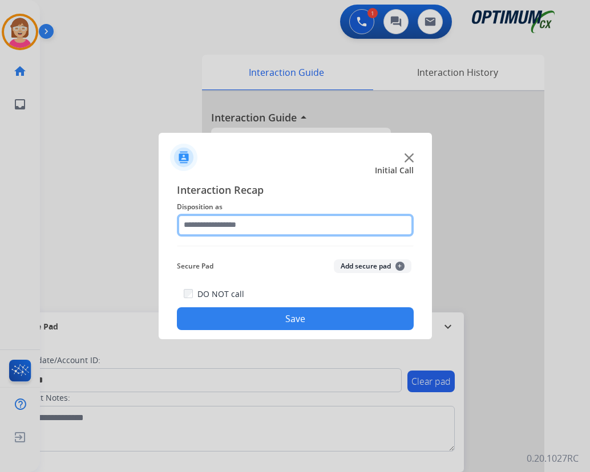
click at [221, 225] on input "text" at bounding box center [295, 225] width 237 height 23
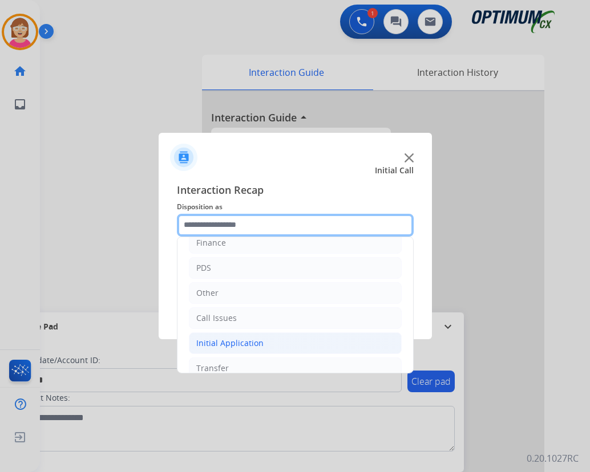
scroll to position [78, 0]
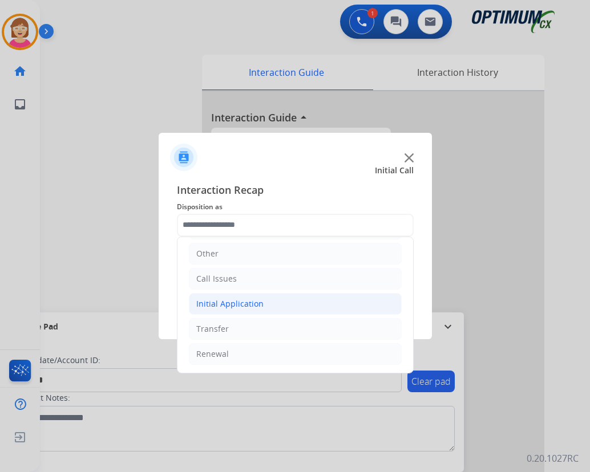
click at [220, 302] on div "Initial Application" at bounding box center [229, 303] width 67 height 11
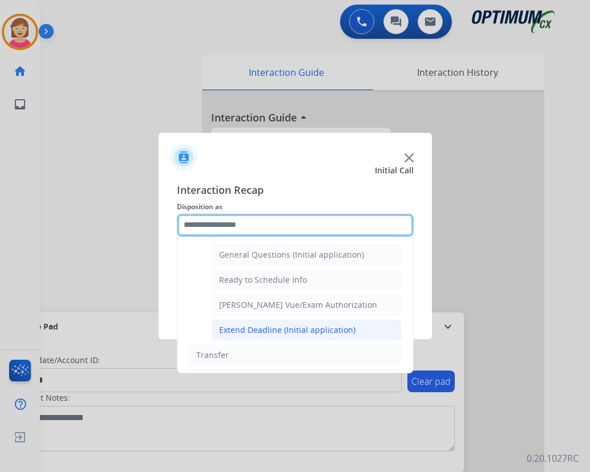
scroll to position [691, 0]
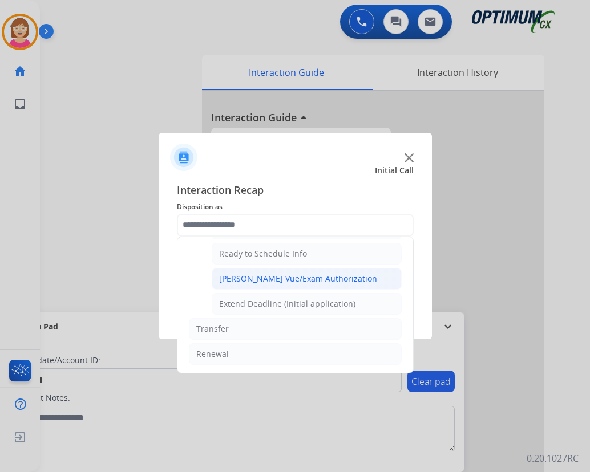
click at [252, 276] on div "Pearson Vue/Exam Authorization" at bounding box center [298, 278] width 158 height 11
type input "**********"
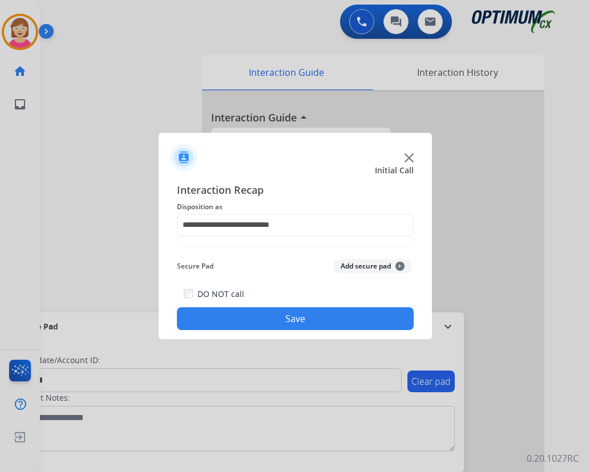
click at [401, 262] on button "Add secure pad +" at bounding box center [373, 267] width 78 height 14
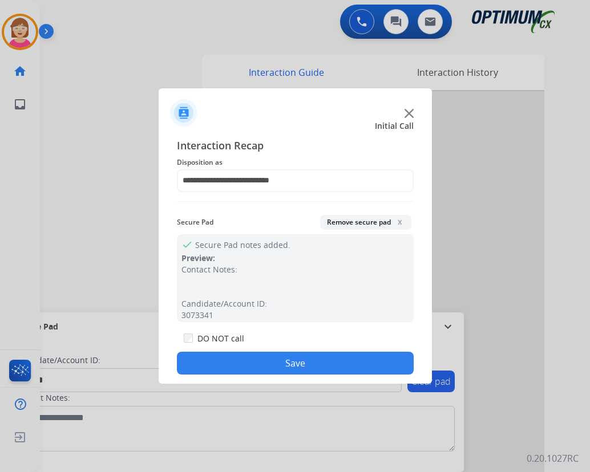
click at [266, 363] on button "Save" at bounding box center [295, 363] width 237 height 23
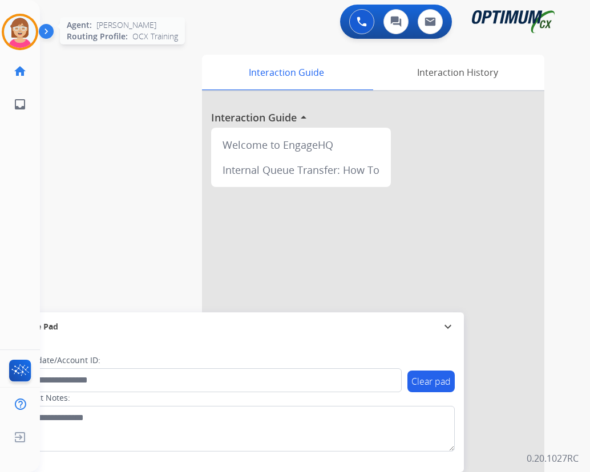
click at [22, 30] on img at bounding box center [20, 32] width 32 height 32
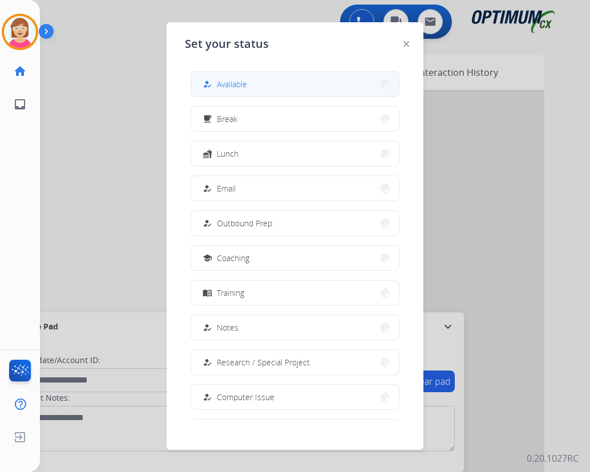
click at [243, 85] on span "Available" at bounding box center [232, 84] width 30 height 12
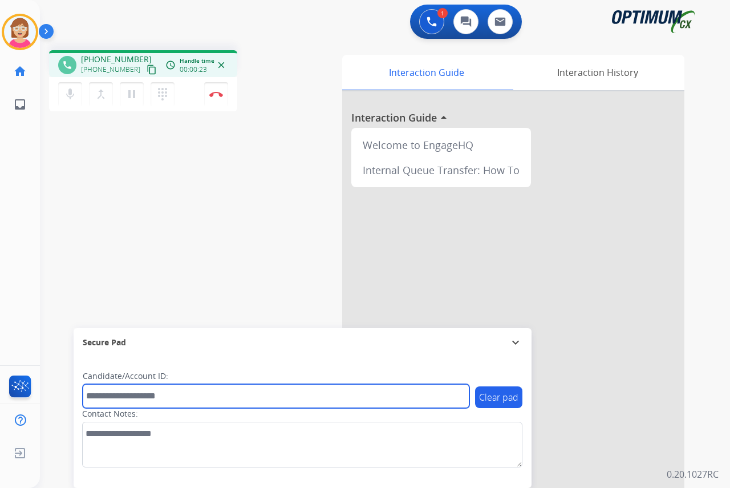
click at [115, 397] on input "text" at bounding box center [276, 396] width 387 height 24
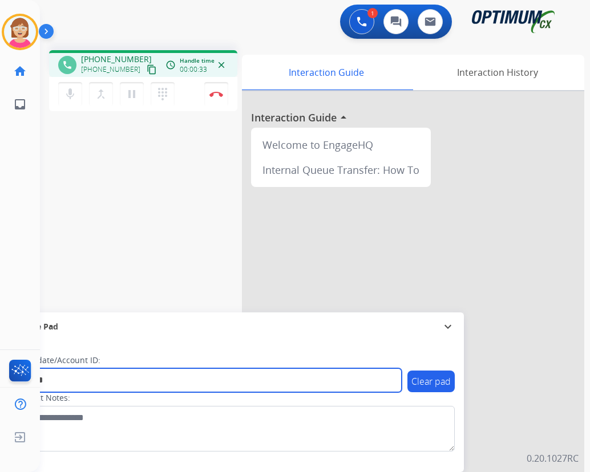
type input "*******"
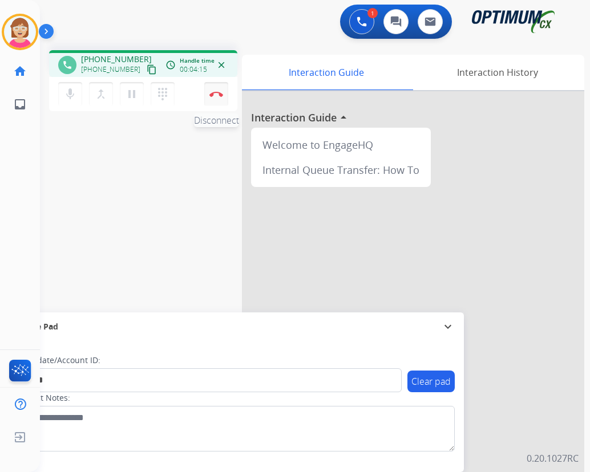
click at [217, 94] on img at bounding box center [216, 94] width 14 height 6
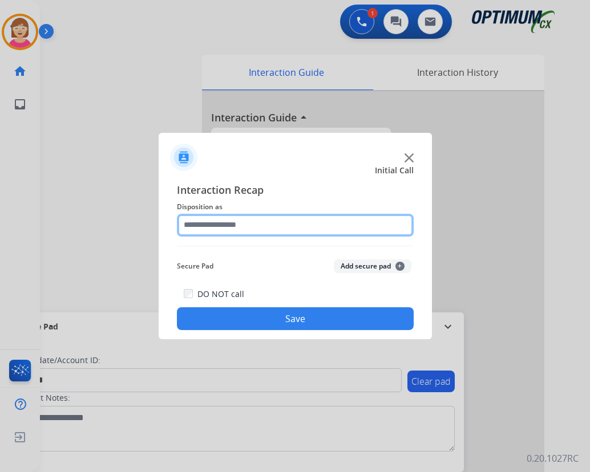
click at [218, 224] on input "text" at bounding box center [295, 225] width 237 height 23
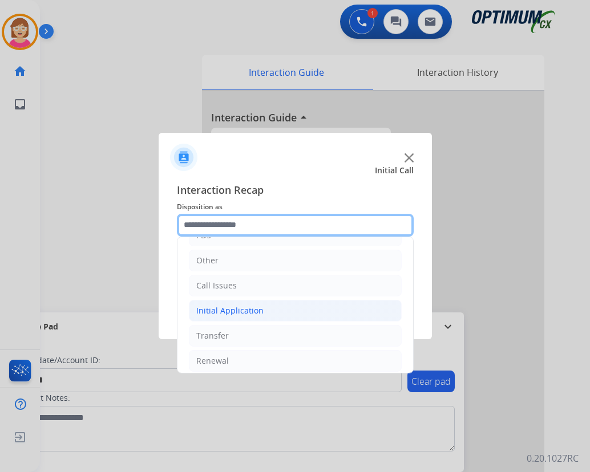
scroll to position [78, 0]
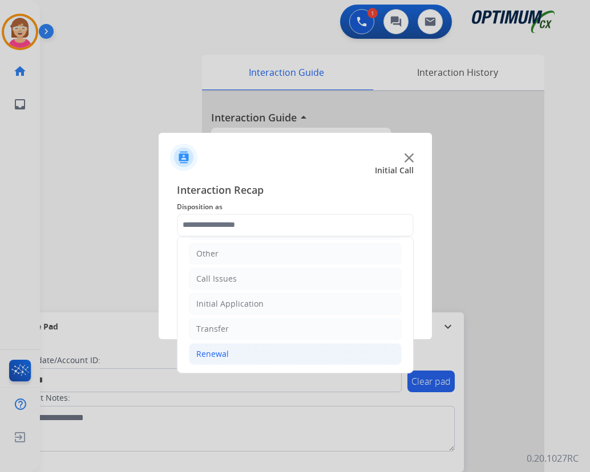
click at [213, 353] on div "Renewal" at bounding box center [212, 354] width 33 height 11
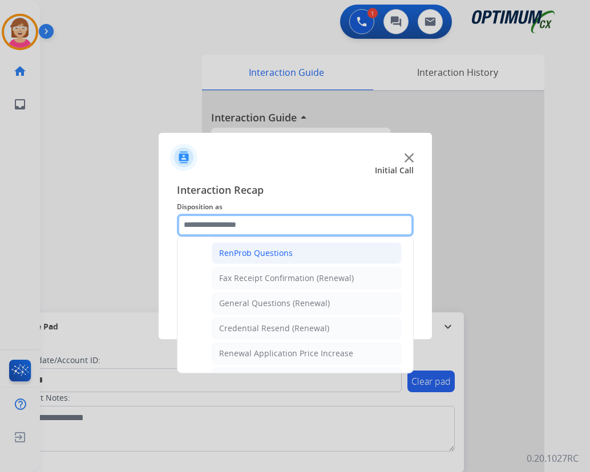
scroll to position [269, 0]
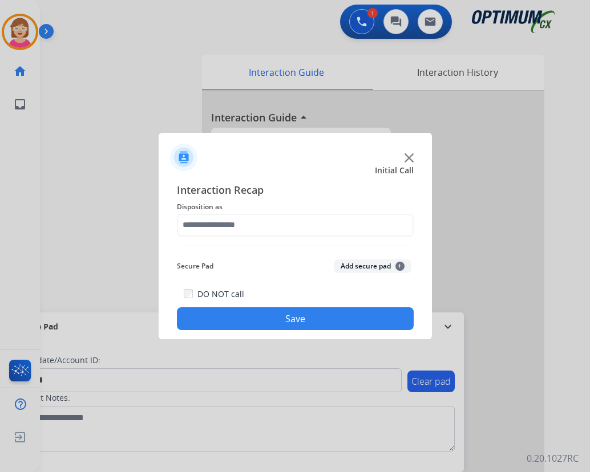
drag, startPoint x: 255, startPoint y: 325, endPoint x: 207, endPoint y: 151, distance: 180.6
click at [207, 151] on div at bounding box center [295, 153] width 273 height 40
click at [400, 264] on span "+" at bounding box center [399, 266] width 9 height 9
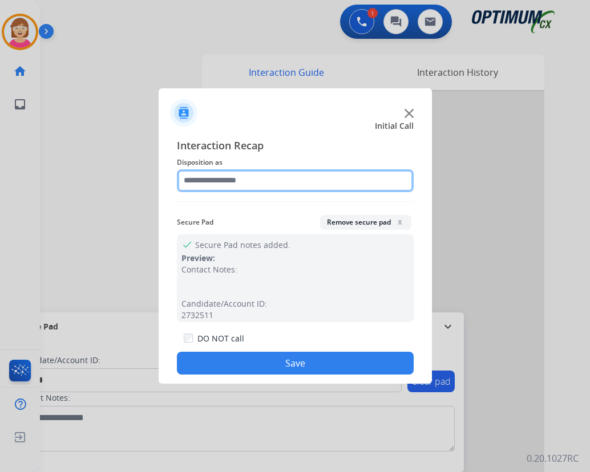
click at [200, 176] on input "text" at bounding box center [295, 180] width 237 height 23
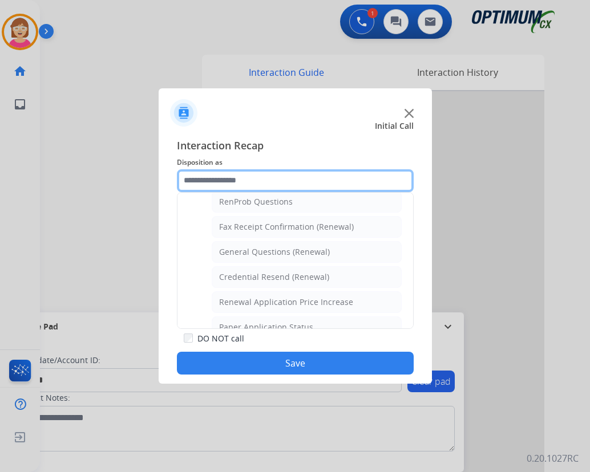
scroll to position [342, 0]
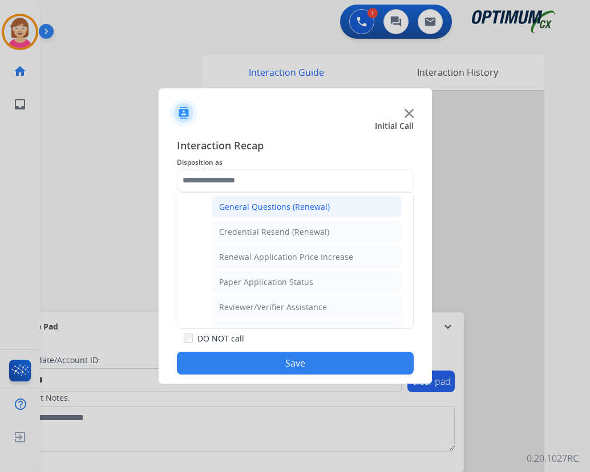
click at [263, 210] on div "General Questions (Renewal)" at bounding box center [274, 206] width 111 height 11
type input "**********"
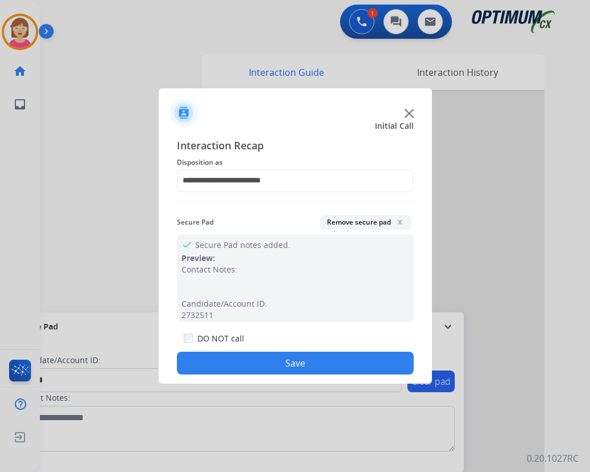
click at [241, 359] on button "Save" at bounding box center [295, 363] width 237 height 23
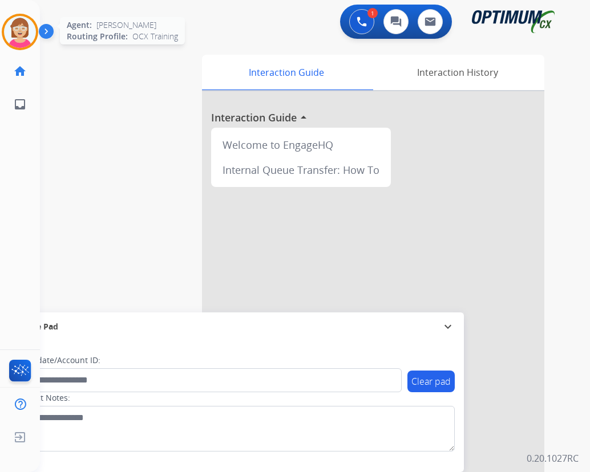
click at [18, 30] on img at bounding box center [20, 32] width 32 height 32
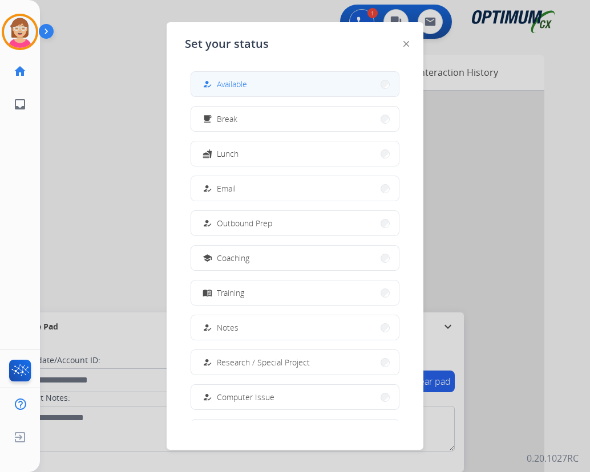
click at [268, 79] on button "how_to_reg Available" at bounding box center [295, 84] width 208 height 25
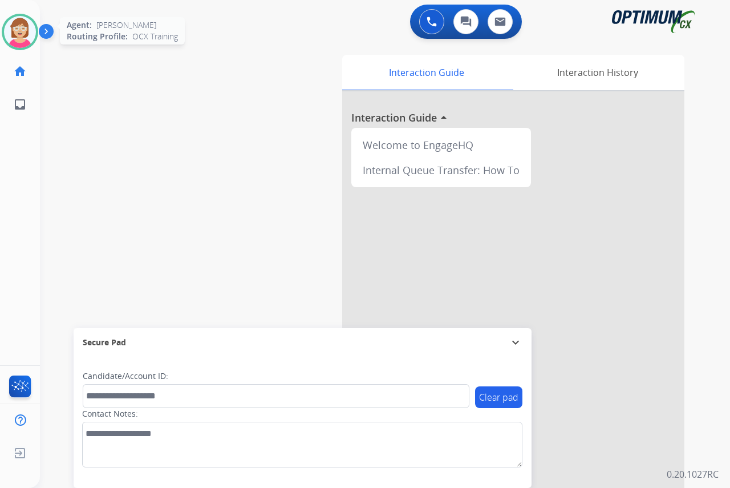
click at [23, 29] on img at bounding box center [20, 32] width 32 height 32
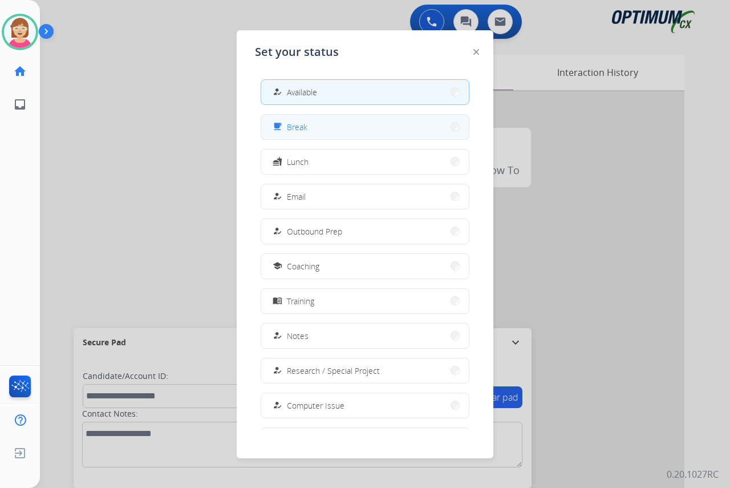
click at [322, 128] on button "free_breakfast Break" at bounding box center [365, 127] width 208 height 25
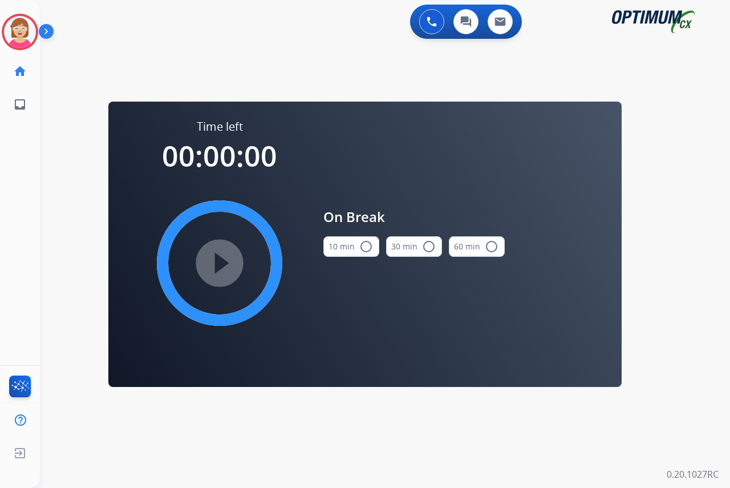
click at [367, 246] on mat-icon "radio_button_unchecked" at bounding box center [366, 247] width 14 height 14
click at [217, 264] on mat-icon "play_circle_filled" at bounding box center [220, 263] width 14 height 14
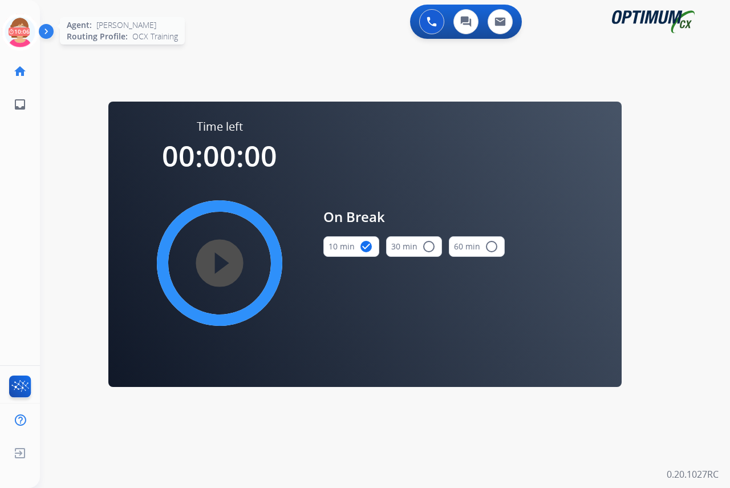
click at [14, 25] on icon at bounding box center [20, 32] width 37 height 37
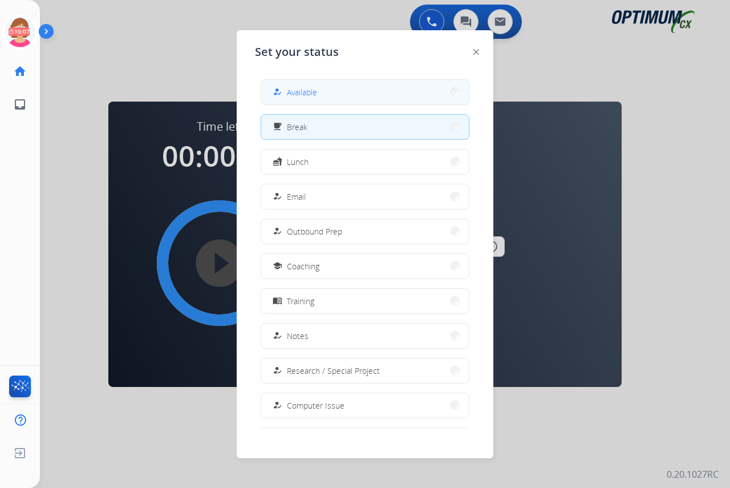
click at [294, 93] on span "Available" at bounding box center [302, 92] width 30 height 12
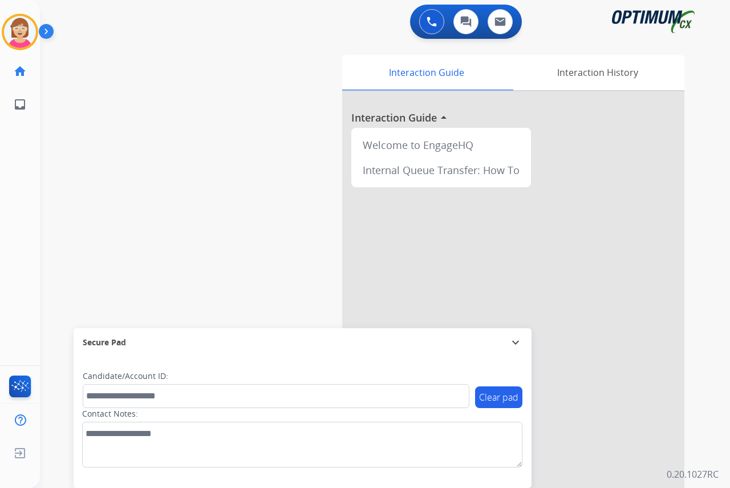
click at [26, 180] on div "Leanne Available Edit Avatar Agent: Leanne Routing Profile: OCX Training home H…" at bounding box center [20, 244] width 40 height 488
click at [31, 159] on div "Leanne Available Edit Avatar Agent: Leanne Routing Profile: OCX Training home H…" at bounding box center [20, 244] width 40 height 488
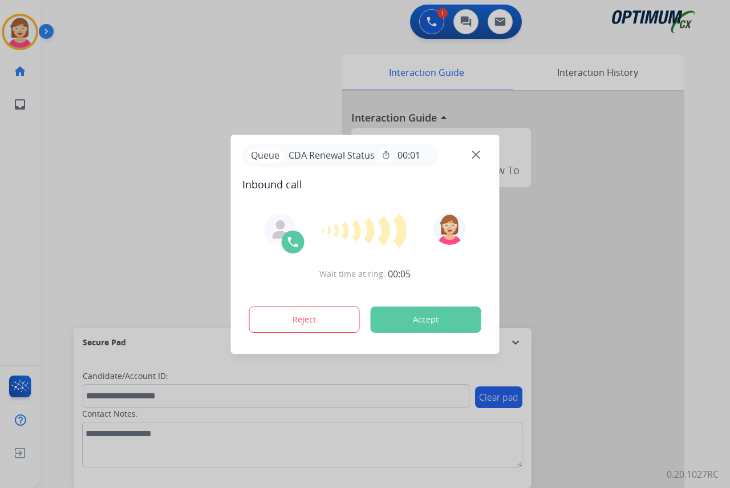
drag, startPoint x: 14, startPoint y: 140, endPoint x: 1, endPoint y: 138, distance: 13.3
click at [10, 140] on div at bounding box center [365, 244] width 730 height 488
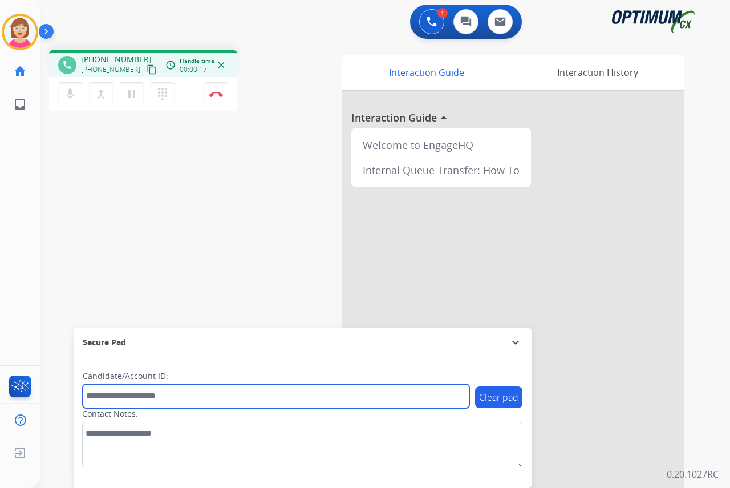
drag, startPoint x: 111, startPoint y: 399, endPoint x: 103, endPoint y: 391, distance: 11.7
click at [111, 399] on input "text" at bounding box center [276, 396] width 387 height 24
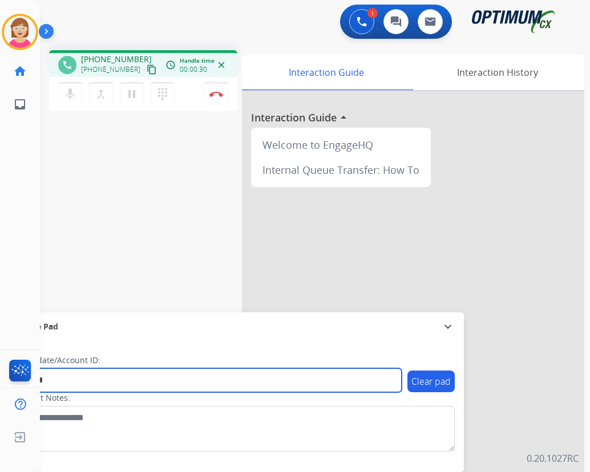
type input "*******"
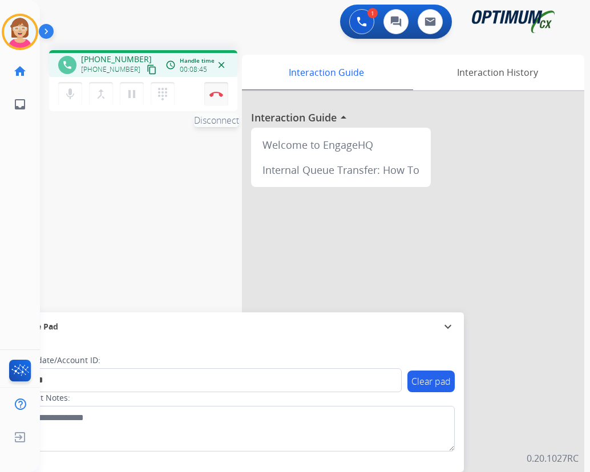
click at [216, 94] on img at bounding box center [216, 94] width 14 height 6
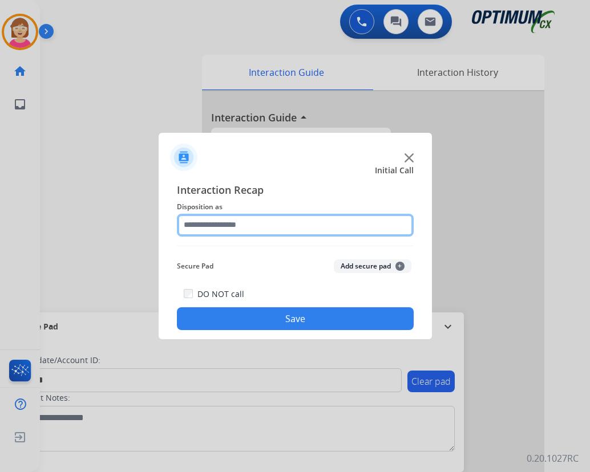
click at [206, 225] on input "text" at bounding box center [295, 225] width 237 height 23
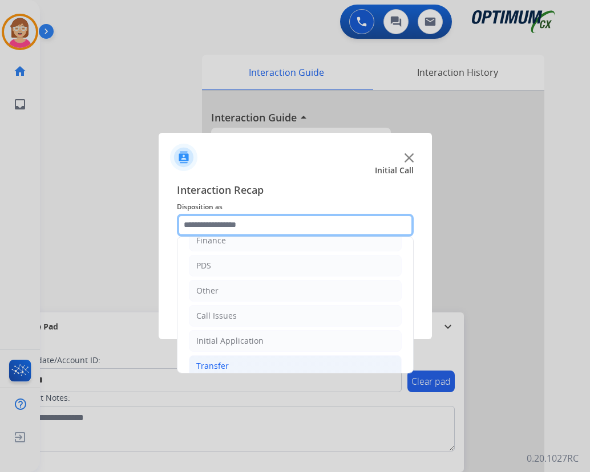
scroll to position [78, 0]
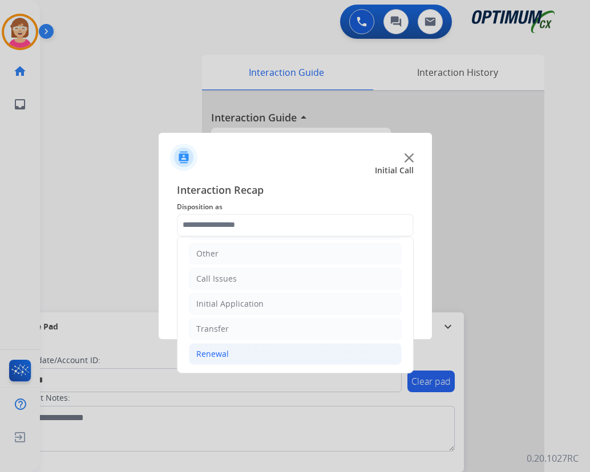
click at [215, 351] on div "Renewal" at bounding box center [212, 354] width 33 height 11
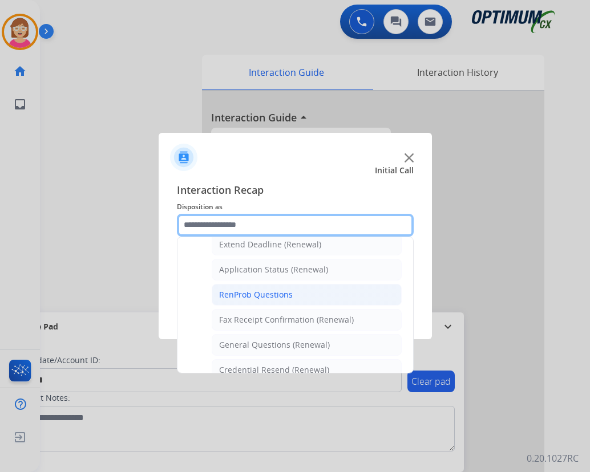
scroll to position [306, 0]
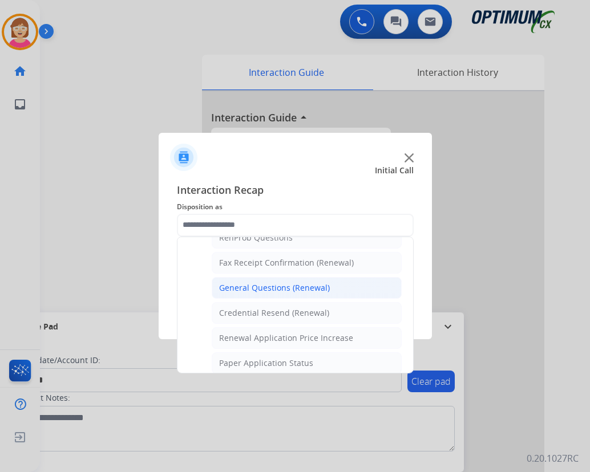
click at [245, 284] on div "General Questions (Renewal)" at bounding box center [274, 287] width 111 height 11
type input "**********"
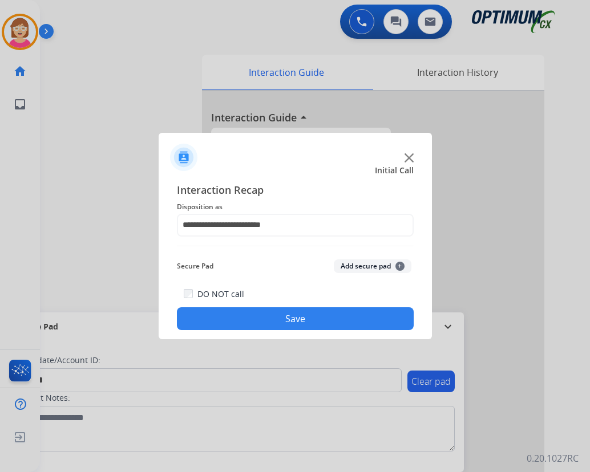
click at [399, 266] on span "+" at bounding box center [399, 266] width 9 height 9
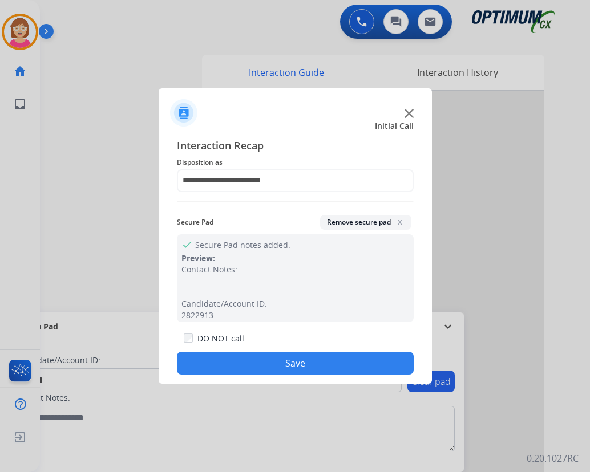
click at [258, 365] on button "Save" at bounding box center [295, 363] width 237 height 23
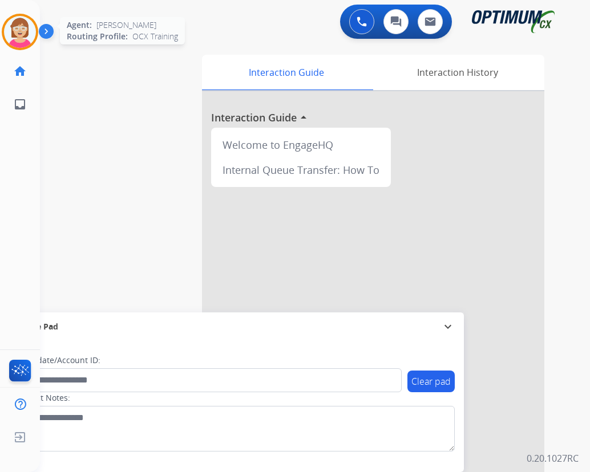
click at [20, 30] on img at bounding box center [20, 32] width 32 height 32
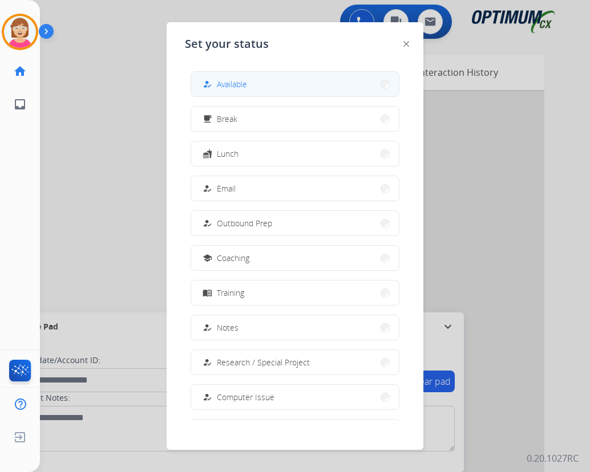
click at [260, 78] on button "how_to_reg Available" at bounding box center [295, 84] width 208 height 25
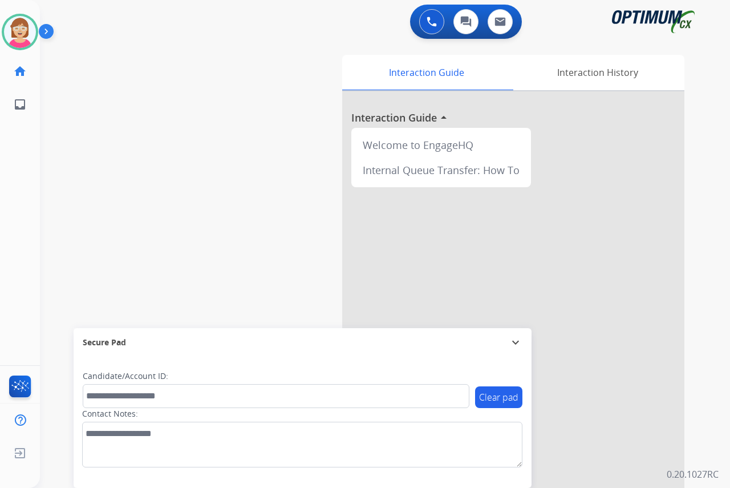
click at [14, 205] on div "Leanne Available Edit Avatar Agent: Leanne Routing Profile: OCX Training home H…" at bounding box center [20, 244] width 40 height 488
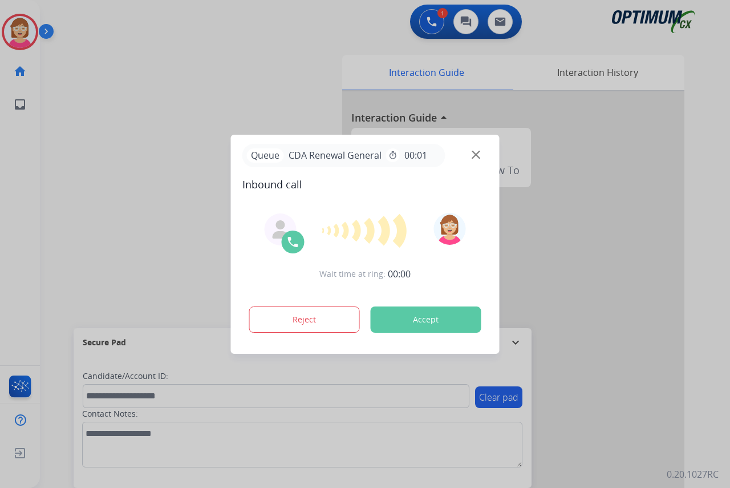
click at [14, 177] on div at bounding box center [365, 244] width 730 height 488
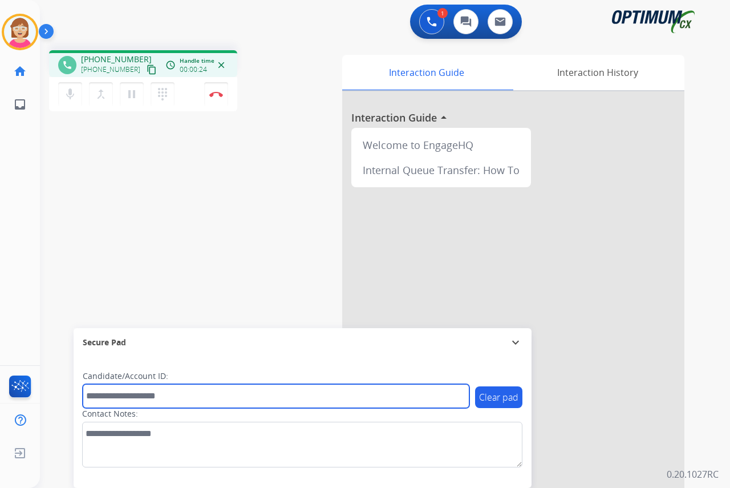
click at [112, 398] on input "text" at bounding box center [276, 396] width 387 height 24
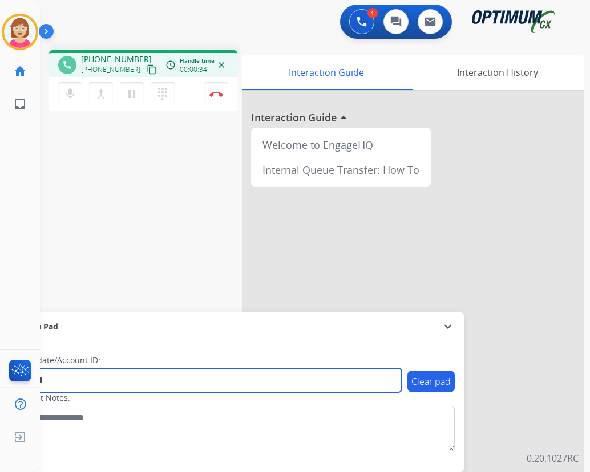
type input "*******"
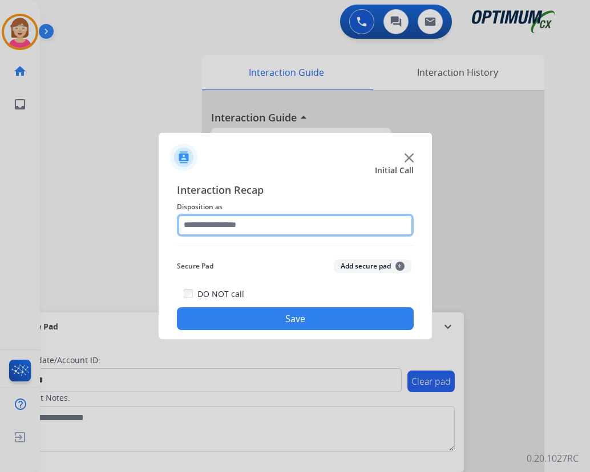
click at [203, 221] on input "text" at bounding box center [295, 225] width 237 height 23
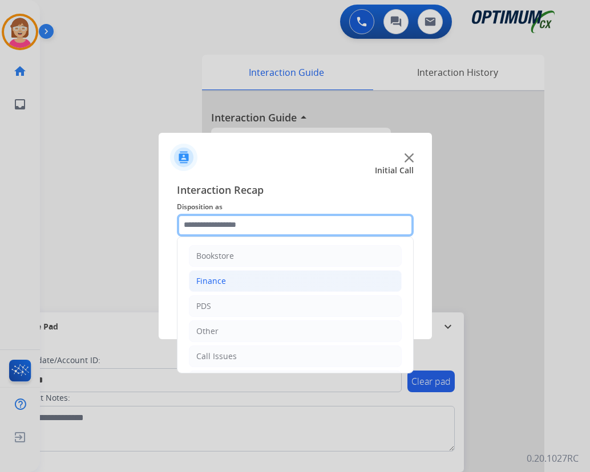
scroll to position [78, 0]
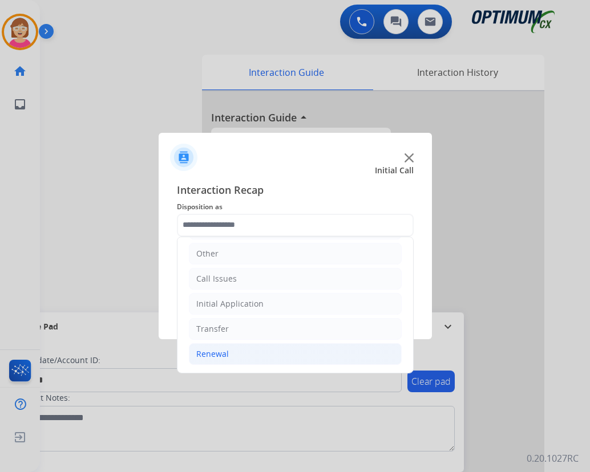
click at [214, 353] on div "Renewal" at bounding box center [212, 354] width 33 height 11
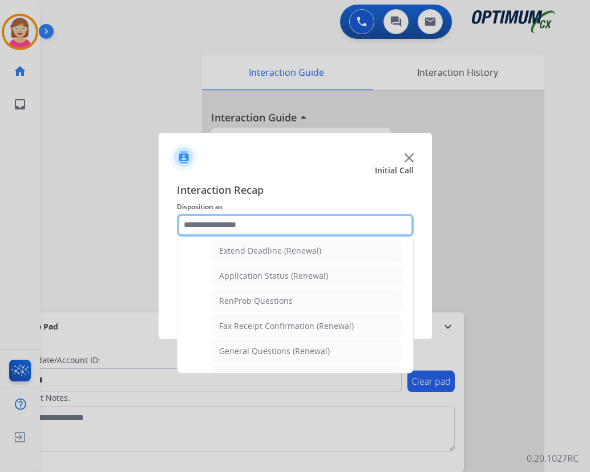
scroll to position [249, 0]
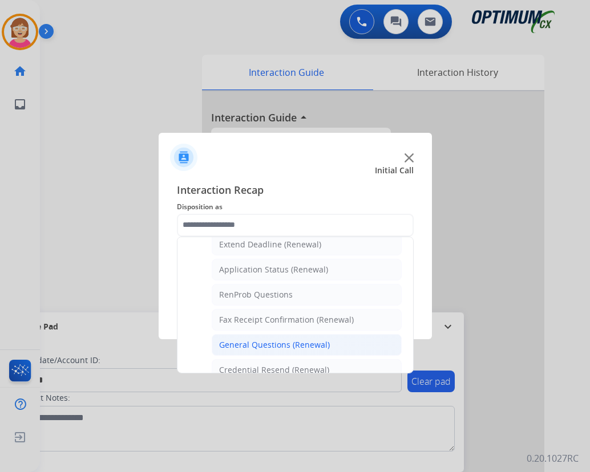
click at [249, 342] on div "General Questions (Renewal)" at bounding box center [274, 344] width 111 height 11
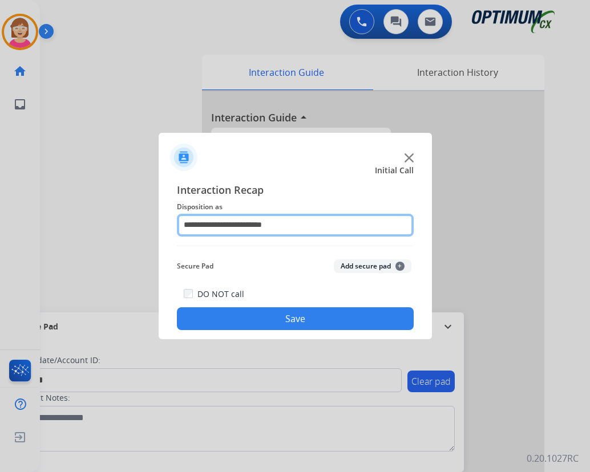
click at [296, 227] on input "**********" at bounding box center [295, 225] width 237 height 23
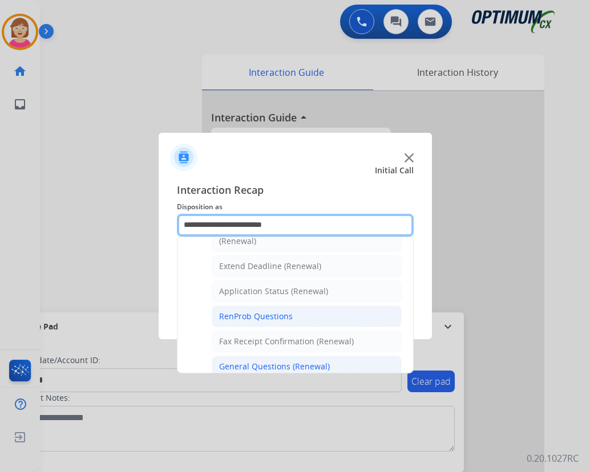
scroll to position [228, 0]
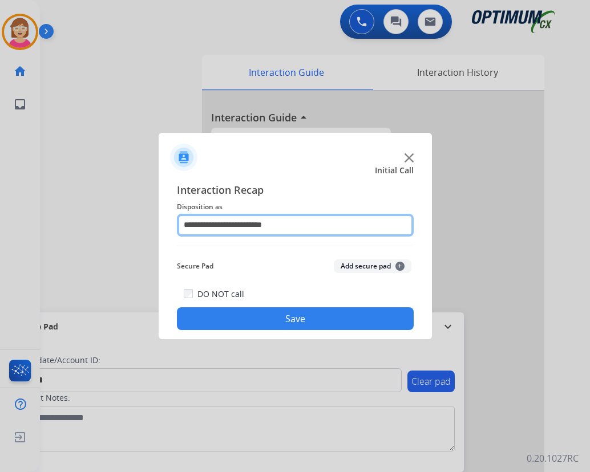
drag, startPoint x: 260, startPoint y: 315, endPoint x: 242, endPoint y: 220, distance: 96.3
click at [242, 220] on input "**********" at bounding box center [295, 225] width 237 height 23
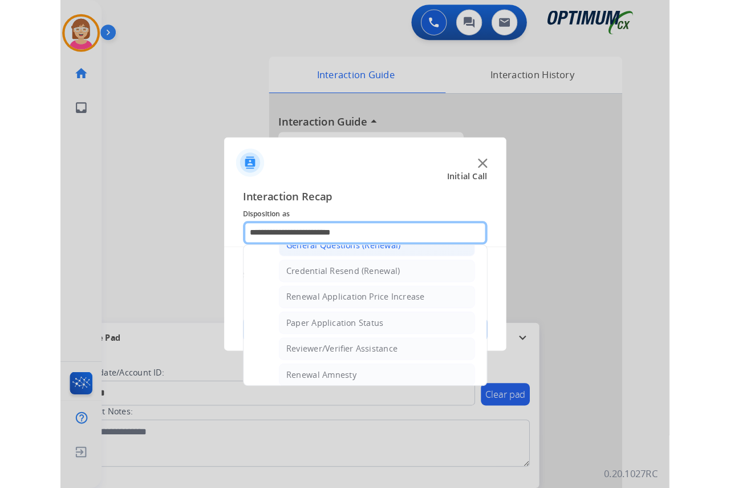
scroll to position [285, 0]
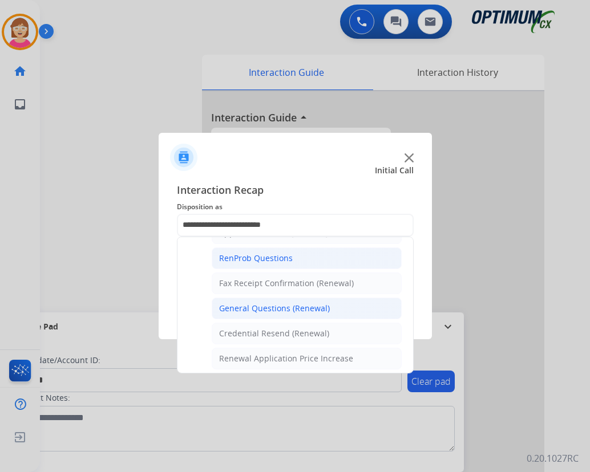
click at [242, 257] on div "RenProb Questions" at bounding box center [256, 258] width 74 height 11
type input "**********"
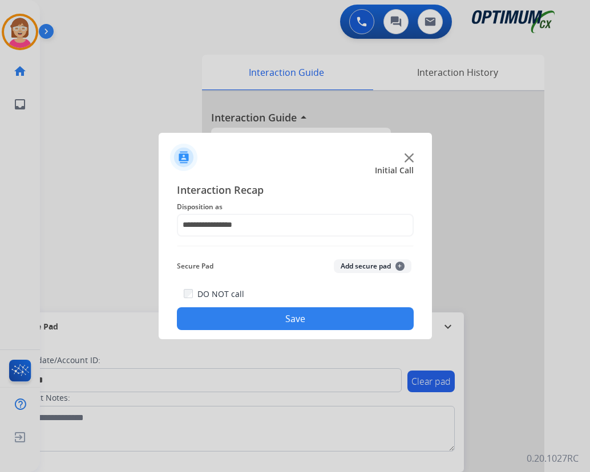
click at [400, 268] on span "+" at bounding box center [399, 266] width 9 height 9
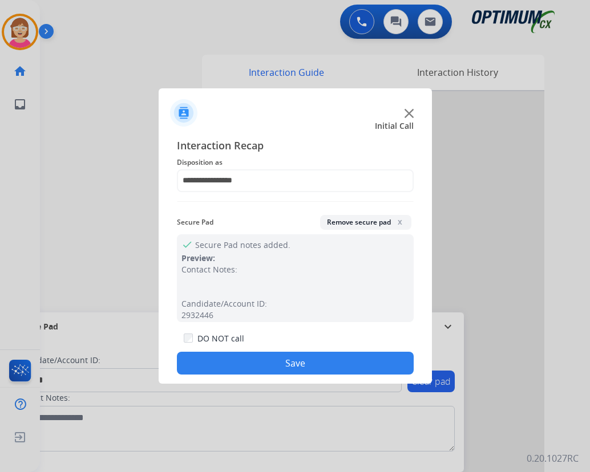
click at [240, 359] on button "Save" at bounding box center [295, 363] width 237 height 23
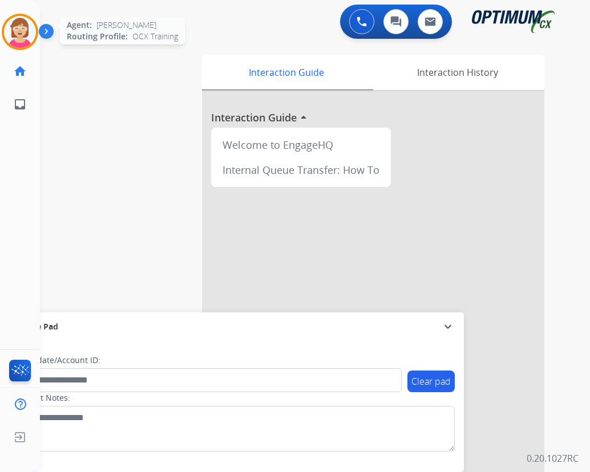
click at [22, 37] on img at bounding box center [20, 32] width 32 height 32
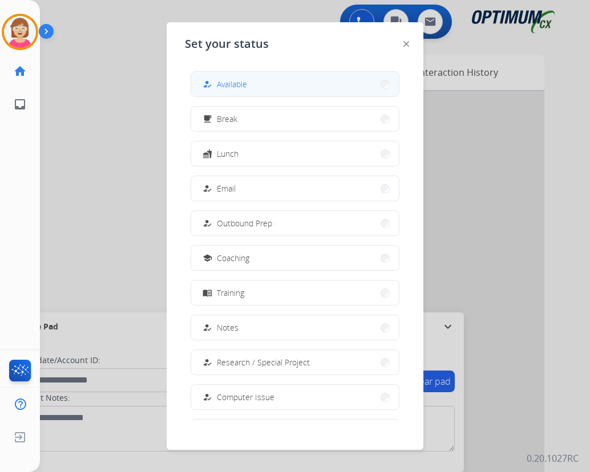
click at [237, 84] on span "Available" at bounding box center [232, 84] width 30 height 12
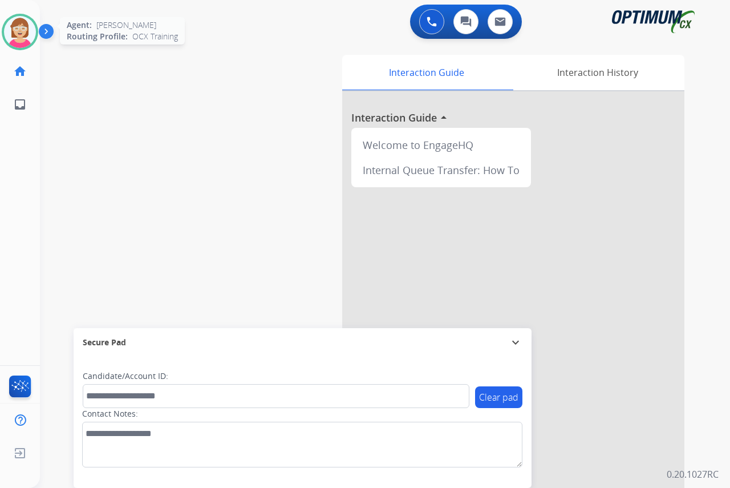
drag, startPoint x: 19, startPoint y: 21, endPoint x: 27, endPoint y: 27, distance: 10.6
click at [19, 21] on img at bounding box center [20, 32] width 32 height 32
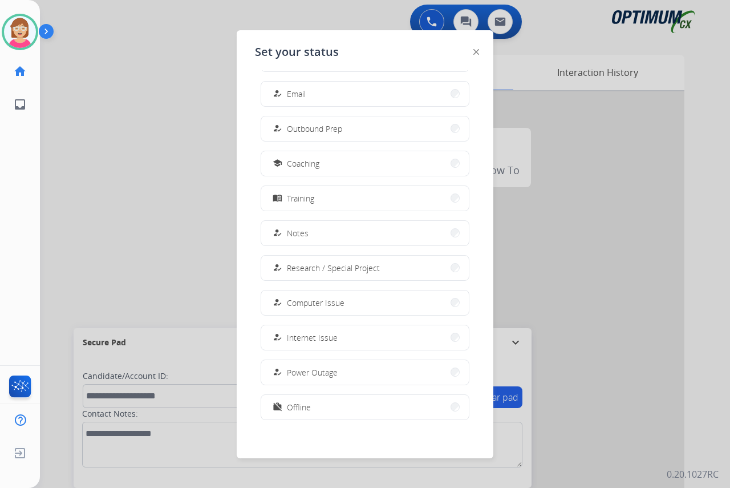
scroll to position [108, 0]
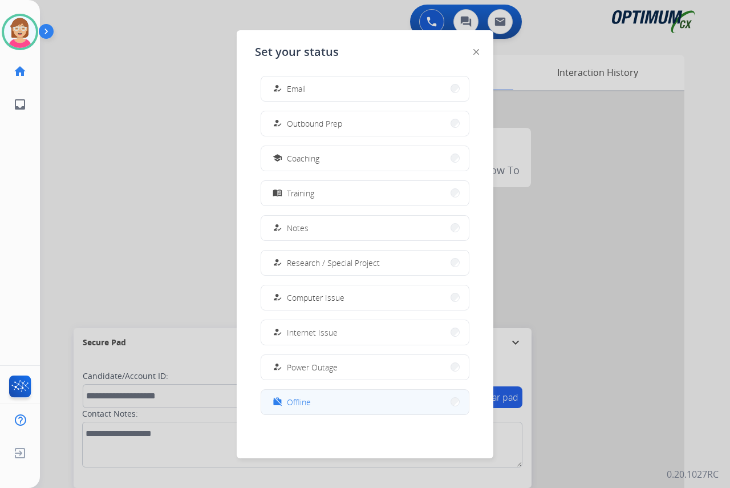
click at [300, 403] on span "Offline" at bounding box center [299, 402] width 24 height 12
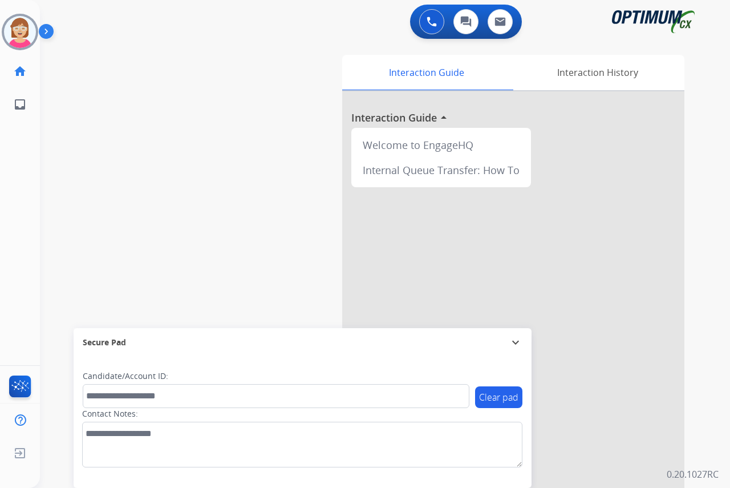
drag, startPoint x: 22, startPoint y: 152, endPoint x: 27, endPoint y: 163, distance: 12.2
click at [22, 152] on div "Leanne Offline Edit Avatar Agent: Leanne Routing Profile: OCX Training home Hom…" at bounding box center [20, 244] width 40 height 488
click at [74, 454] on span "Log out" at bounding box center [75, 455] width 27 height 11
